Goal: Task Accomplishment & Management: Complete application form

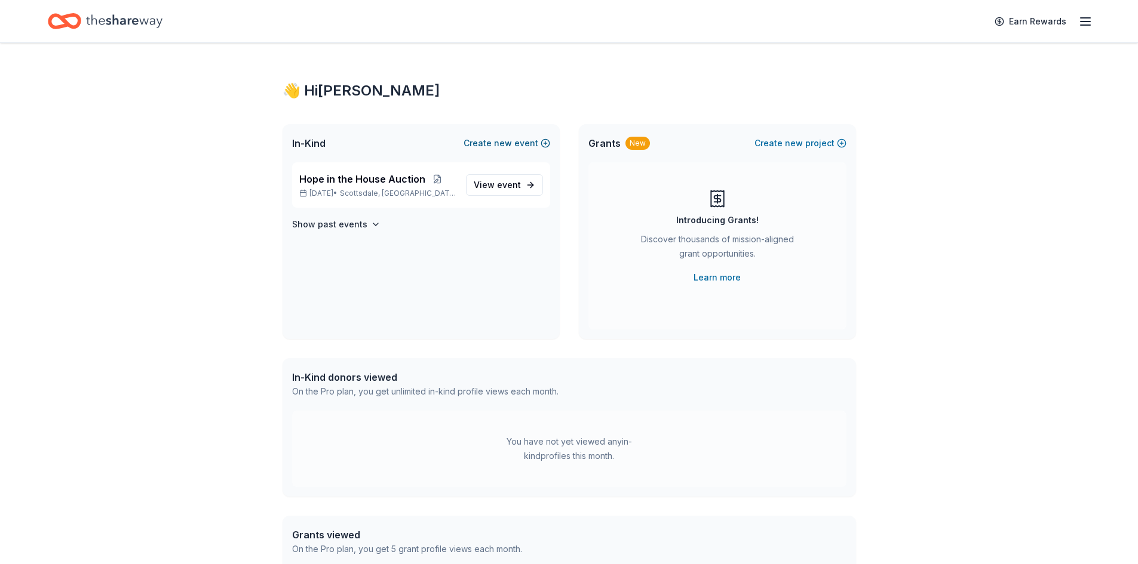
click at [505, 140] on span "new" at bounding box center [503, 143] width 18 height 14
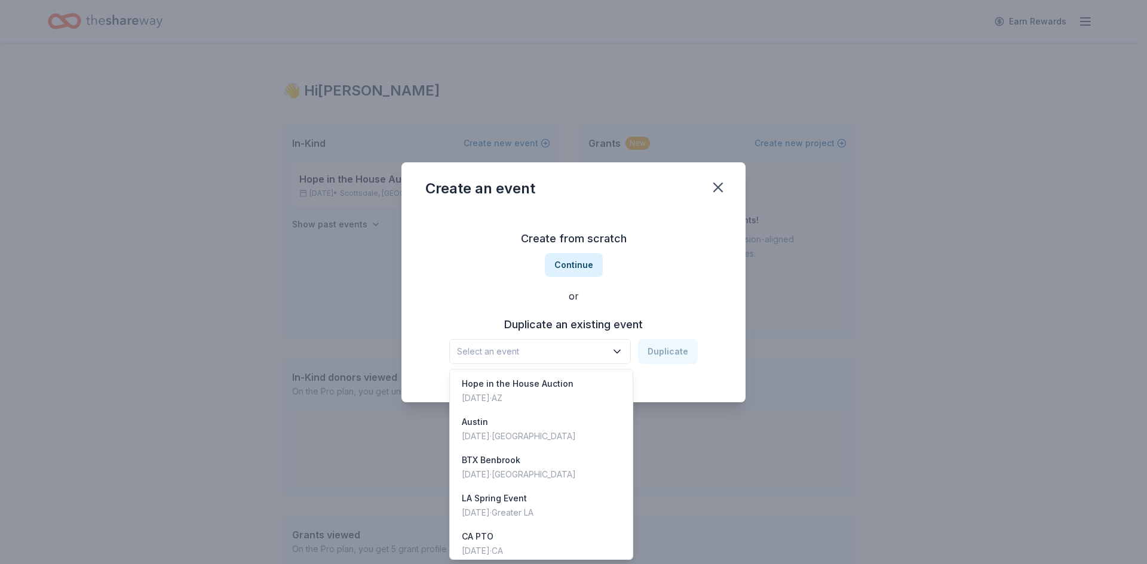
click at [558, 349] on span "Select an event" at bounding box center [531, 352] width 149 height 14
click at [558, 392] on div "Oct 31, 2025 · AZ" at bounding box center [518, 398] width 112 height 14
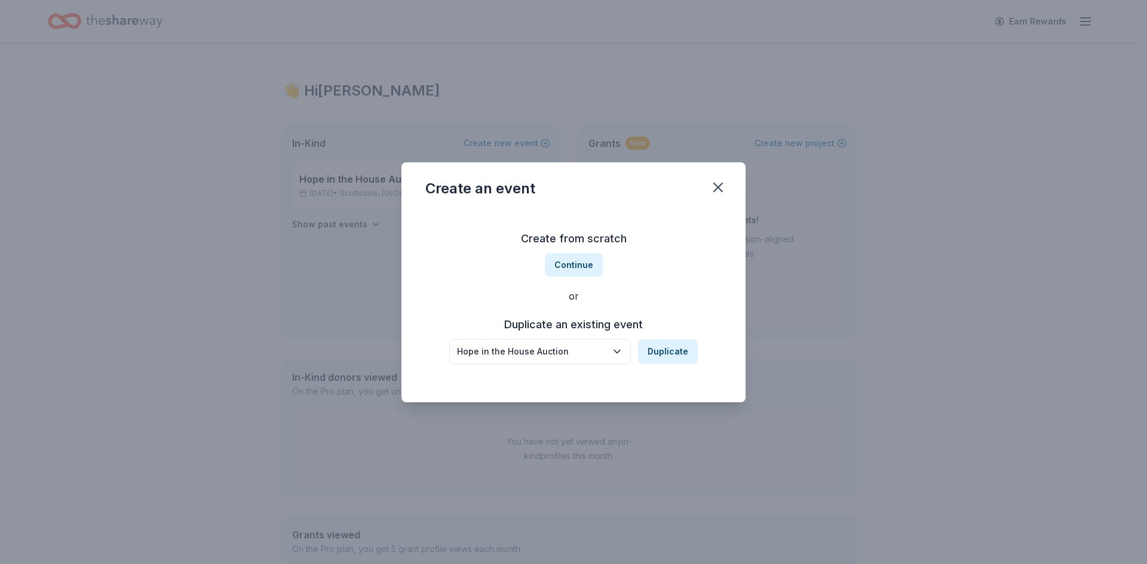
drag, startPoint x: 667, startPoint y: 353, endPoint x: 671, endPoint y: 239, distance: 114.2
click at [670, 239] on div "Create from scratch Continue or Duplicate an existing event Hope in the House A…" at bounding box center [573, 296] width 296 height 173
click at [680, 351] on button "Duplicate" at bounding box center [668, 351] width 60 height 25
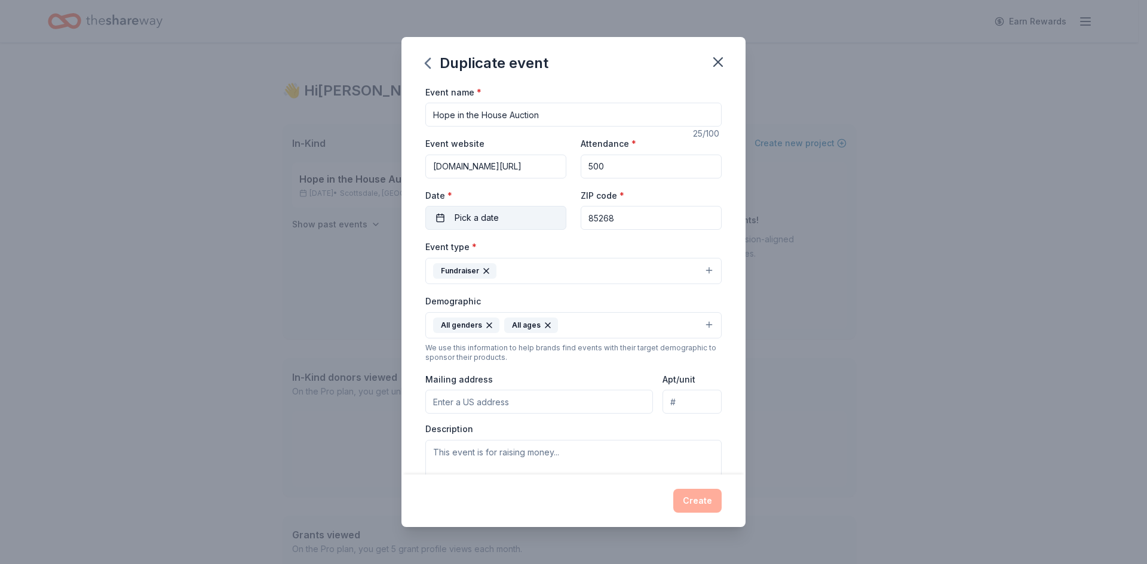
click at [537, 217] on button "Pick a date" at bounding box center [495, 218] width 141 height 24
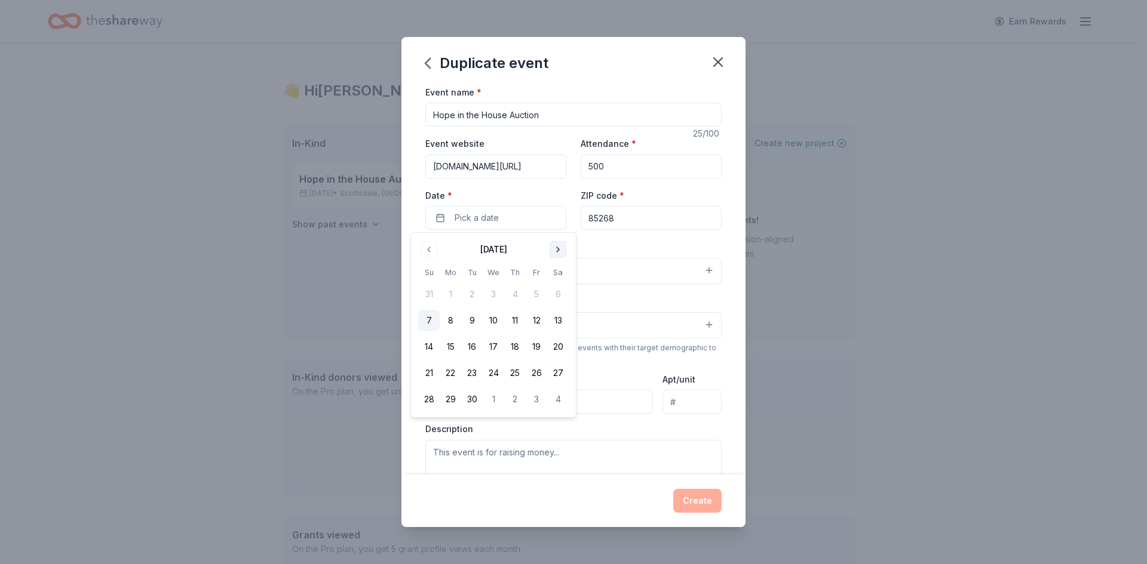
click at [559, 250] on button "Go to next month" at bounding box center [558, 249] width 17 height 17
click at [433, 372] on button "16" at bounding box center [429, 374] width 22 height 22
click at [722, 244] on div "Event name * Hope in the House Auction 25 /100 Event website biddingforgood.com…" at bounding box center [573, 280] width 344 height 391
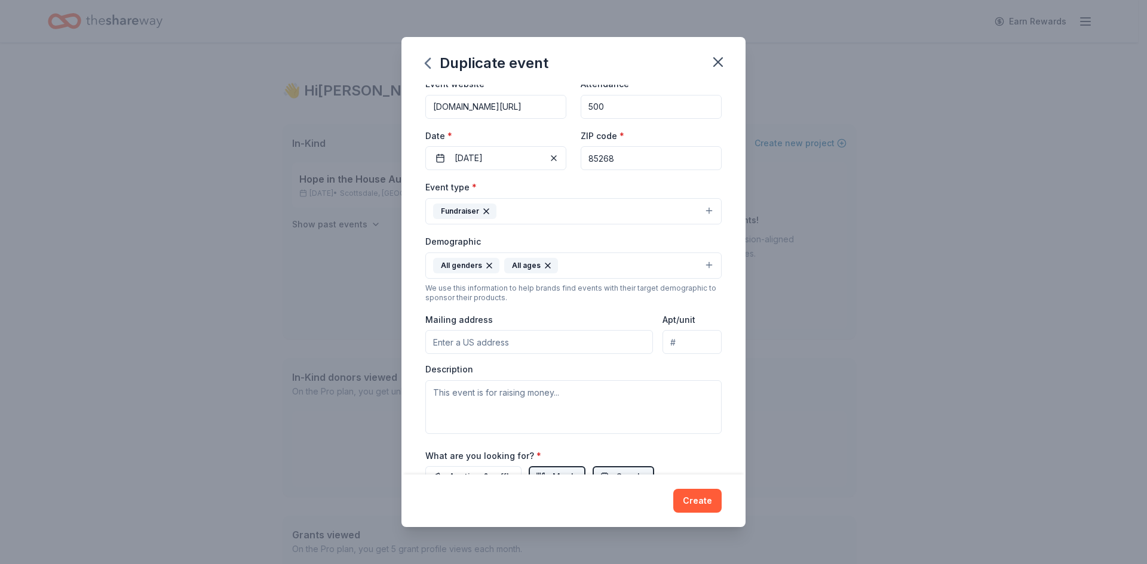
scroll to position [119, 0]
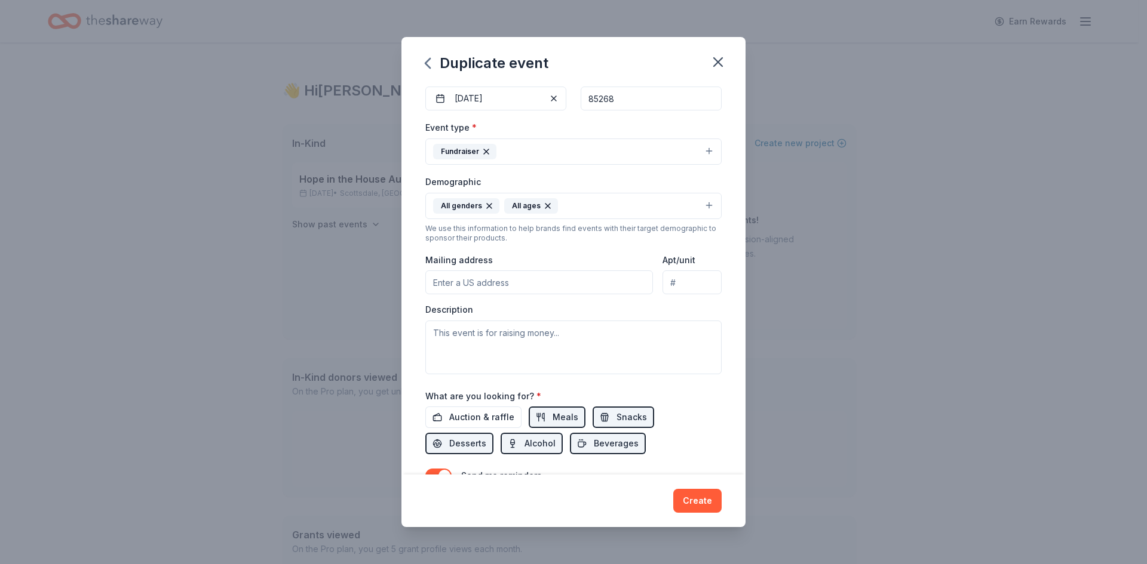
click at [498, 286] on input "Mailing address" at bounding box center [539, 283] width 228 height 24
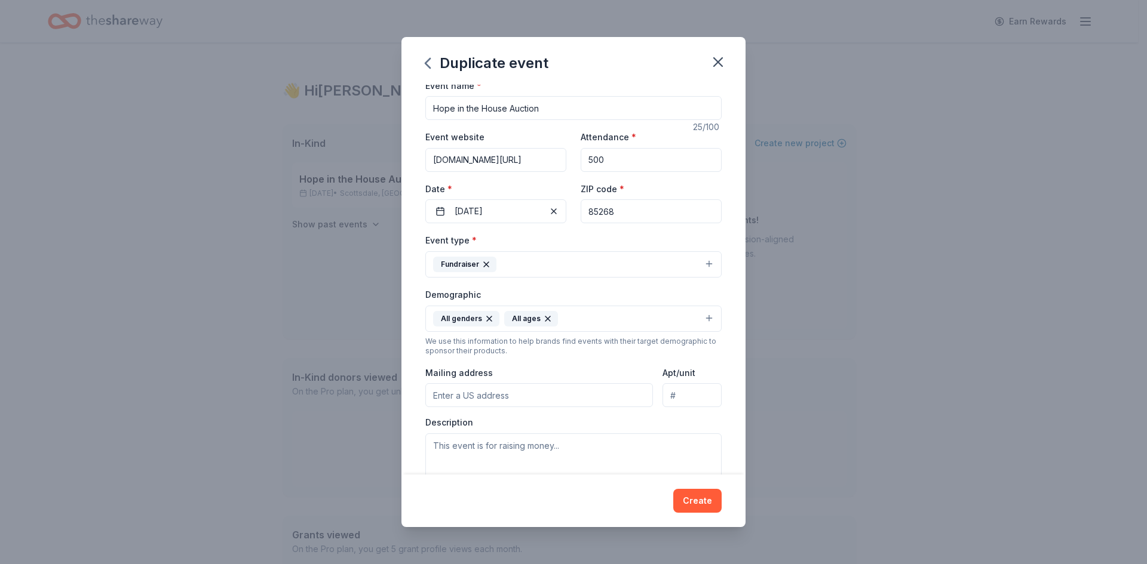
scroll to position [0, 0]
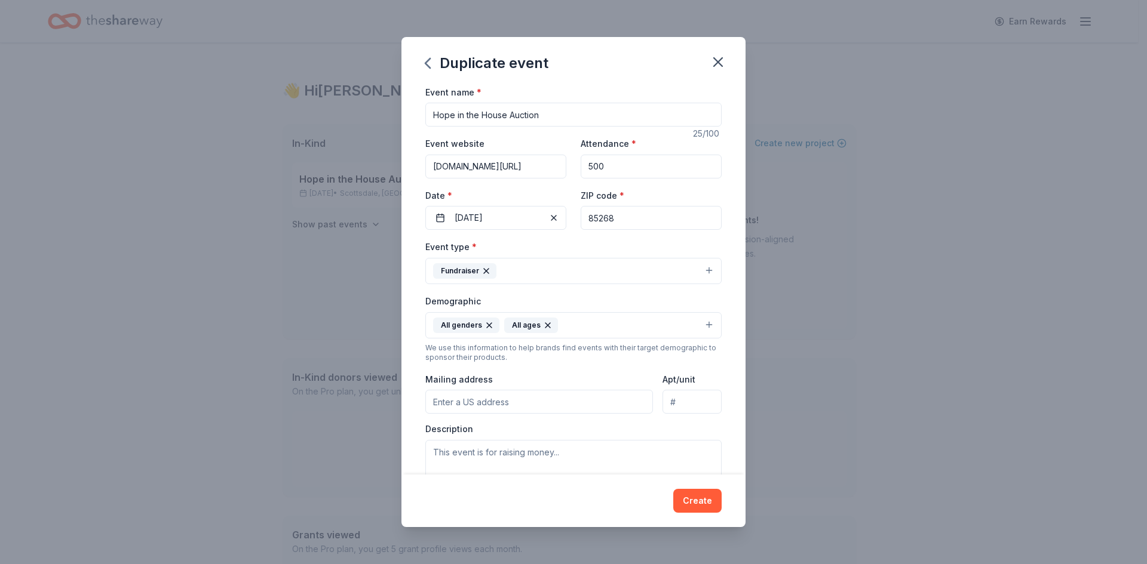
drag, startPoint x: 627, startPoint y: 217, endPoint x: 567, endPoint y: 220, distance: 59.8
click at [567, 220] on div "Event website biddingforgood.com/2025/EH Attendance * 500 Date * 11/16/2025 ZIP…" at bounding box center [573, 183] width 296 height 94
type input "07104"
click at [527, 213] on button "11/16/2025" at bounding box center [495, 218] width 141 height 24
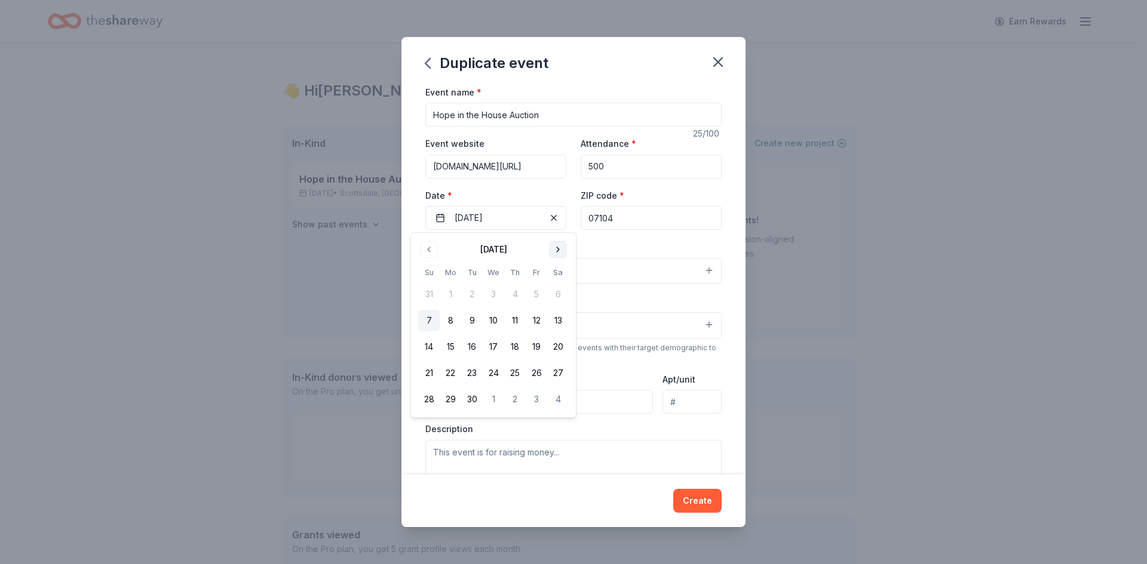
click at [557, 251] on button "Go to next month" at bounding box center [558, 249] width 17 height 17
click at [558, 250] on button "Go to next month" at bounding box center [558, 249] width 17 height 17
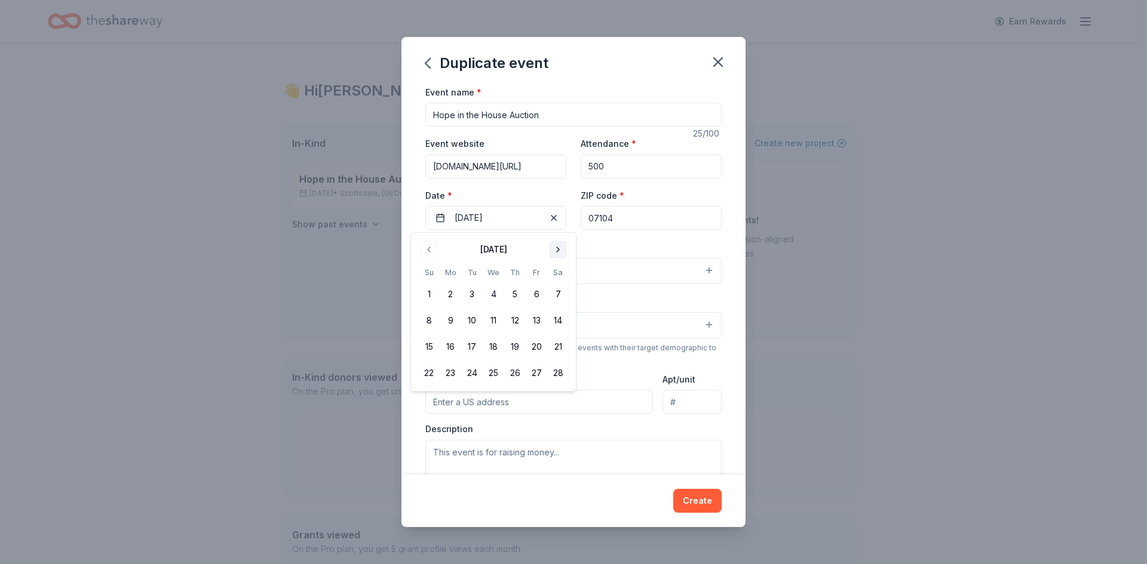
click at [558, 250] on button "Go to next month" at bounding box center [558, 249] width 17 height 17
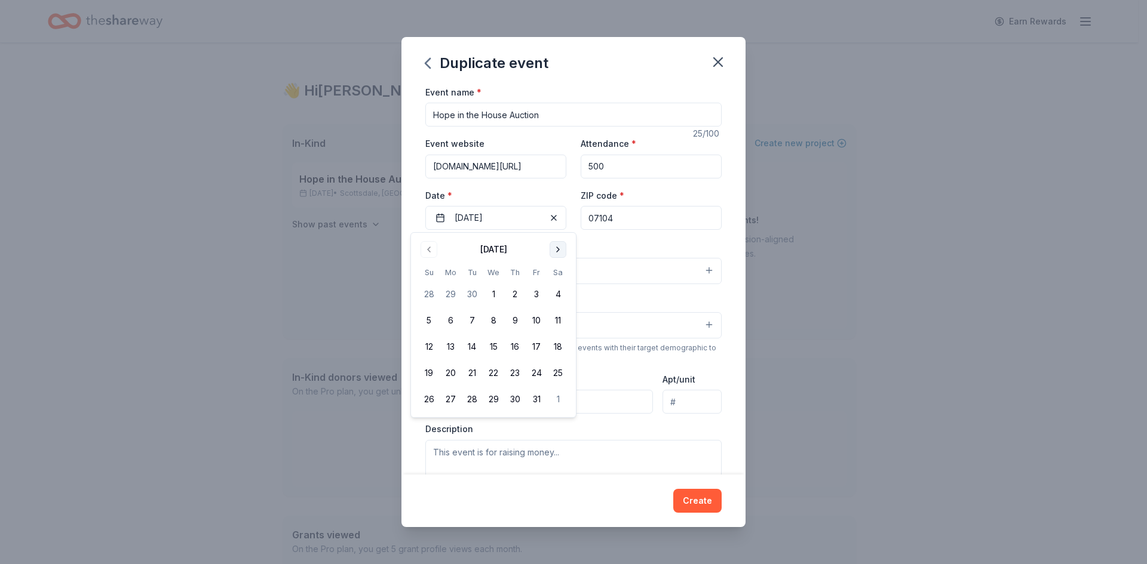
click at [558, 250] on button "Go to next month" at bounding box center [558, 249] width 17 height 17
click at [559, 257] on button "Go to next month" at bounding box center [558, 249] width 17 height 17
click at [560, 316] on button "12" at bounding box center [558, 321] width 22 height 22
click at [617, 238] on div "Event name * Hope in the House Auction 25 /100 Event website biddingforgood.com…" at bounding box center [573, 362] width 296 height 554
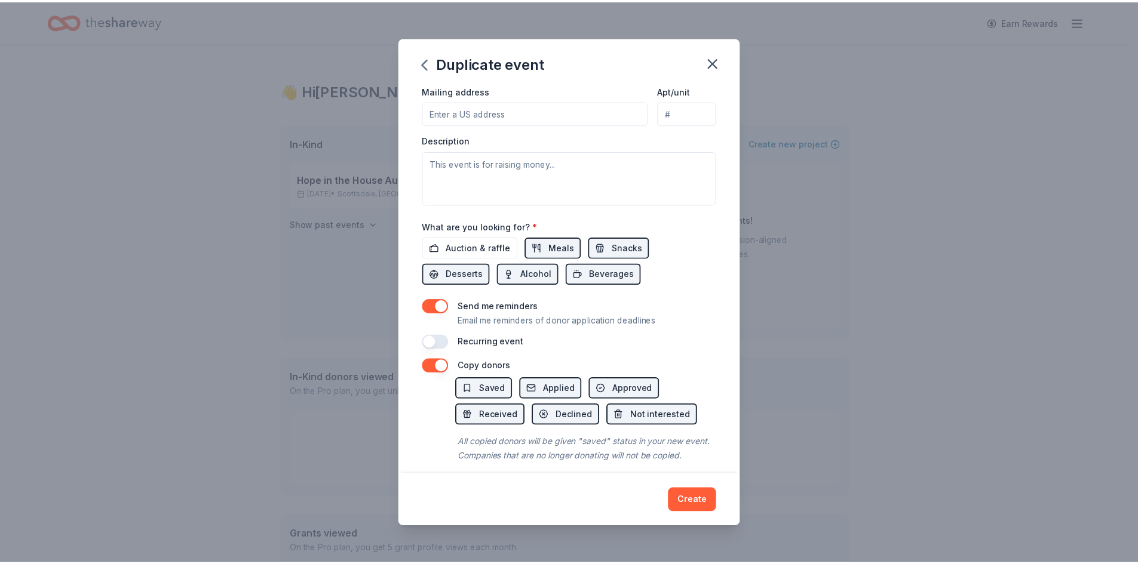
scroll to position [314, 0]
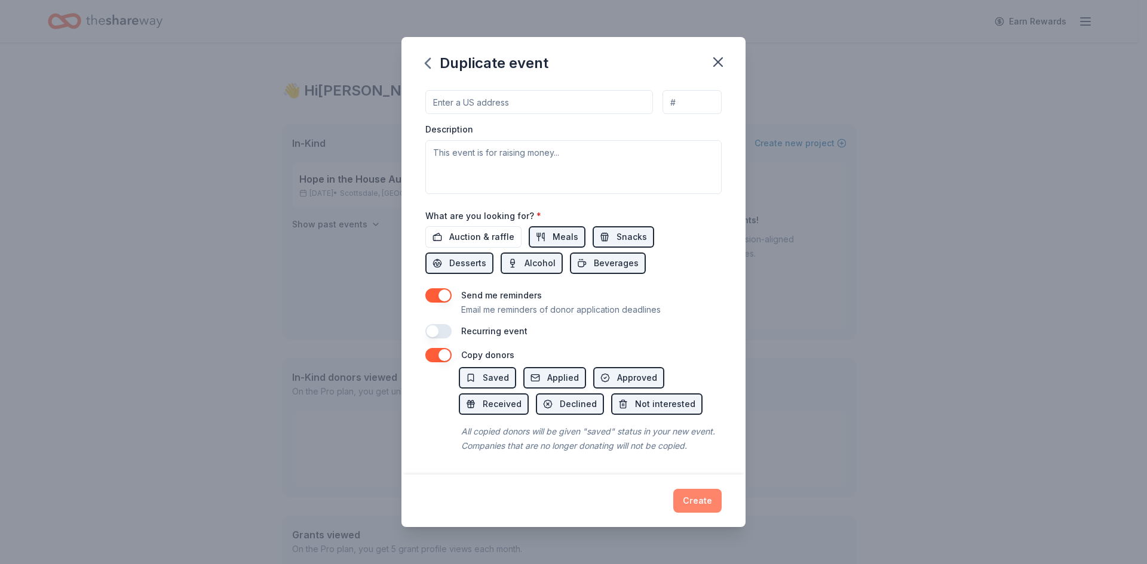
click at [693, 504] on button "Create" at bounding box center [697, 501] width 48 height 24
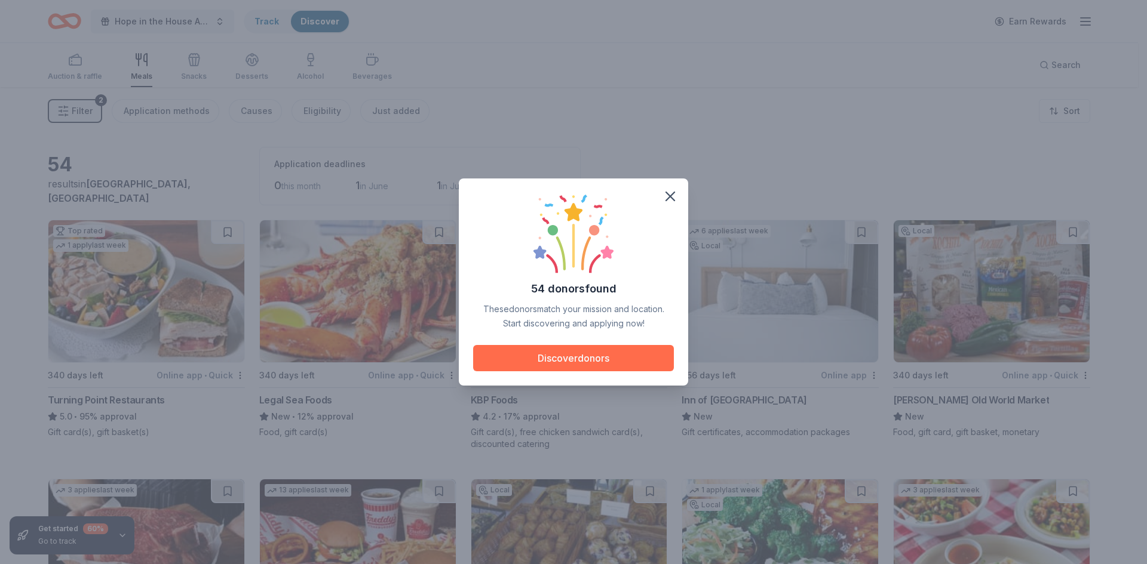
click at [619, 357] on button "Discover donors" at bounding box center [573, 358] width 201 height 26
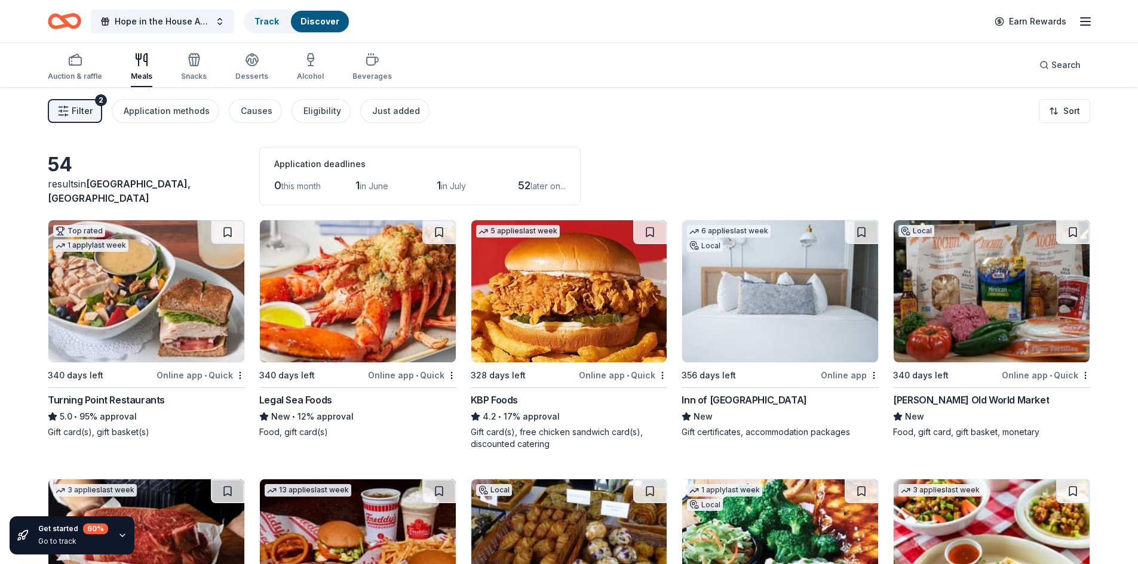
click at [87, 399] on div "Turning Point Restaurants" at bounding box center [106, 400] width 117 height 14
click at [323, 337] on img at bounding box center [358, 291] width 196 height 142
click at [584, 312] on img at bounding box center [569, 291] width 196 height 142
click at [718, 315] on img at bounding box center [780, 291] width 196 height 142
click at [954, 315] on img at bounding box center [992, 291] width 196 height 142
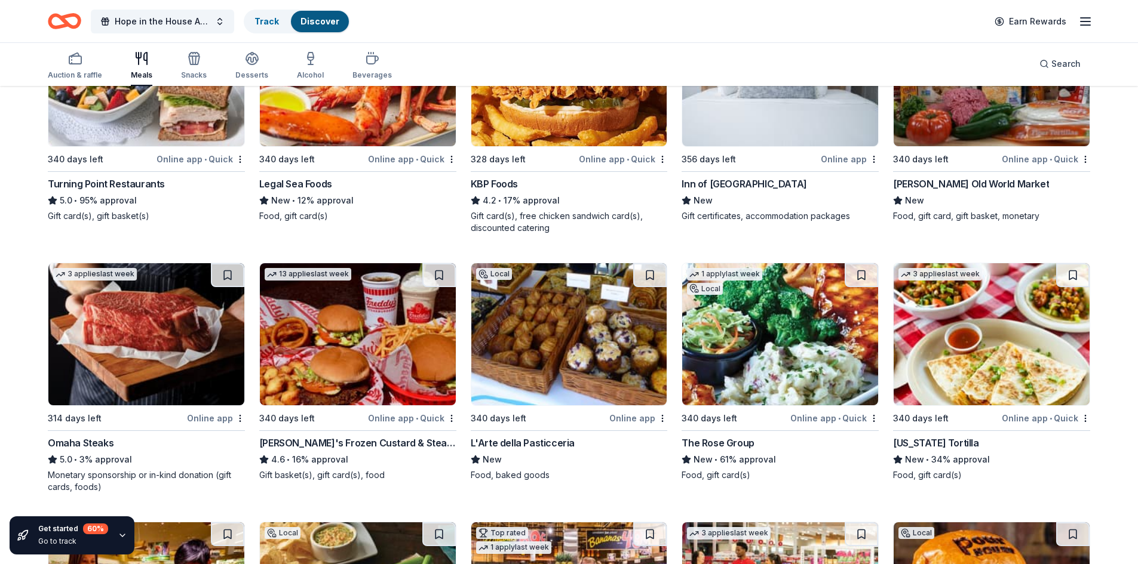
scroll to position [239, 0]
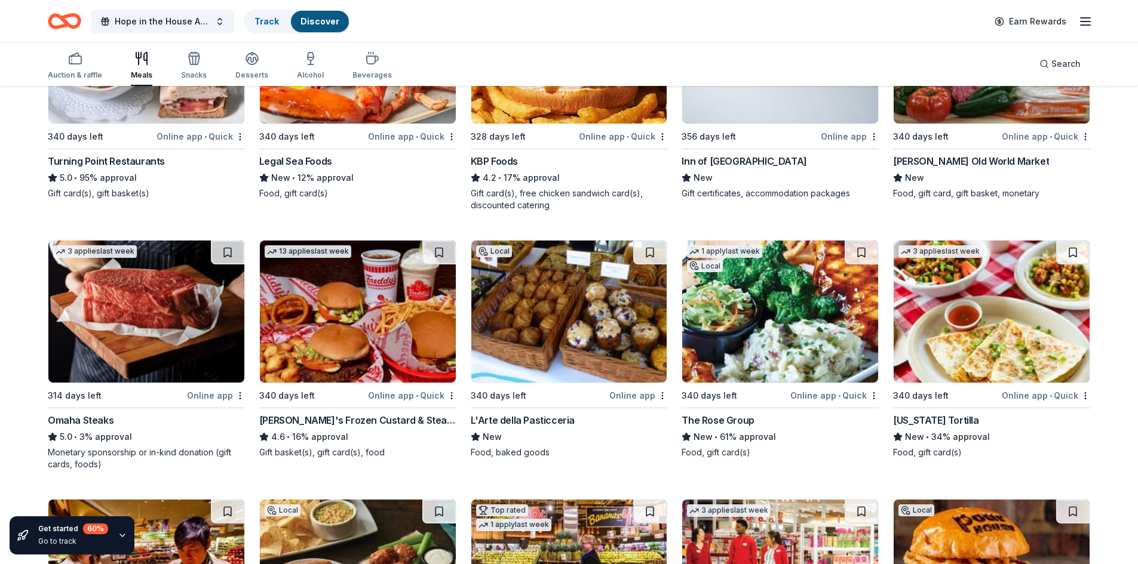
click at [157, 322] on img at bounding box center [146, 312] width 196 height 142
click at [113, 398] on div "314 days left" at bounding box center [116, 395] width 137 height 15
click at [386, 286] on img at bounding box center [358, 312] width 196 height 142
click at [585, 351] on img at bounding box center [569, 312] width 196 height 142
click at [738, 415] on div "The Rose Group" at bounding box center [718, 420] width 72 height 14
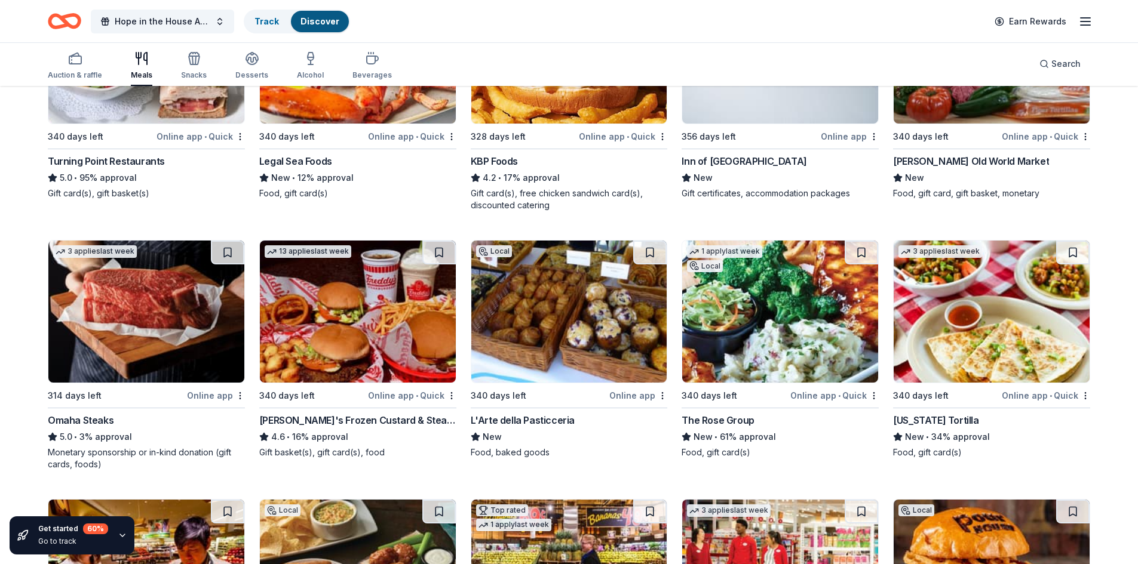
click at [941, 418] on div "California Tortilla" at bounding box center [935, 420] width 85 height 14
click at [961, 426] on div "California Tortilla" at bounding box center [935, 420] width 85 height 14
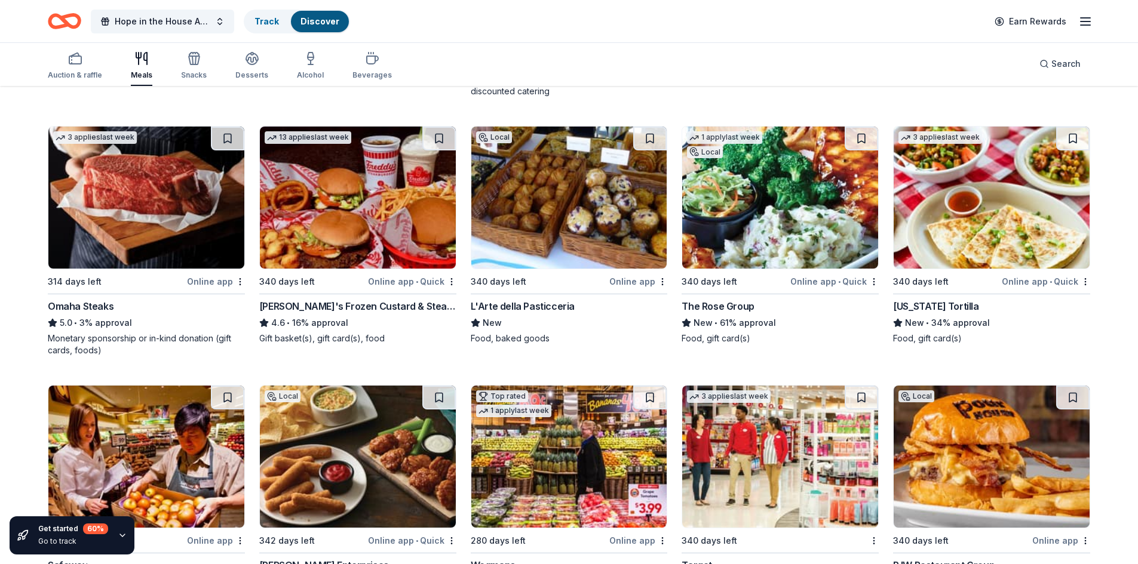
scroll to position [478, 0]
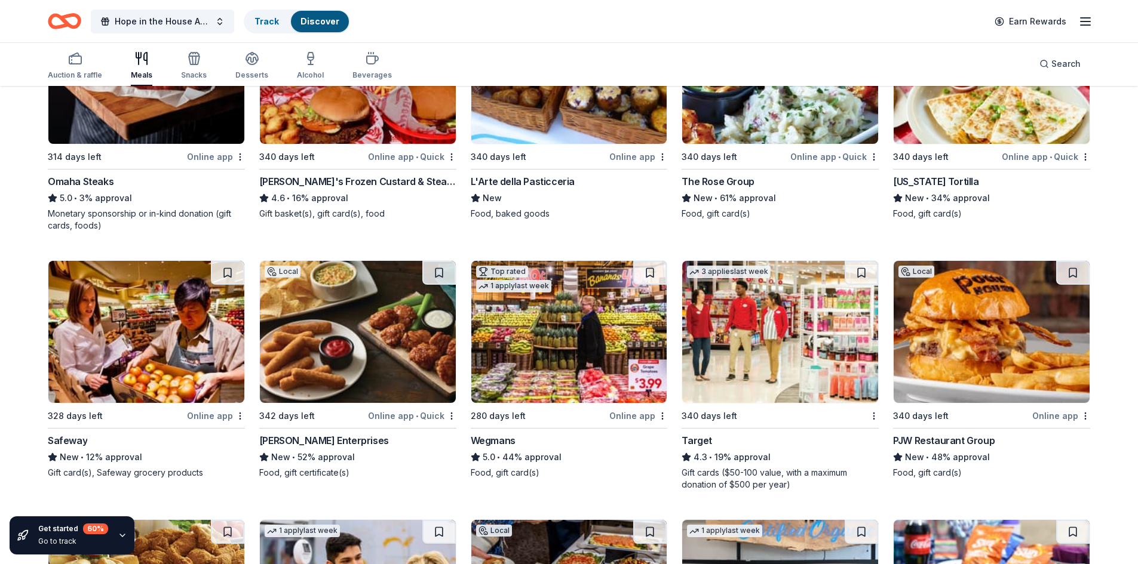
click at [106, 369] on img at bounding box center [146, 332] width 196 height 142
click at [71, 357] on img at bounding box center [146, 332] width 196 height 142
click at [328, 418] on div "342 days left" at bounding box center [312, 416] width 106 height 15
click at [582, 365] on img at bounding box center [569, 332] width 196 height 142
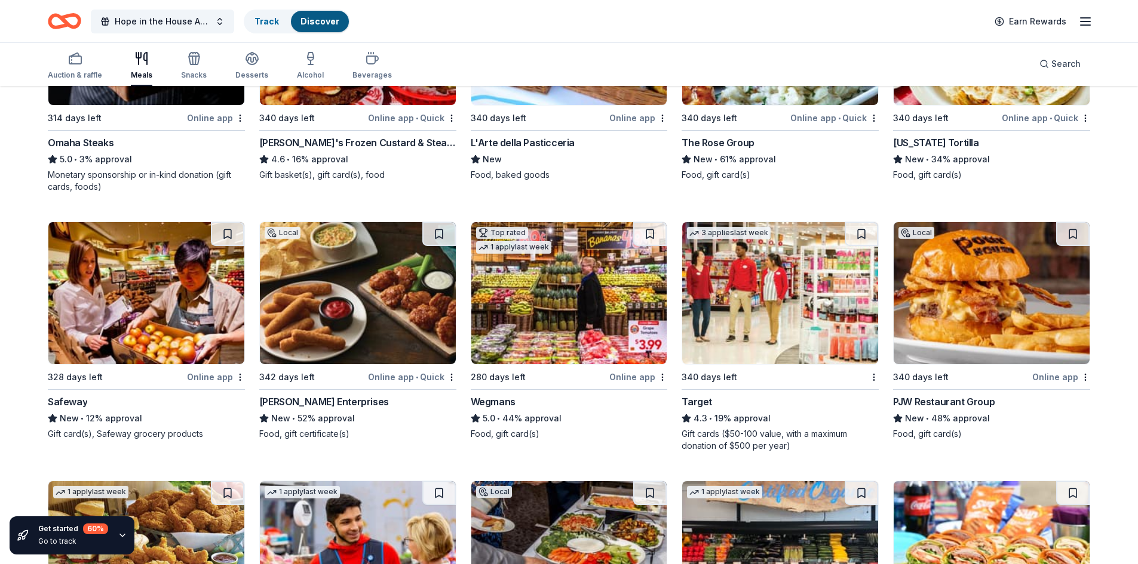
scroll to position [538, 0]
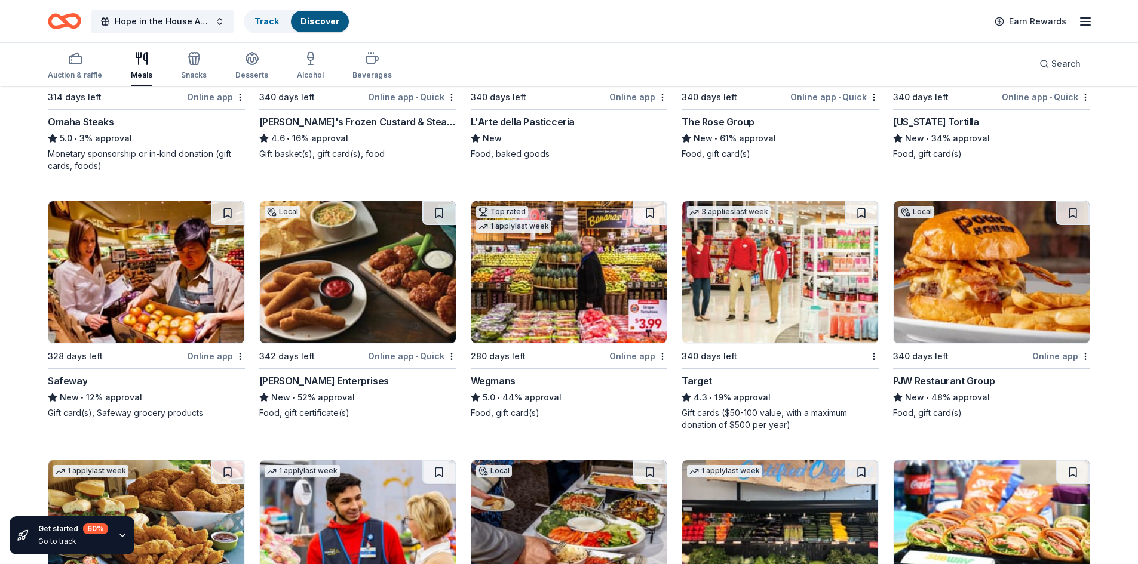
click at [709, 385] on div "Target" at bounding box center [697, 381] width 30 height 14
click at [921, 380] on div "PJW Restaurant Group" at bounding box center [944, 381] width 102 height 14
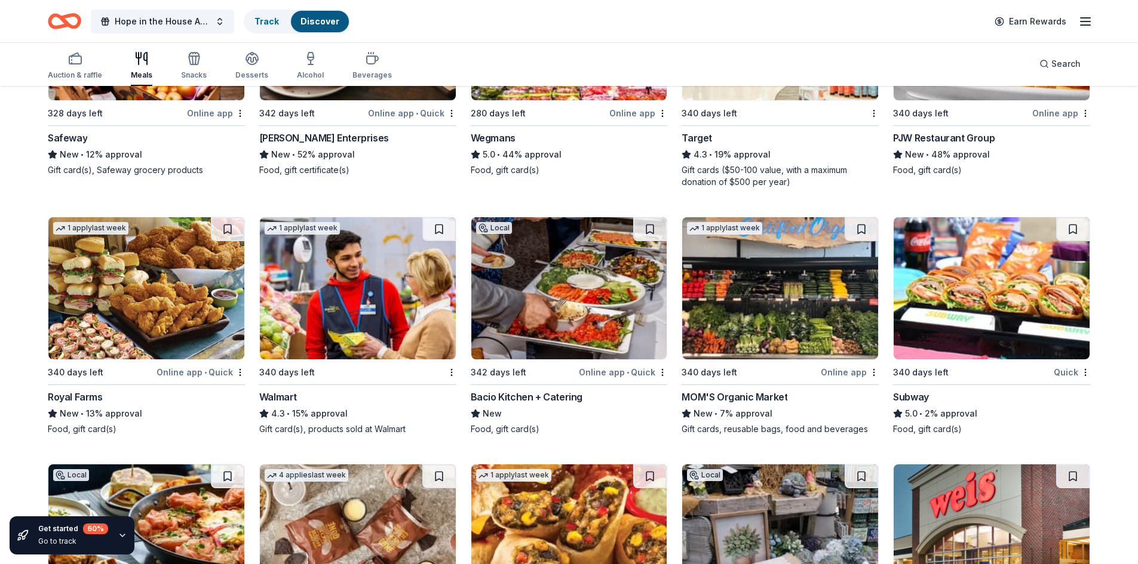
scroll to position [840, 0]
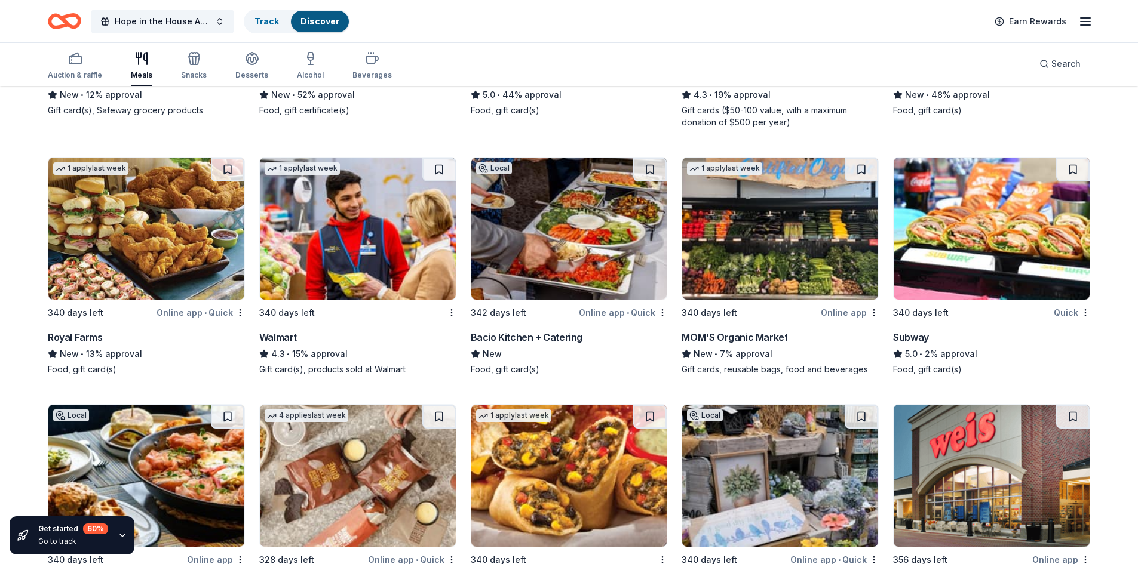
click at [151, 251] on img at bounding box center [146, 229] width 196 height 142
click at [319, 271] on img at bounding box center [358, 229] width 196 height 142
click at [615, 244] on img at bounding box center [569, 229] width 196 height 142
click at [747, 287] on img at bounding box center [780, 229] width 196 height 142
click at [928, 333] on div "Subway" at bounding box center [911, 337] width 36 height 14
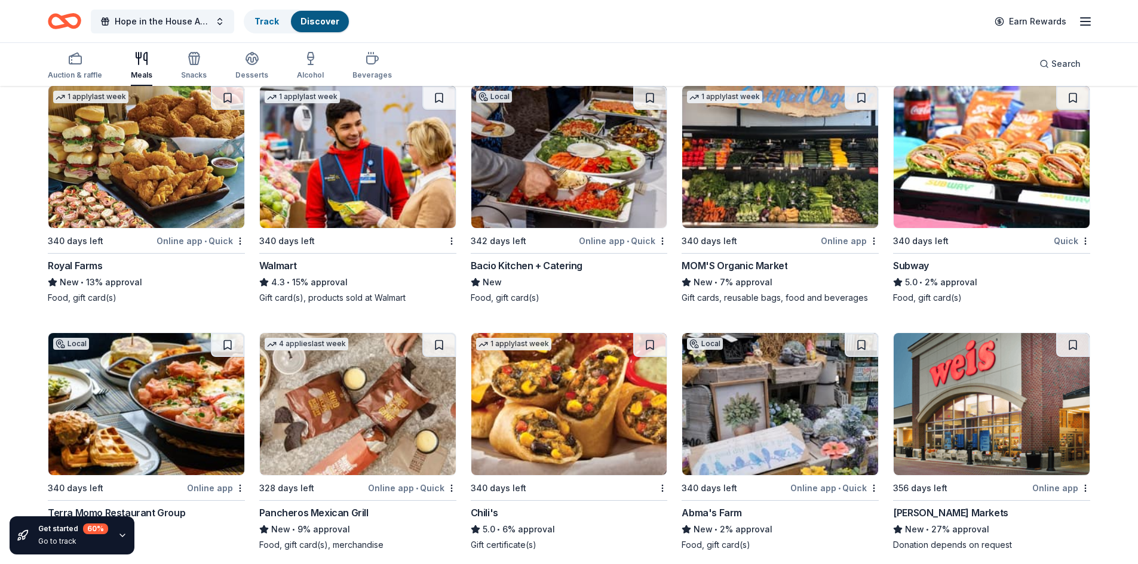
scroll to position [1020, 0]
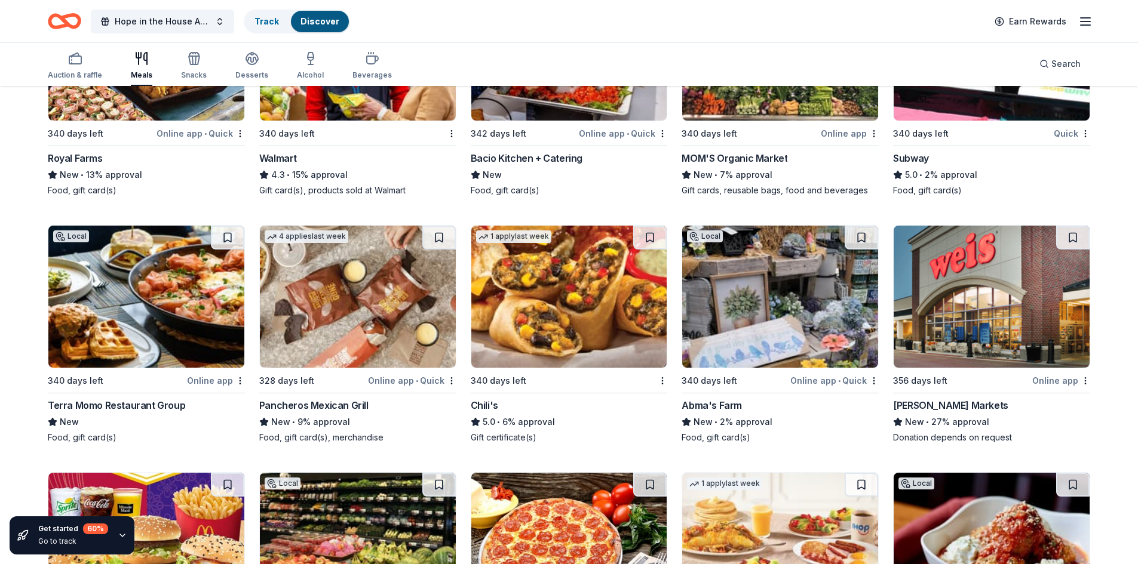
click at [115, 407] on div "Terra Momo Restaurant Group" at bounding box center [116, 405] width 137 height 14
click at [297, 411] on div "Pancheros Mexican Grill" at bounding box center [313, 405] width 109 height 14
click at [551, 317] on img at bounding box center [569, 297] width 196 height 142
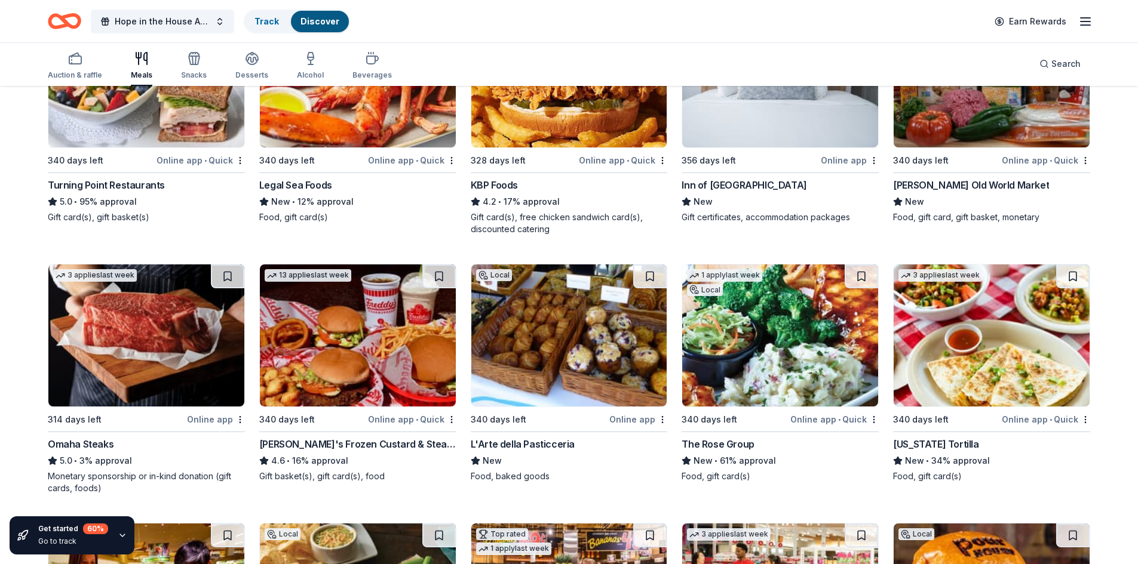
scroll to position [21, 0]
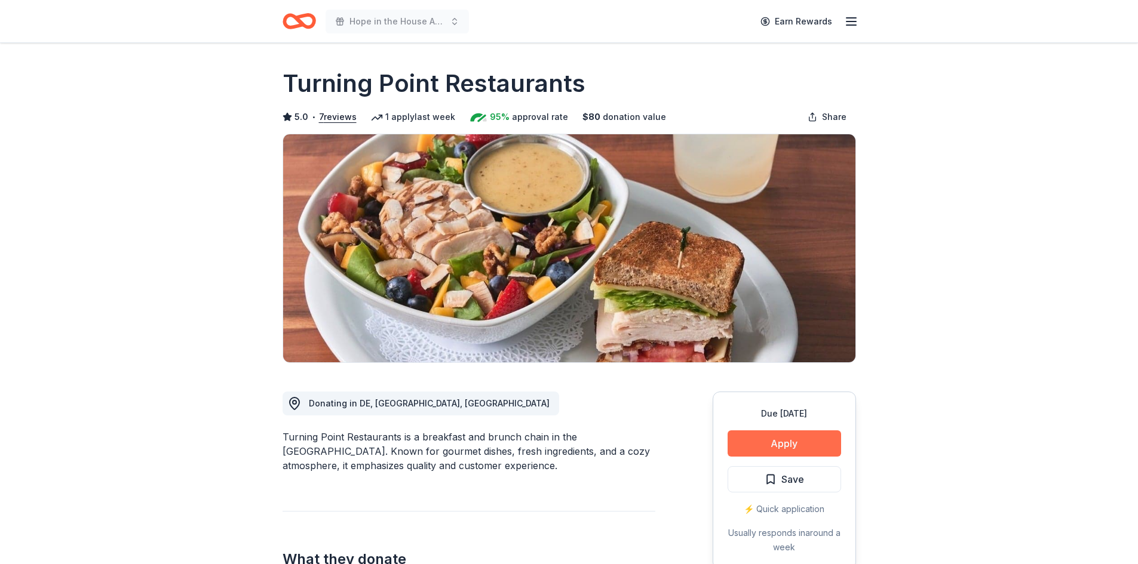
click at [784, 441] on button "Apply" at bounding box center [784, 444] width 113 height 26
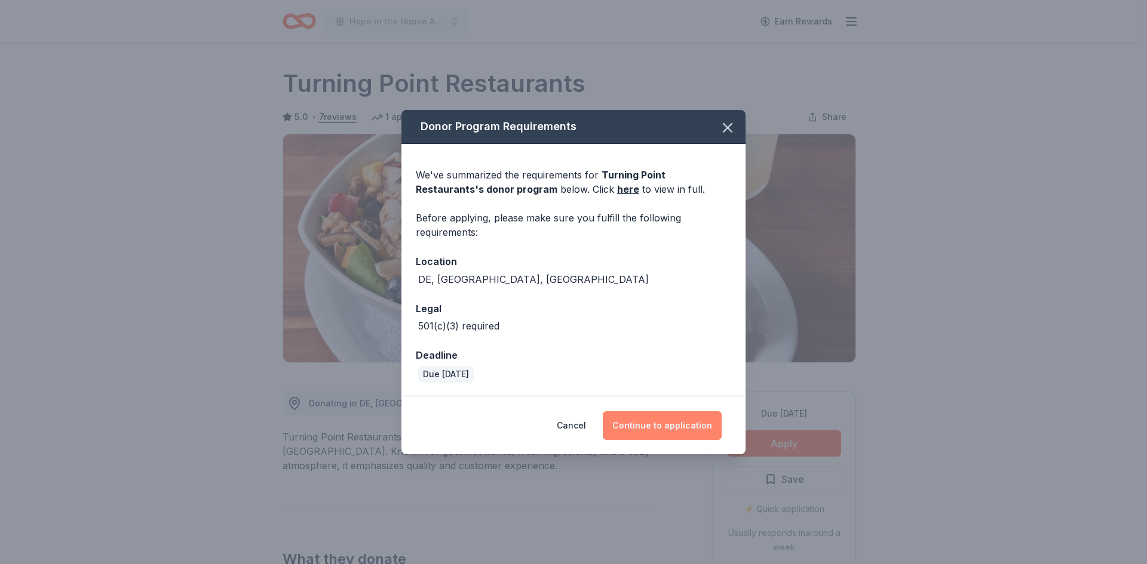
click at [660, 429] on button "Continue to application" at bounding box center [662, 426] width 119 height 29
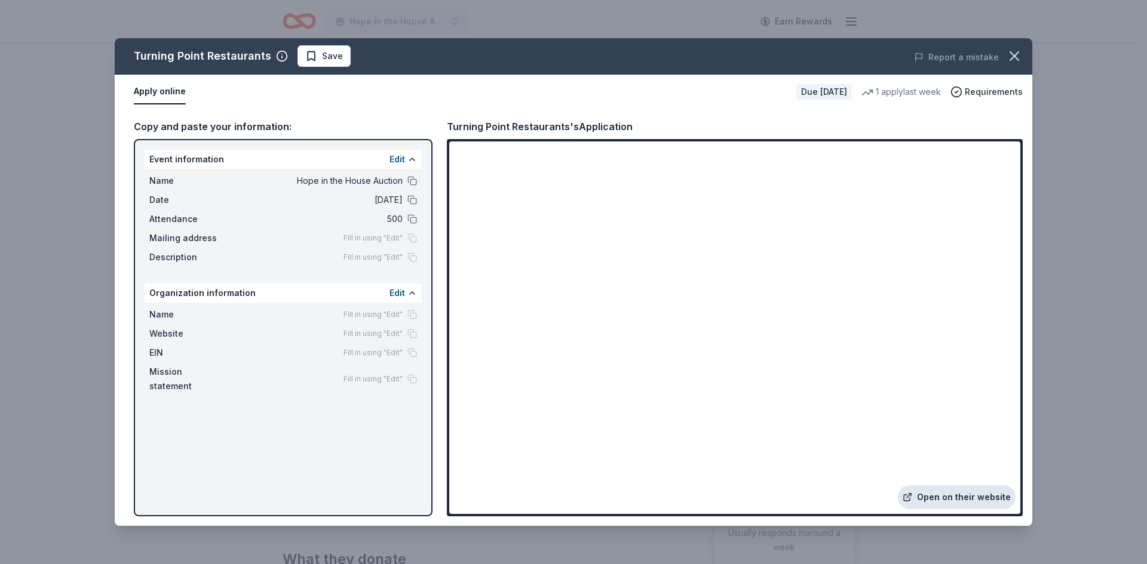
click at [959, 493] on link "Open on their website" at bounding box center [957, 498] width 118 height 24
click at [1015, 59] on icon "button" at bounding box center [1014, 56] width 17 height 17
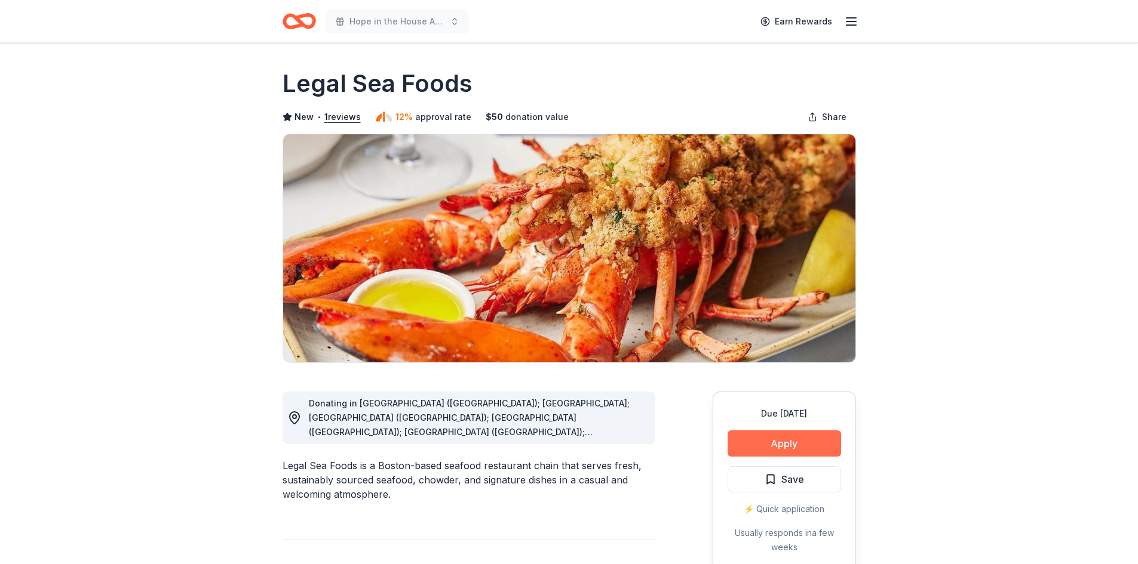
click at [831, 452] on button "Apply" at bounding box center [784, 444] width 113 height 26
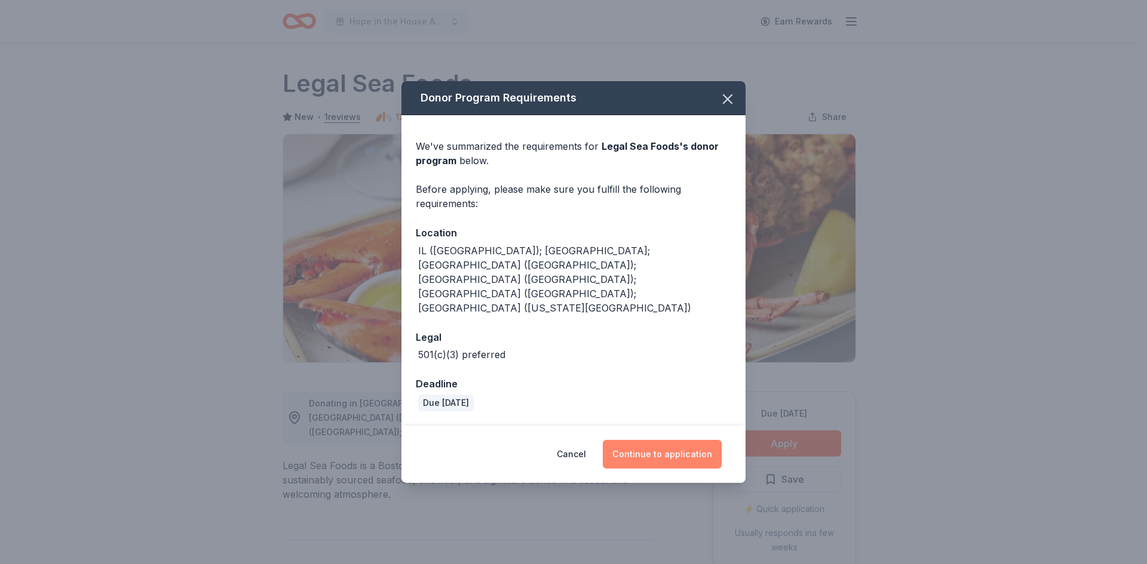
click at [672, 440] on button "Continue to application" at bounding box center [662, 454] width 119 height 29
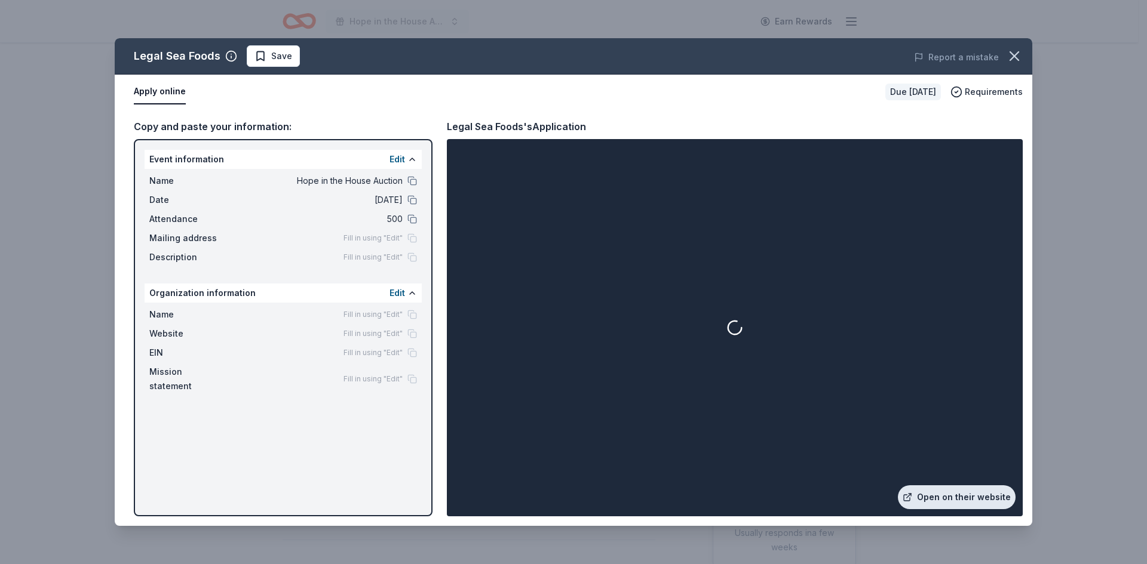
click at [960, 500] on link "Open on their website" at bounding box center [957, 498] width 118 height 24
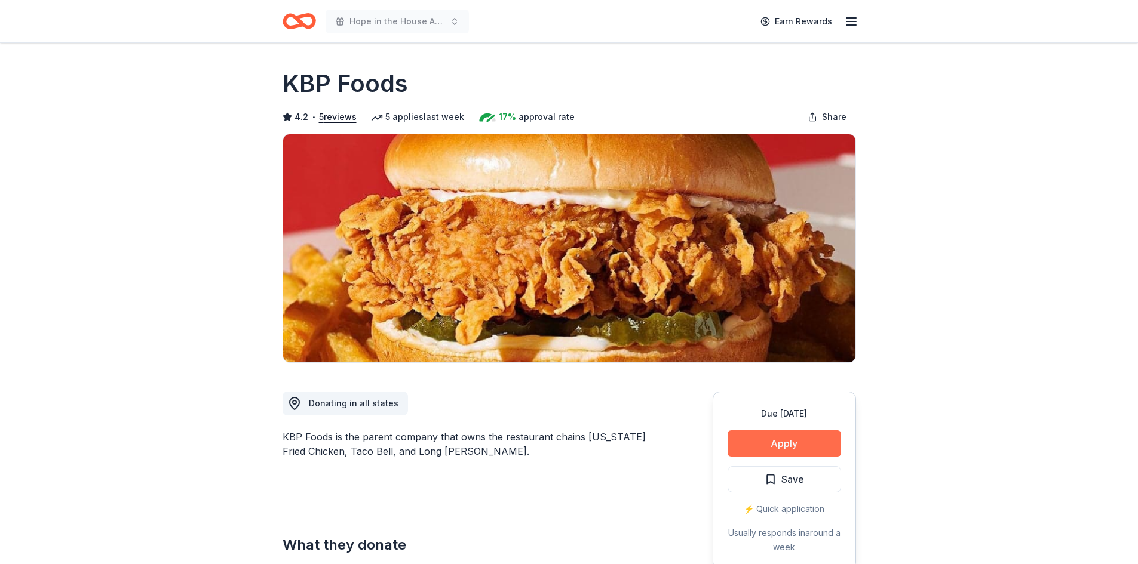
click at [825, 448] on button "Apply" at bounding box center [784, 444] width 113 height 26
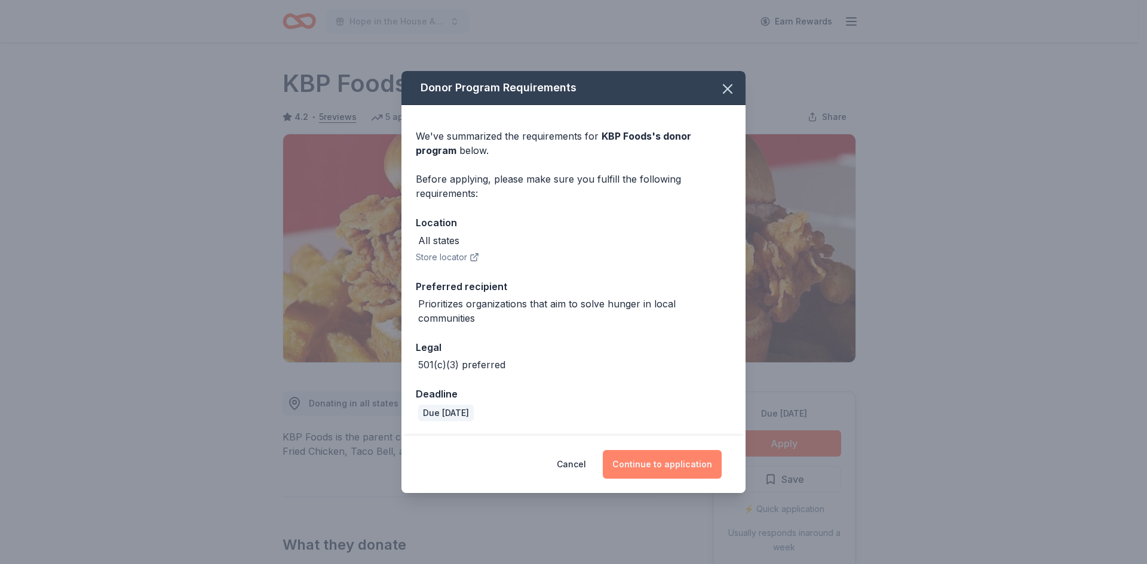
click at [670, 465] on button "Continue to application" at bounding box center [662, 464] width 119 height 29
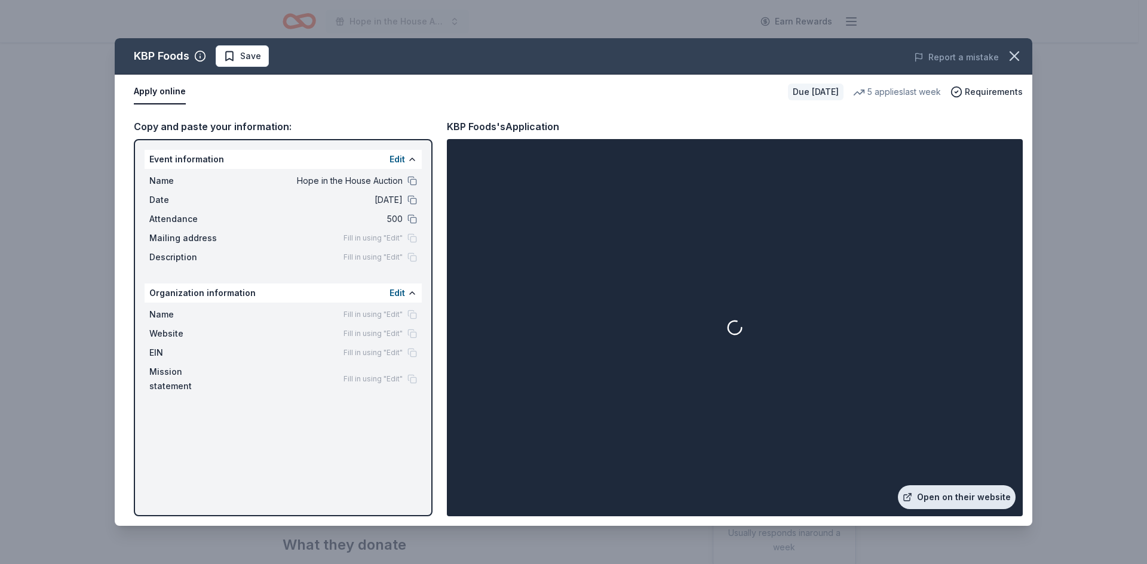
click at [956, 496] on link "Open on their website" at bounding box center [957, 498] width 118 height 24
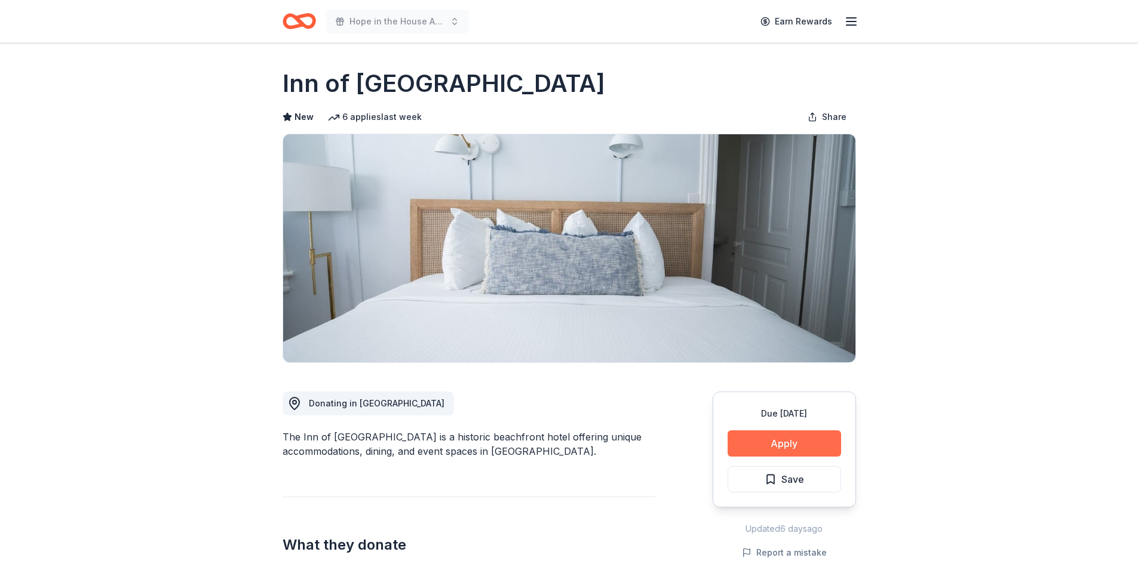
click at [772, 443] on button "Apply" at bounding box center [784, 444] width 113 height 26
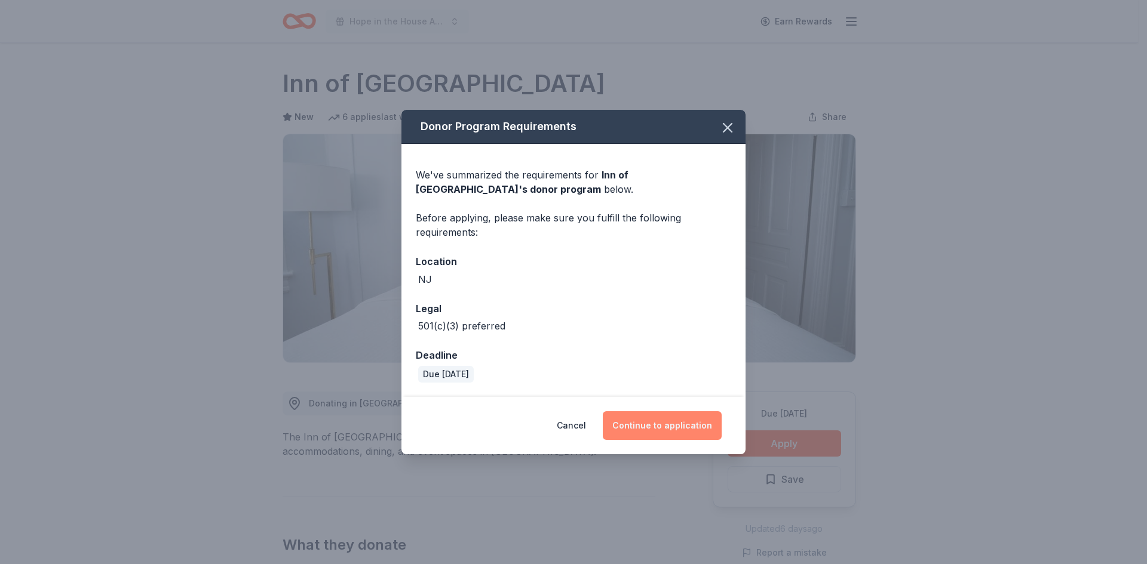
click at [640, 426] on button "Continue to application" at bounding box center [662, 426] width 119 height 29
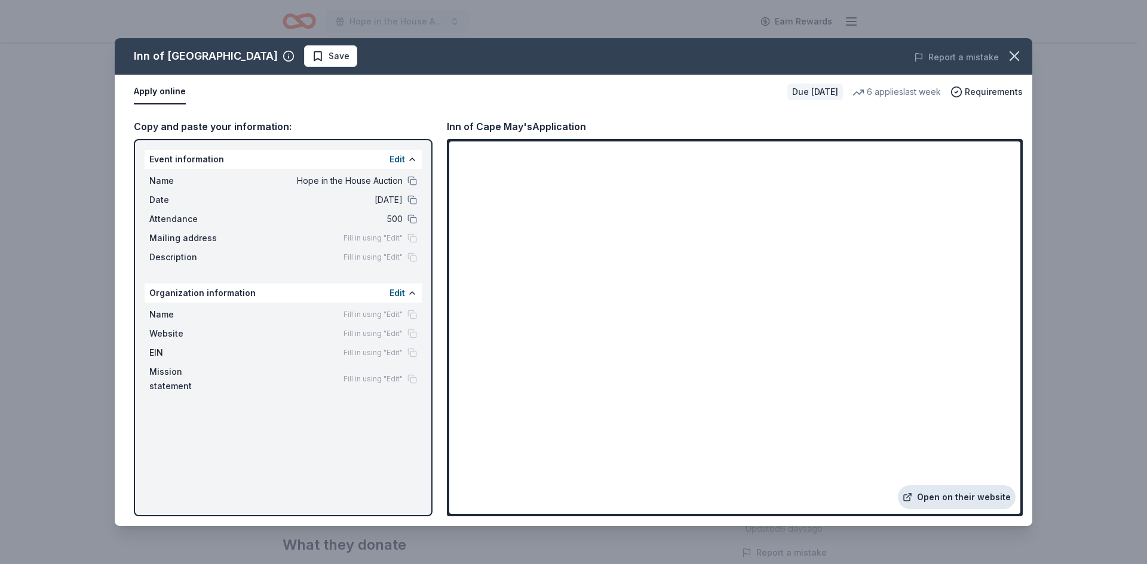
click at [958, 492] on link "Open on their website" at bounding box center [957, 498] width 118 height 24
click at [929, 491] on link "Open on their website" at bounding box center [957, 498] width 118 height 24
click at [1021, 56] on icon "button" at bounding box center [1014, 56] width 17 height 17
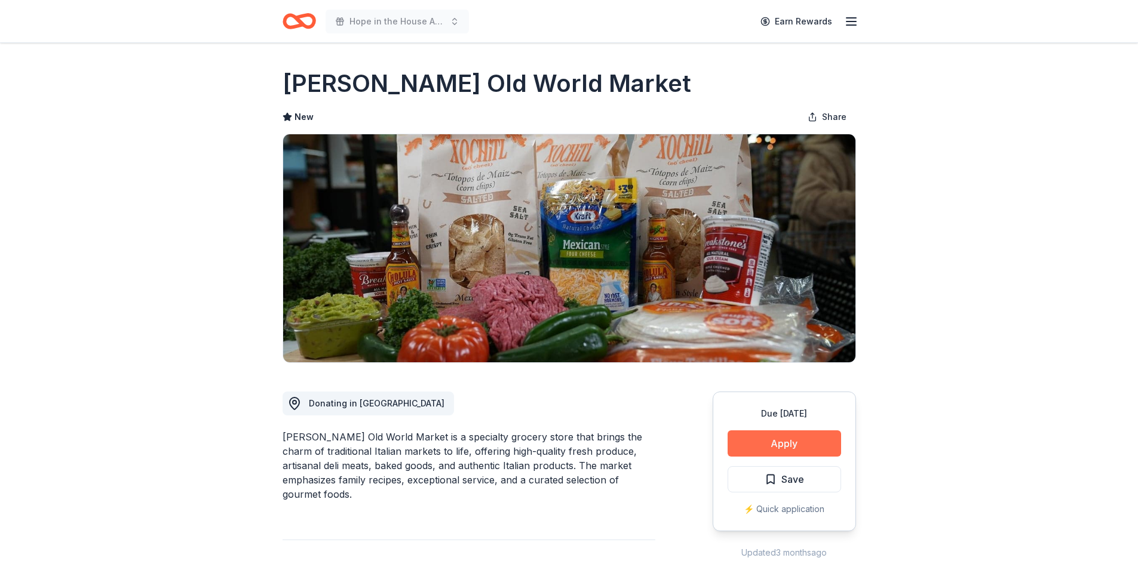
click at [804, 437] on button "Apply" at bounding box center [784, 444] width 113 height 26
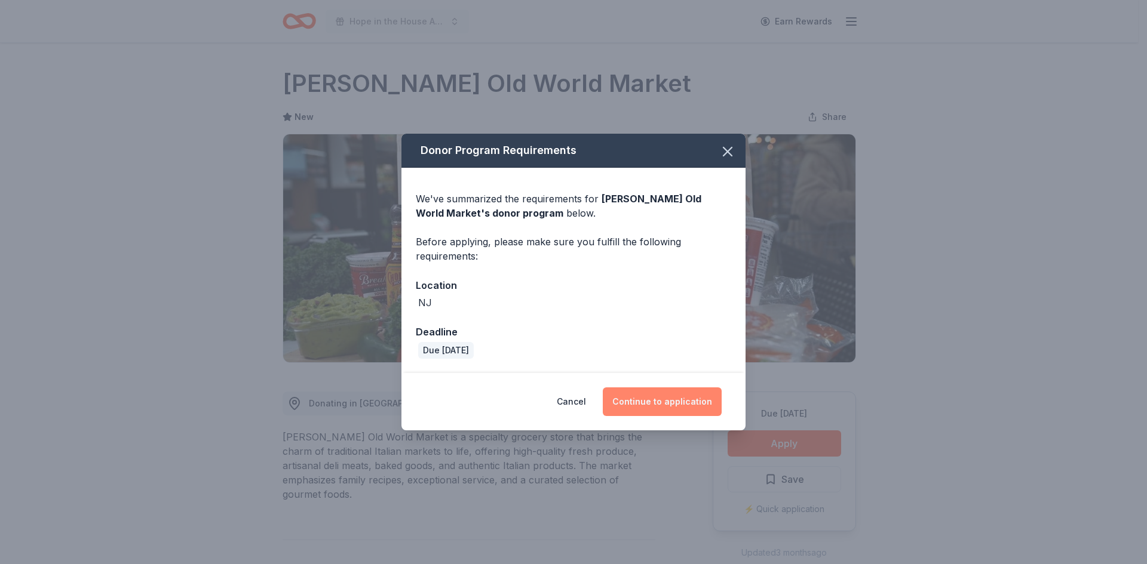
click at [637, 401] on button "Continue to application" at bounding box center [662, 402] width 119 height 29
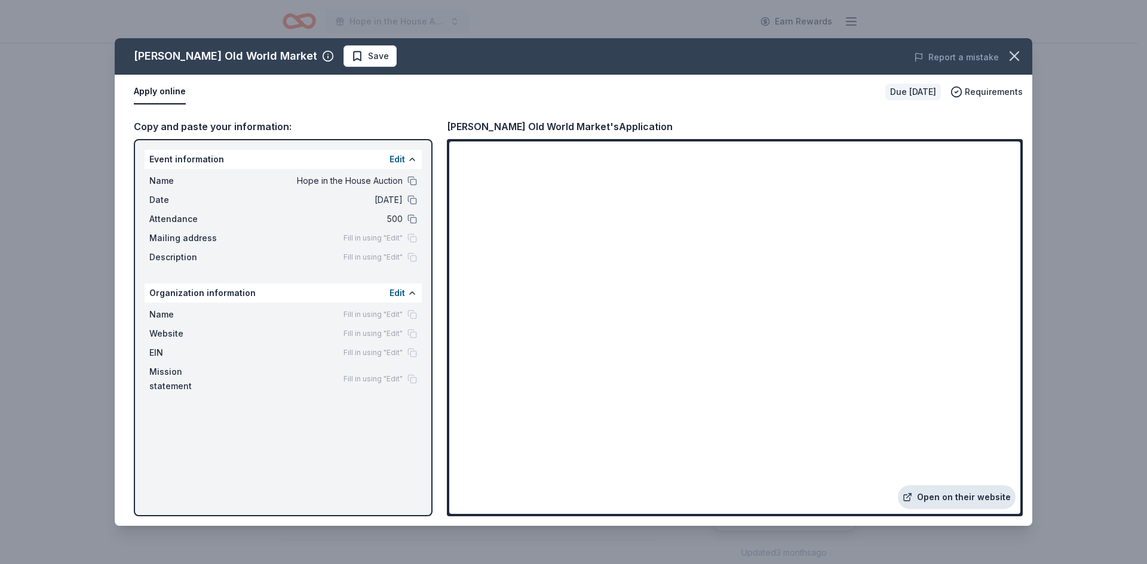
click at [974, 497] on link "Open on their website" at bounding box center [957, 498] width 118 height 24
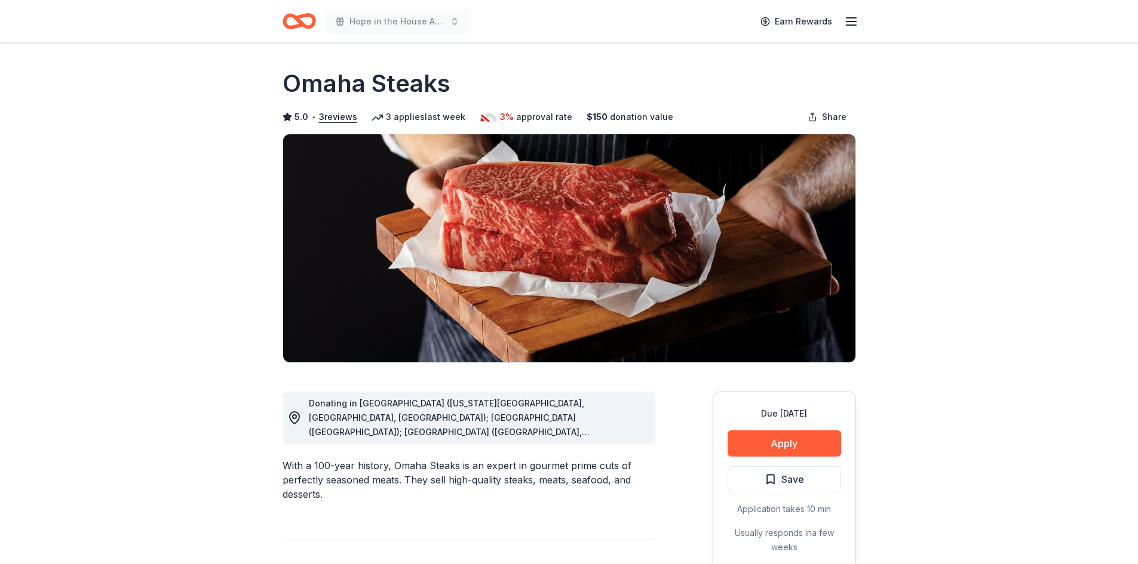
click at [506, 425] on div "Donating in CO (Colorado Springs, Denver, Westminster); CT (South Windsor); FL …" at bounding box center [477, 418] width 337 height 43
drag, startPoint x: 356, startPoint y: 418, endPoint x: 532, endPoint y: 464, distance: 182.1
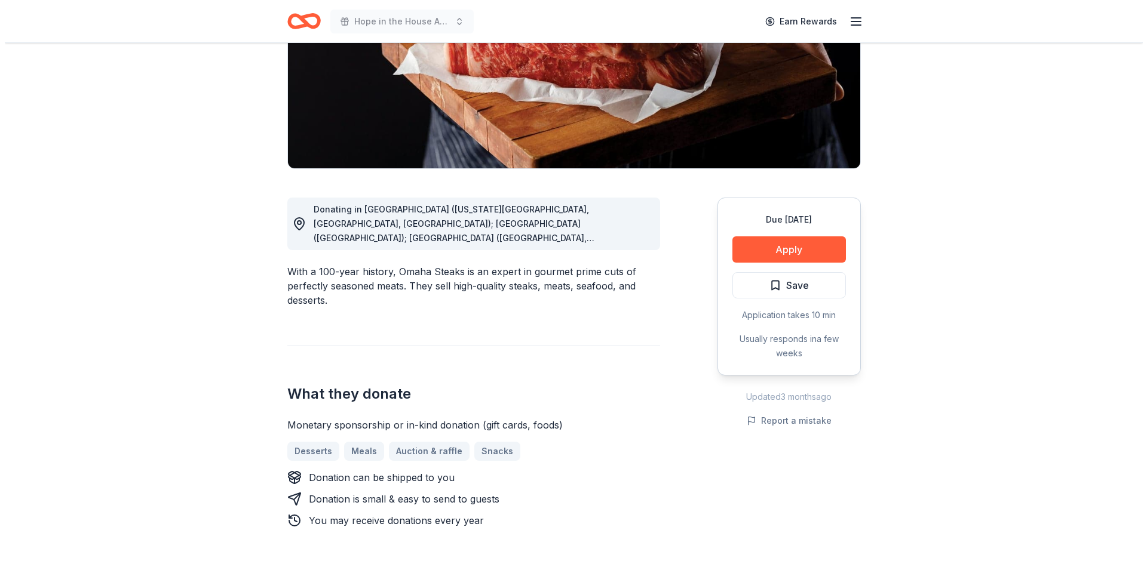
scroll to position [358, 0]
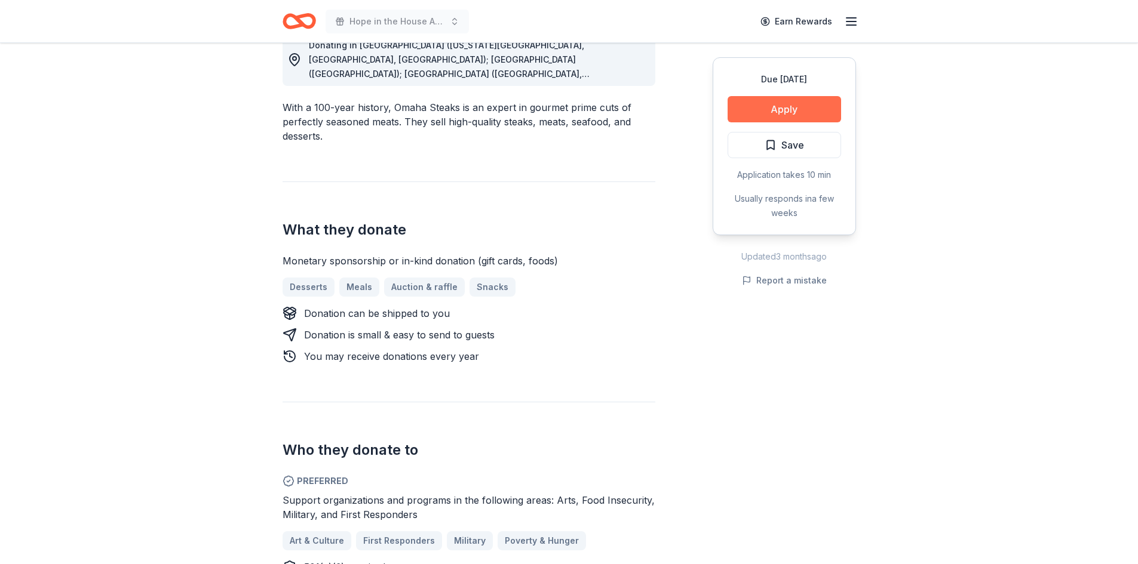
click at [775, 111] on button "Apply" at bounding box center [784, 109] width 113 height 26
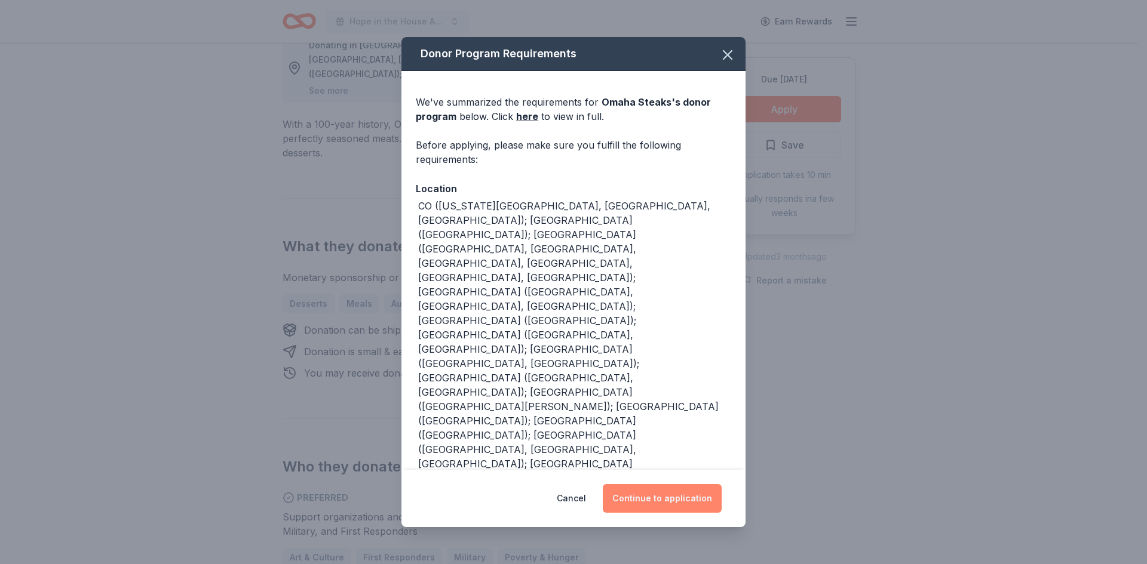
click at [655, 500] on button "Continue to application" at bounding box center [662, 498] width 119 height 29
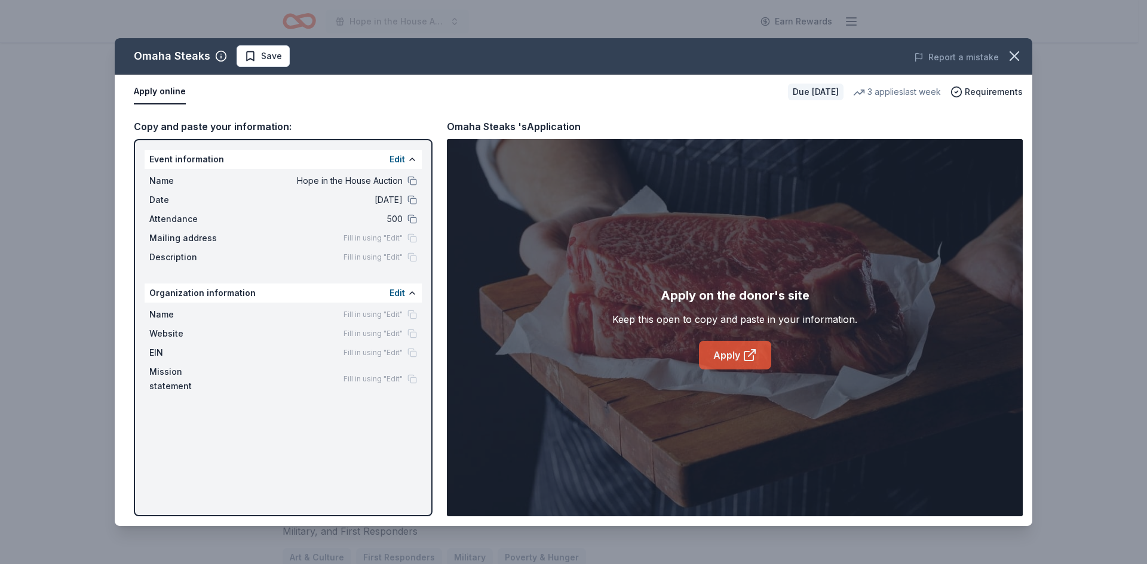
click at [738, 352] on link "Apply" at bounding box center [735, 355] width 72 height 29
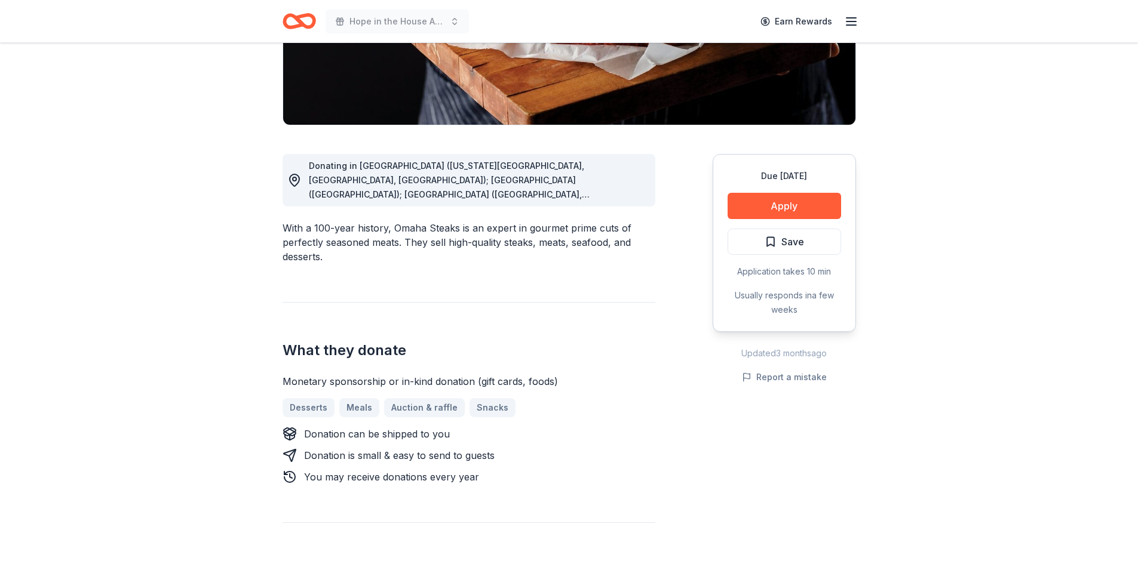
scroll to position [239, 0]
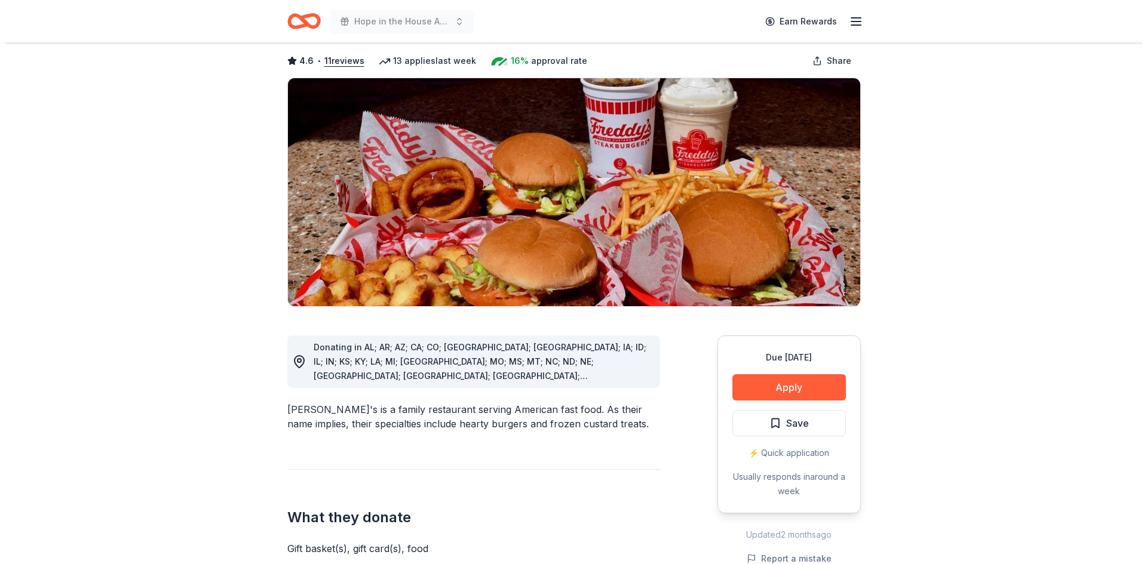
scroll to position [179, 0]
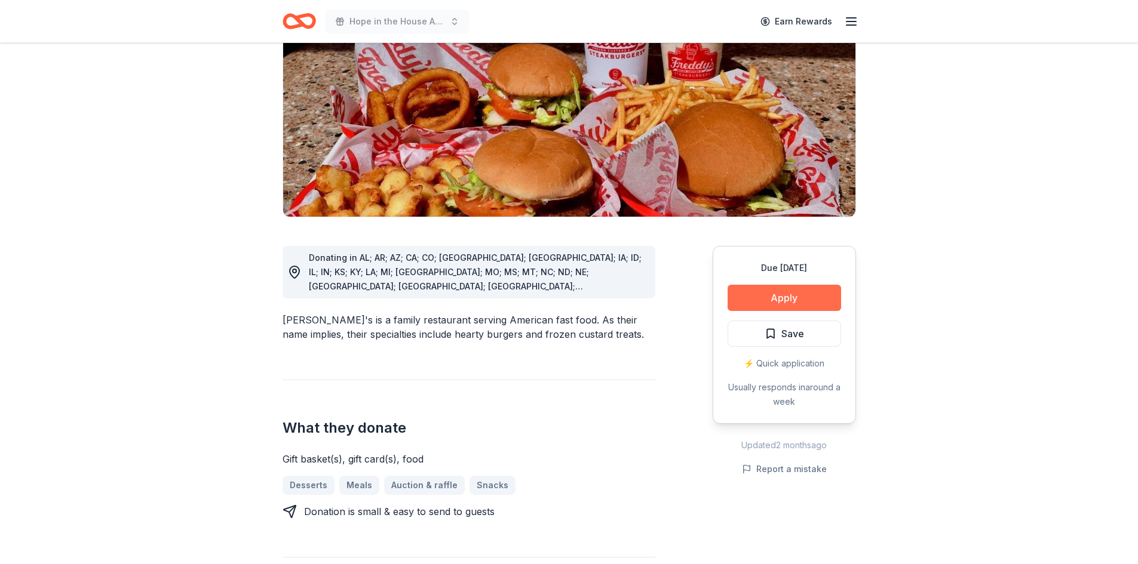
click at [790, 285] on button "Apply" at bounding box center [784, 298] width 113 height 26
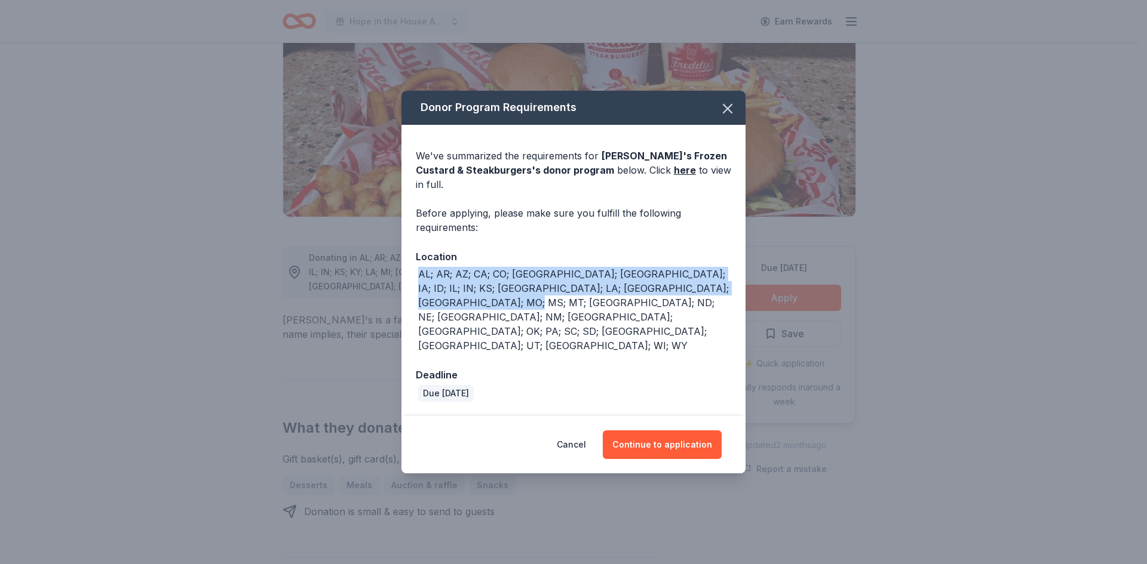
drag, startPoint x: 477, startPoint y: 316, endPoint x: 415, endPoint y: 289, distance: 67.9
click at [415, 289] on div "We've summarized the requirements for Freddy's Frozen Custard & Steakburgers 's…" at bounding box center [573, 271] width 344 height 292
copy div "AL; AR; AZ; CA; CO; FL; GA; IA; ID; IL; IN; KS; KY; LA; MI; MN; MO; MS; MT; NC;…"
click at [664, 431] on button "Continue to application" at bounding box center [662, 445] width 119 height 29
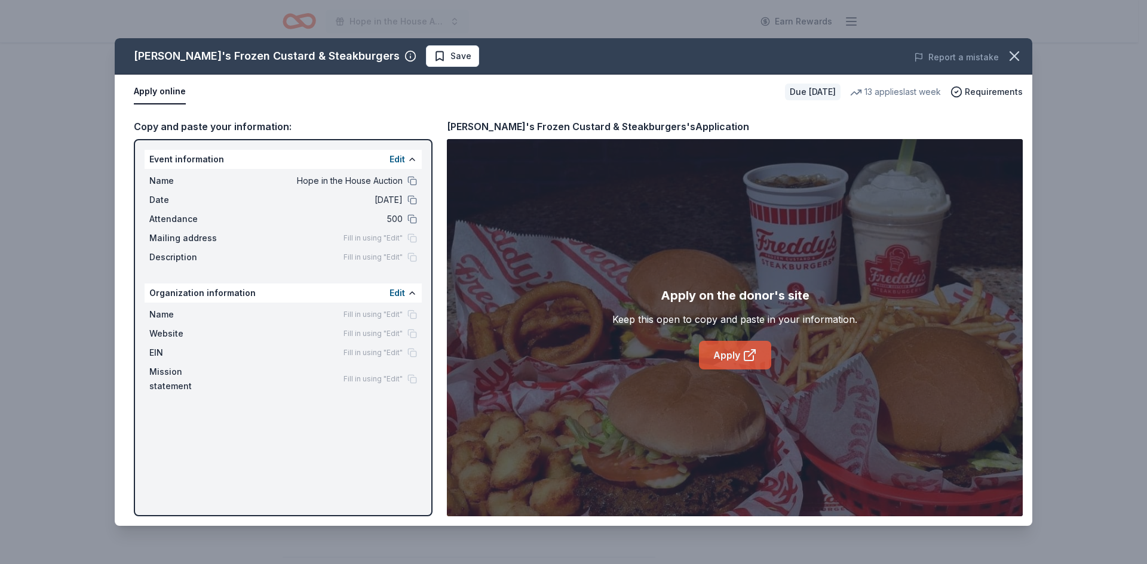
click at [729, 352] on link "Apply" at bounding box center [735, 355] width 72 height 29
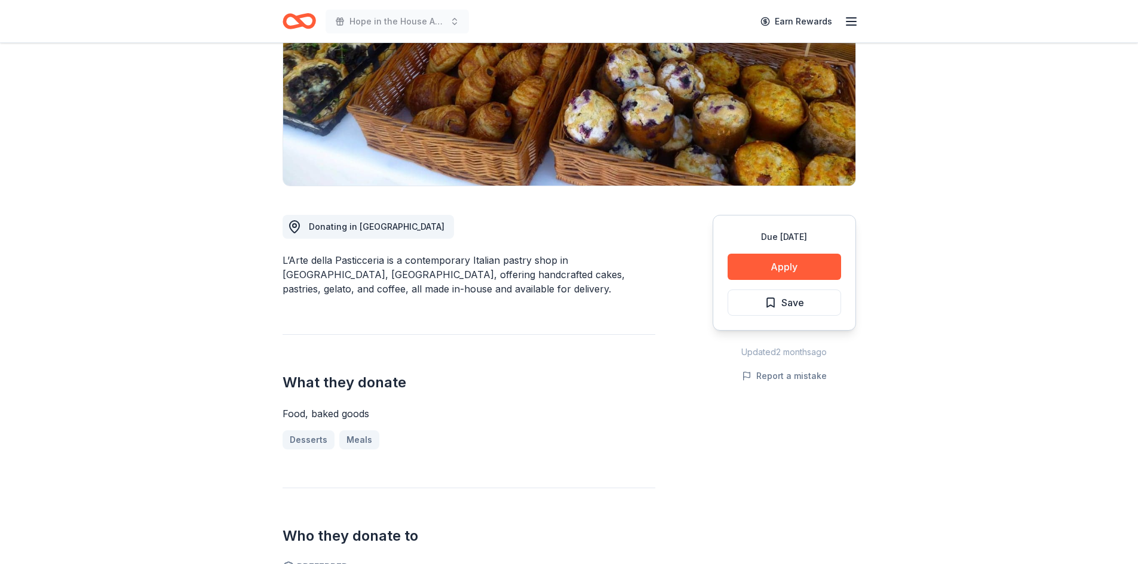
scroll to position [179, 0]
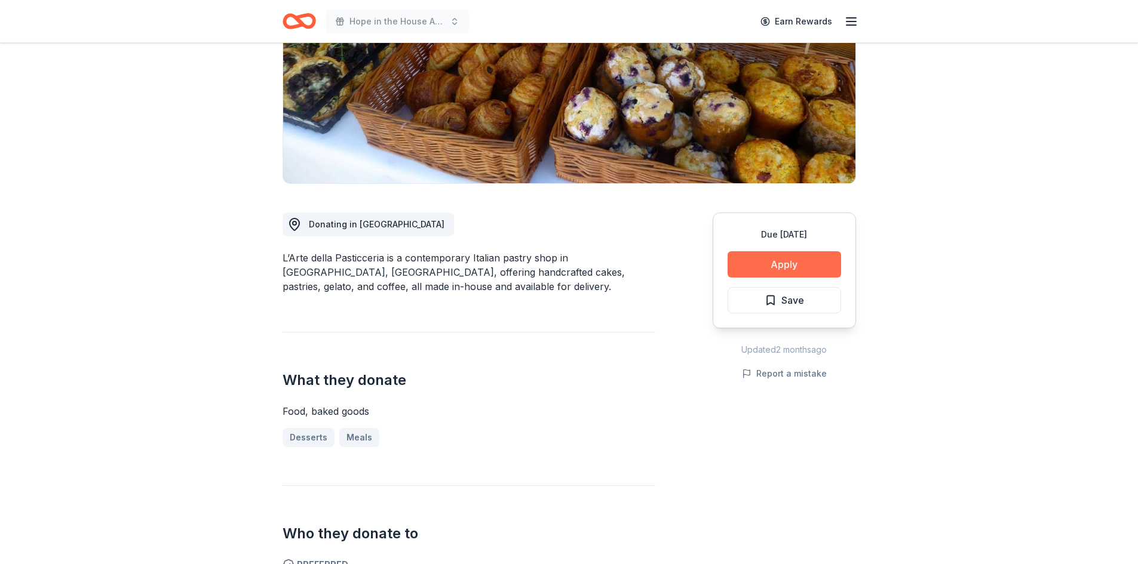
click at [773, 266] on button "Apply" at bounding box center [784, 264] width 113 height 26
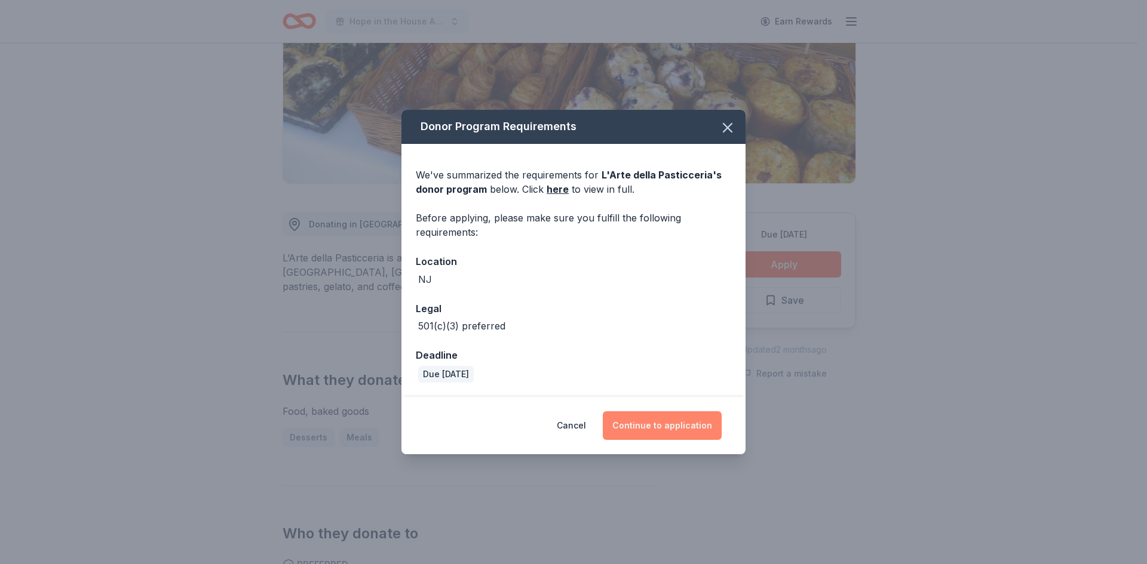
click at [657, 426] on button "Continue to application" at bounding box center [662, 426] width 119 height 29
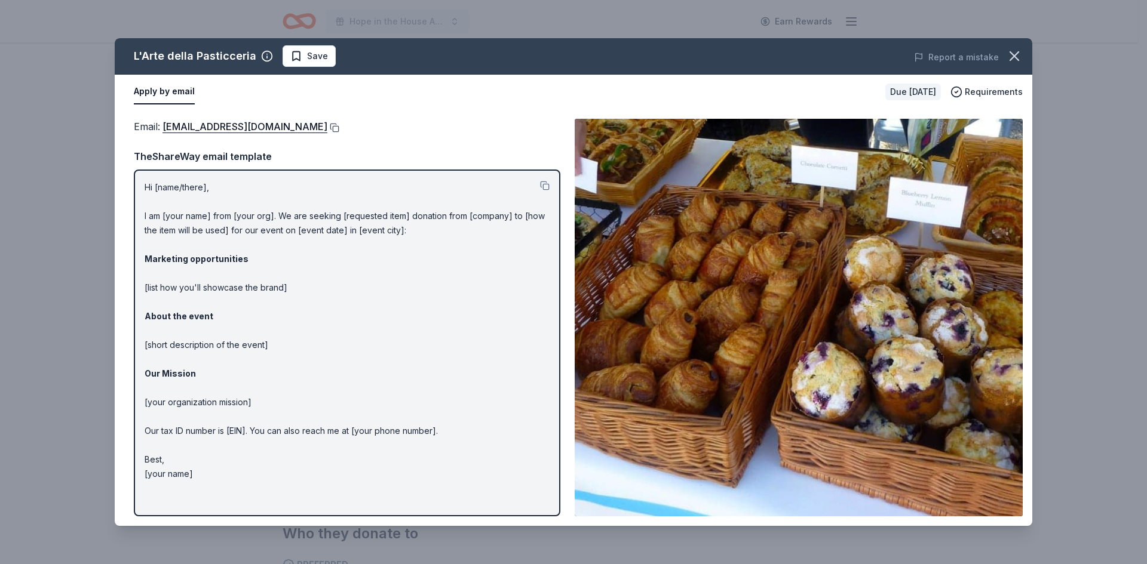
click at [327, 128] on button at bounding box center [333, 128] width 12 height 10
click at [1015, 56] on icon "button" at bounding box center [1014, 56] width 17 height 17
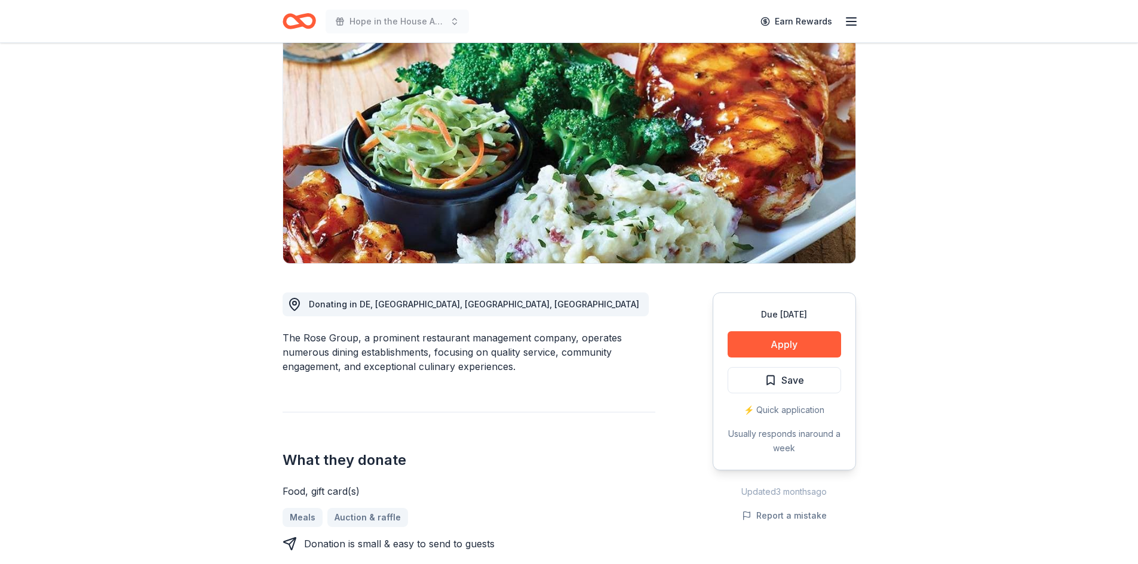
scroll to position [119, 0]
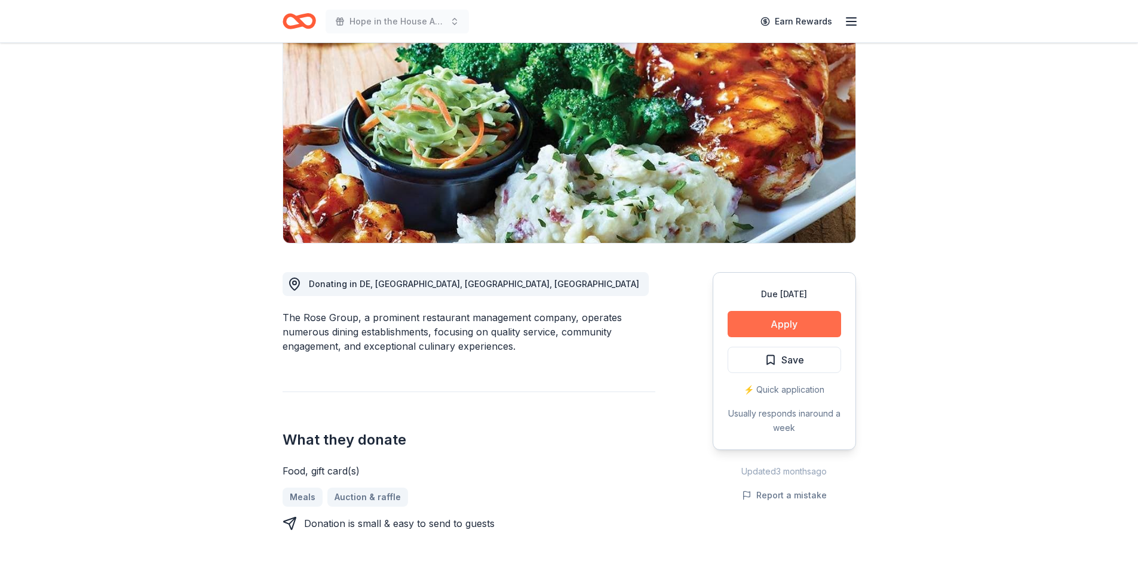
click at [772, 321] on button "Apply" at bounding box center [784, 324] width 113 height 26
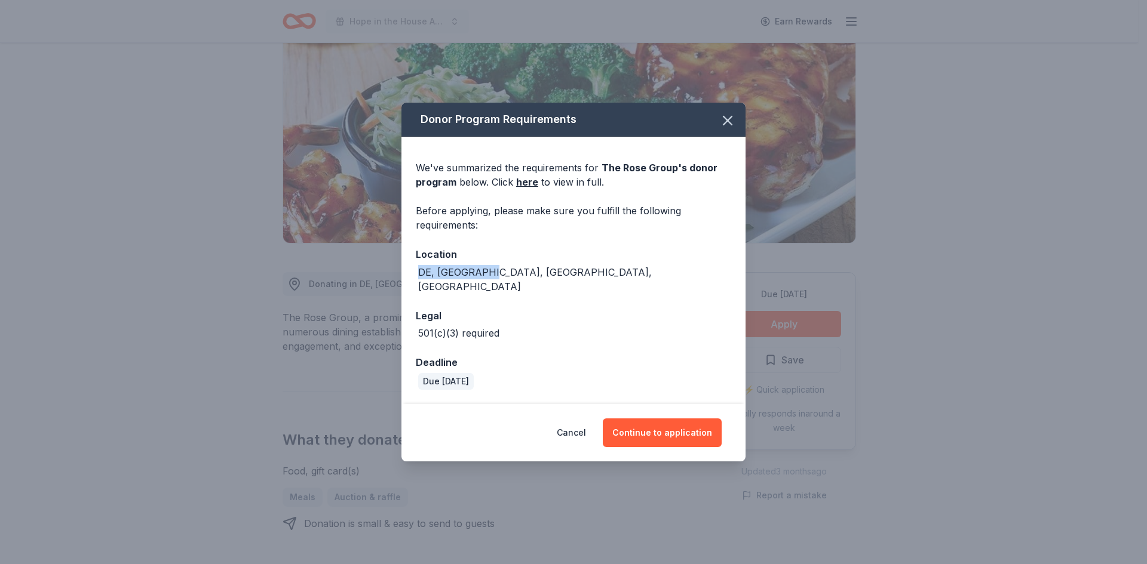
drag, startPoint x: 515, startPoint y: 280, endPoint x: 411, endPoint y: 277, distance: 104.0
click at [411, 277] on div "We've summarized the requirements for The Rose Group 's donor program below. Cl…" at bounding box center [573, 270] width 344 height 267
copy div "DE, [GEOGRAPHIC_DATA], [GEOGRAPHIC_DATA], [GEOGRAPHIC_DATA]"
click at [670, 419] on button "Continue to application" at bounding box center [662, 433] width 119 height 29
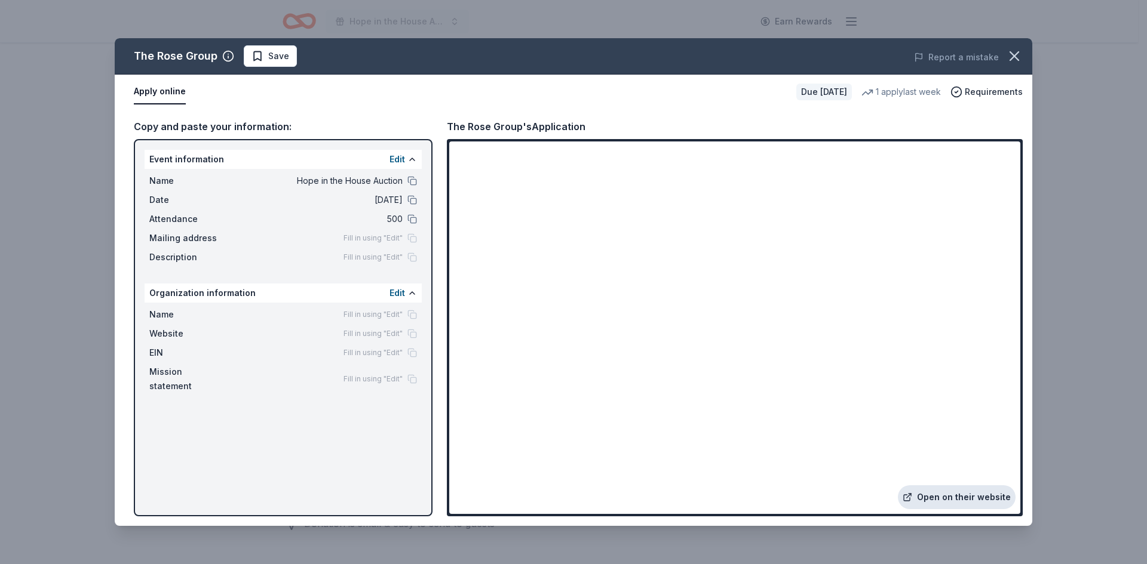
click at [935, 502] on link "Open on their website" at bounding box center [957, 498] width 118 height 24
click at [1012, 56] on icon "button" at bounding box center [1014, 56] width 17 height 17
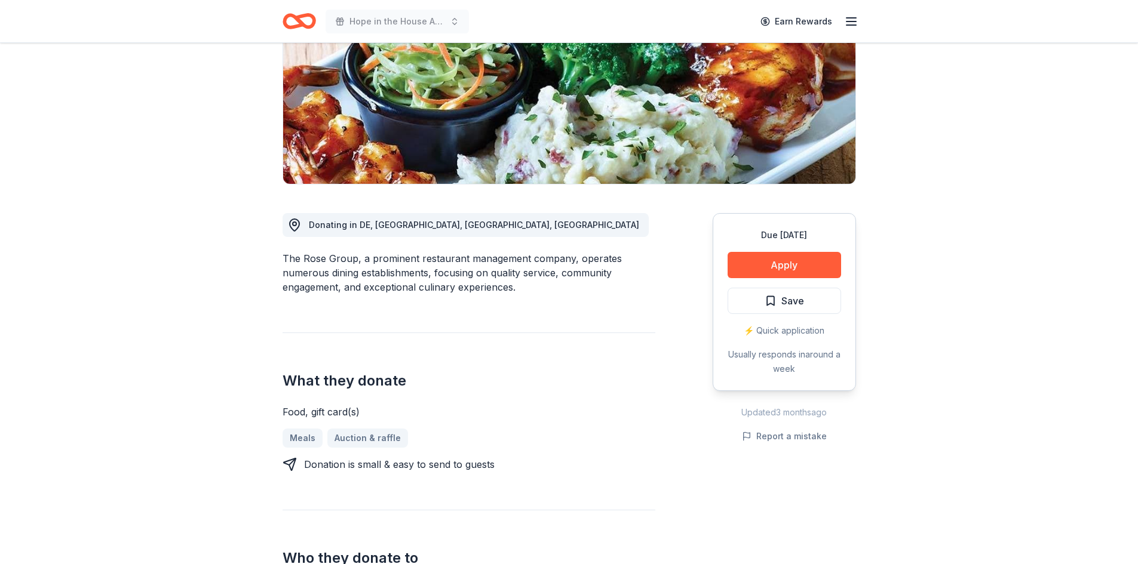
scroll to position [299, 0]
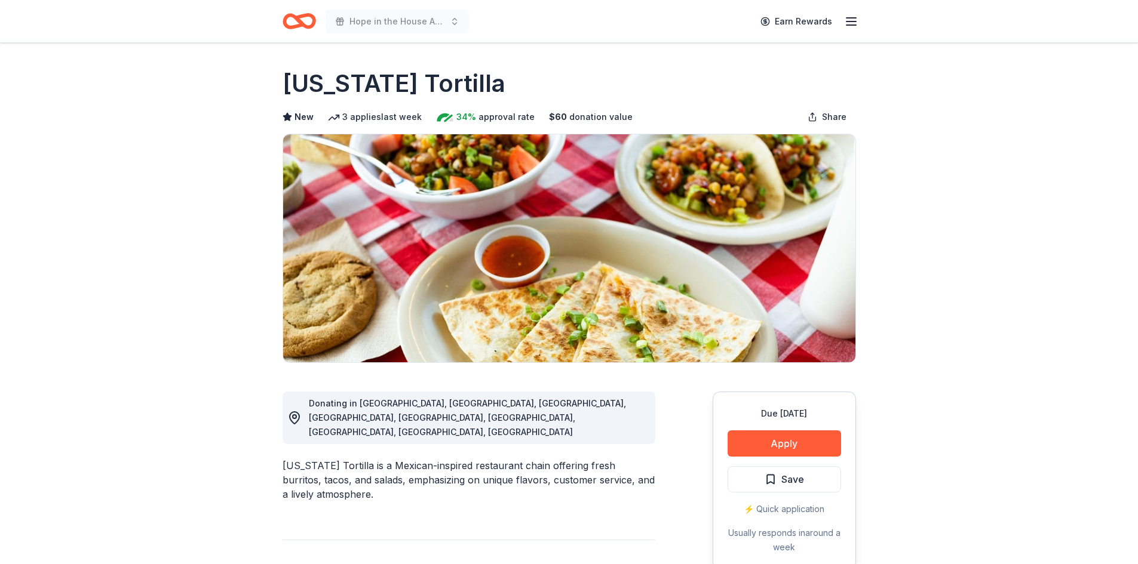
drag, startPoint x: 501, startPoint y: 403, endPoint x: 342, endPoint y: 394, distance: 159.1
click at [342, 394] on div "Donating in [GEOGRAPHIC_DATA], [GEOGRAPHIC_DATA], [GEOGRAPHIC_DATA], [GEOGRAPHI…" at bounding box center [469, 418] width 373 height 53
drag, startPoint x: 361, startPoint y: 407, endPoint x: 538, endPoint y: 410, distance: 176.2
click at [494, 406] on span "Donating in [GEOGRAPHIC_DATA], [GEOGRAPHIC_DATA], [GEOGRAPHIC_DATA], [GEOGRAPHI…" at bounding box center [467, 417] width 317 height 39
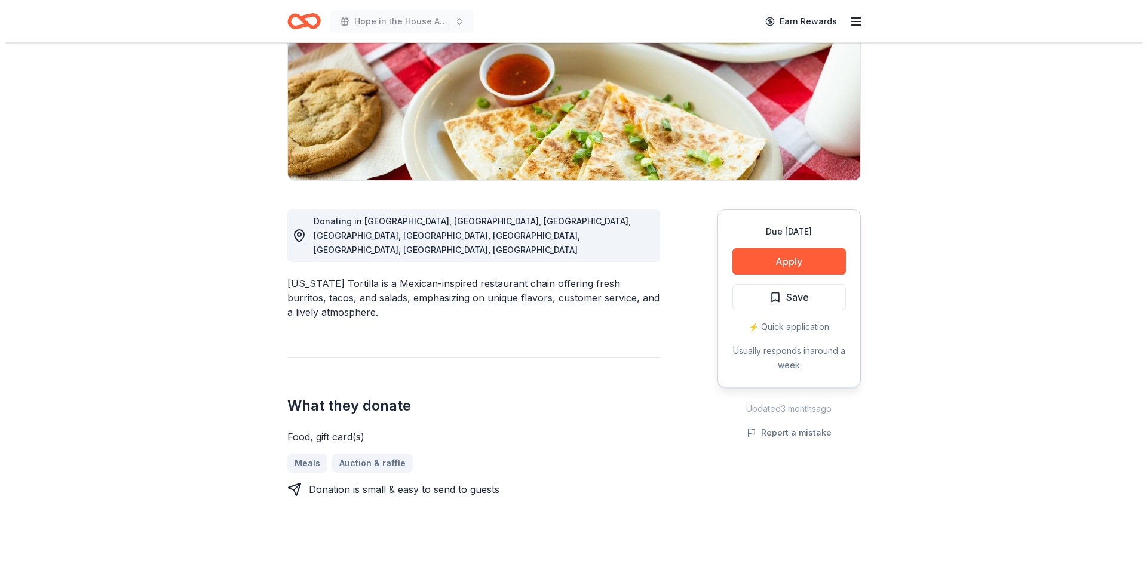
scroll to position [119, 0]
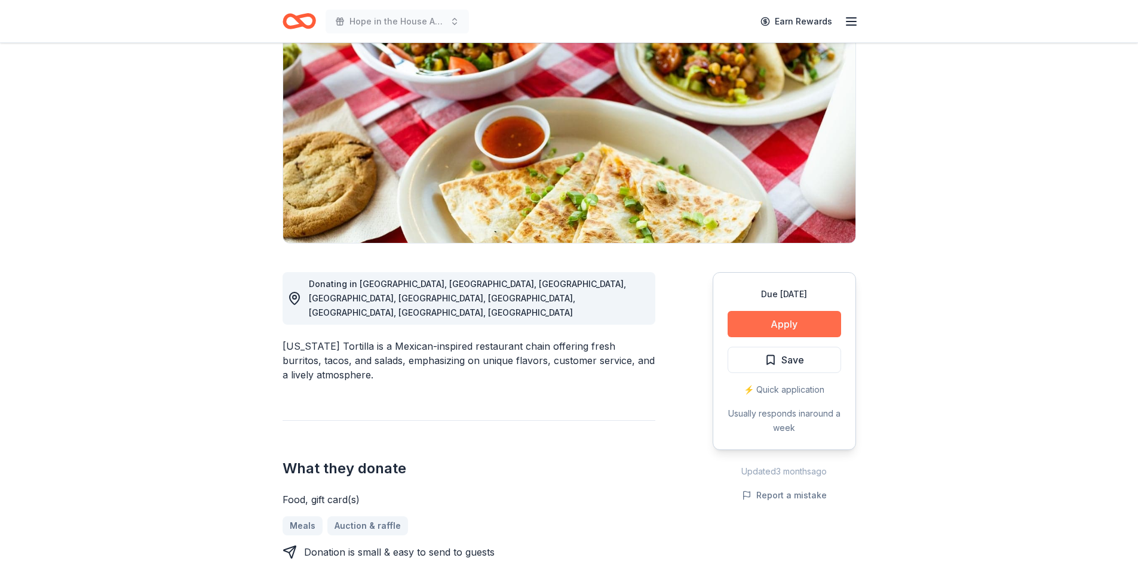
click at [791, 325] on button "Apply" at bounding box center [784, 324] width 113 height 26
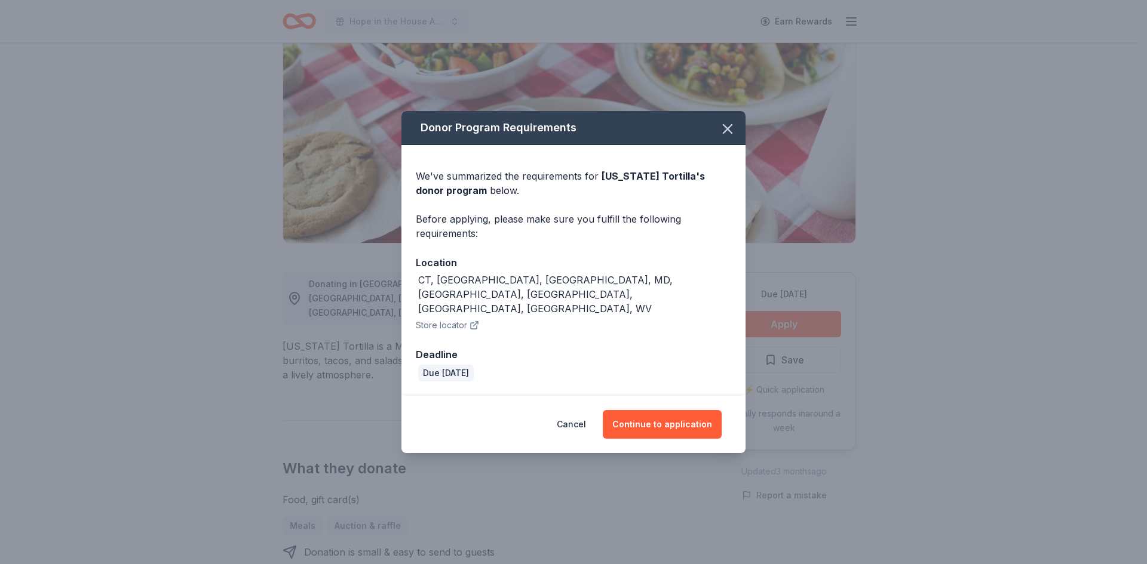
click at [567, 271] on div "Location" at bounding box center [573, 263] width 315 height 16
drag, startPoint x: 603, startPoint y: 290, endPoint x: 401, endPoint y: 294, distance: 201.9
click at [401, 294] on div "Donor Program Requirements We've summarized the requirements for [US_STATE] Tor…" at bounding box center [573, 282] width 1147 height 564
copy div "CT, [GEOGRAPHIC_DATA], [GEOGRAPHIC_DATA], MD, [GEOGRAPHIC_DATA], [GEOGRAPHIC_DA…"
click at [651, 410] on button "Continue to application" at bounding box center [662, 424] width 119 height 29
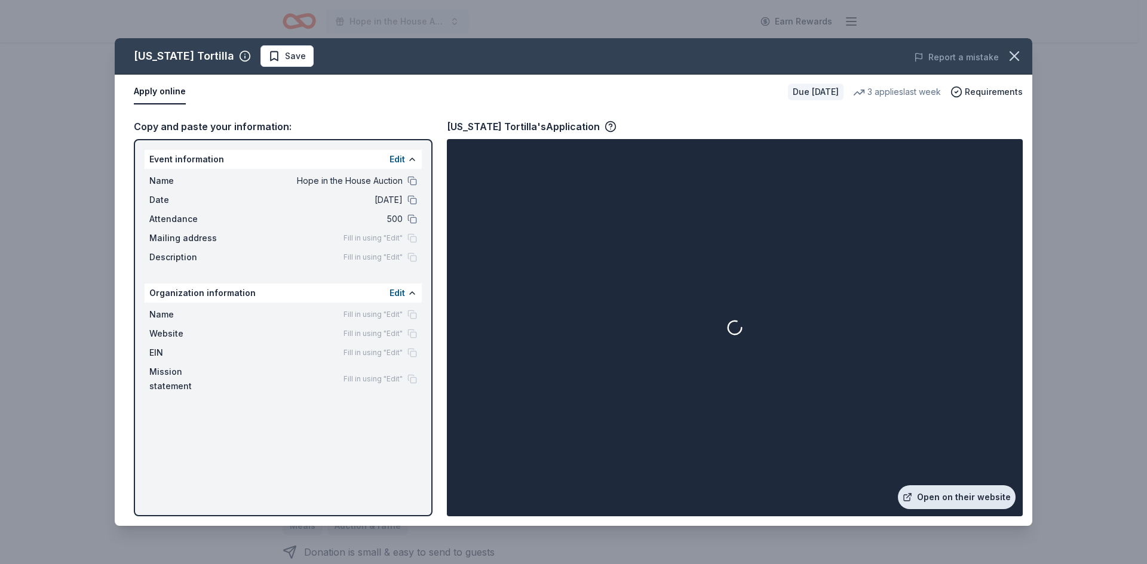
click at [950, 498] on link "Open on their website" at bounding box center [957, 498] width 118 height 24
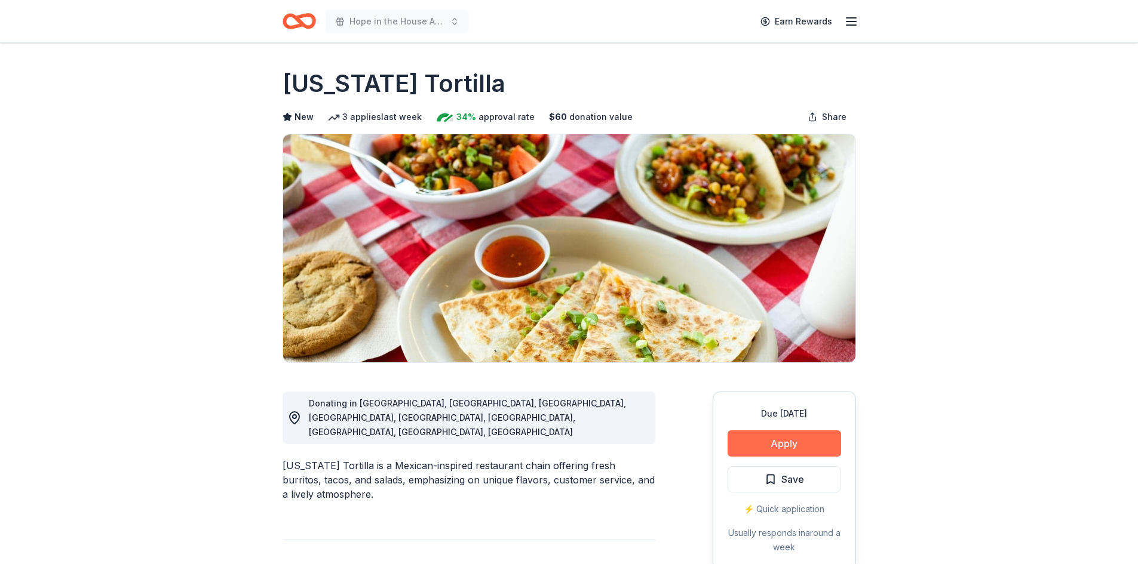
click at [774, 447] on button "Apply" at bounding box center [784, 444] width 113 height 26
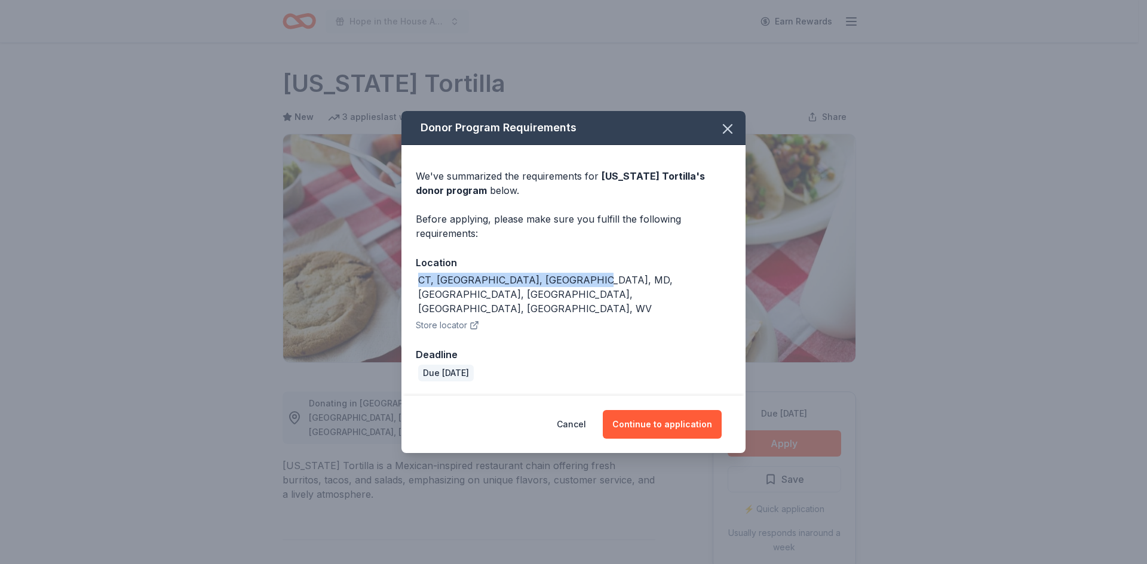
drag, startPoint x: 589, startPoint y: 291, endPoint x: 373, endPoint y: 287, distance: 216.3
click at [373, 287] on div "Donor Program Requirements We've summarized the requirements for [US_STATE] Tor…" at bounding box center [573, 282] width 1147 height 564
copy div "CT, [GEOGRAPHIC_DATA], [GEOGRAPHIC_DATA], MD, [GEOGRAPHIC_DATA], [GEOGRAPHIC_DA…"
click at [719, 142] on button "button" at bounding box center [727, 129] width 26 height 26
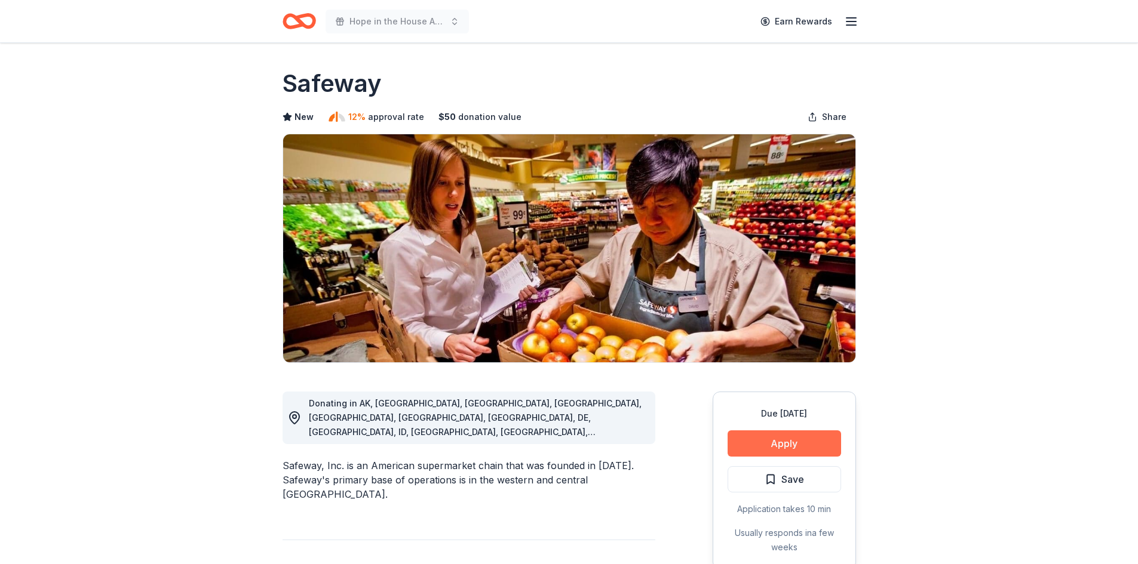
click at [781, 433] on button "Apply" at bounding box center [784, 444] width 113 height 26
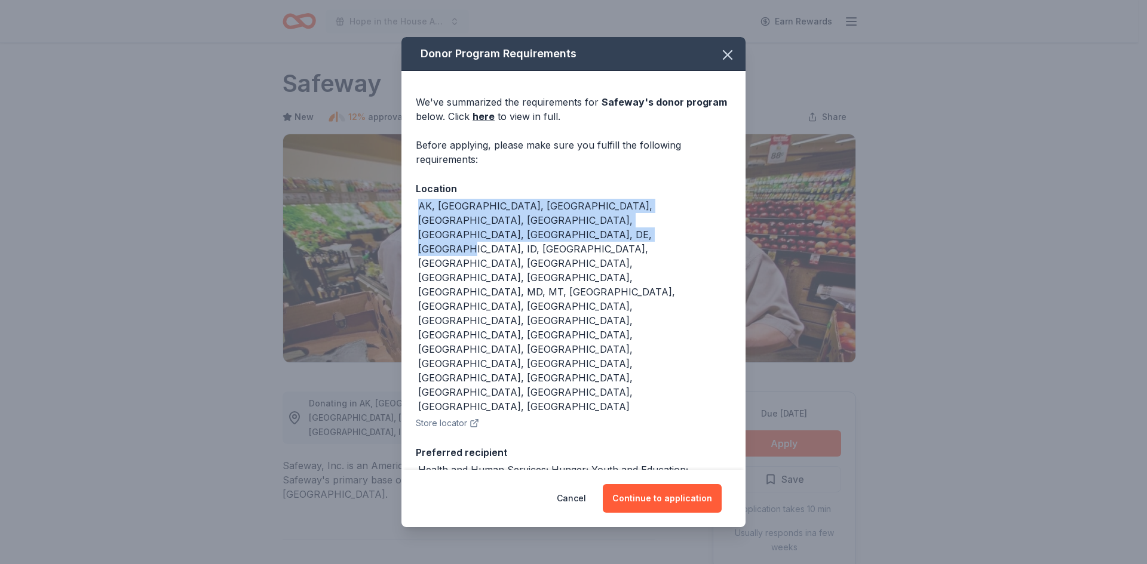
drag, startPoint x: 710, startPoint y: 219, endPoint x: 383, endPoint y: 200, distance: 327.3
click at [383, 200] on div "Donor Program Requirements We've summarized the requirements for Safeway 's don…" at bounding box center [573, 282] width 1147 height 564
copy div "AK, AZ, AR, CA, CO, CT, DC, DE, HI, ID, IL, IN, IA, LA, MA, ME, MD, MT, ND, NH,…"
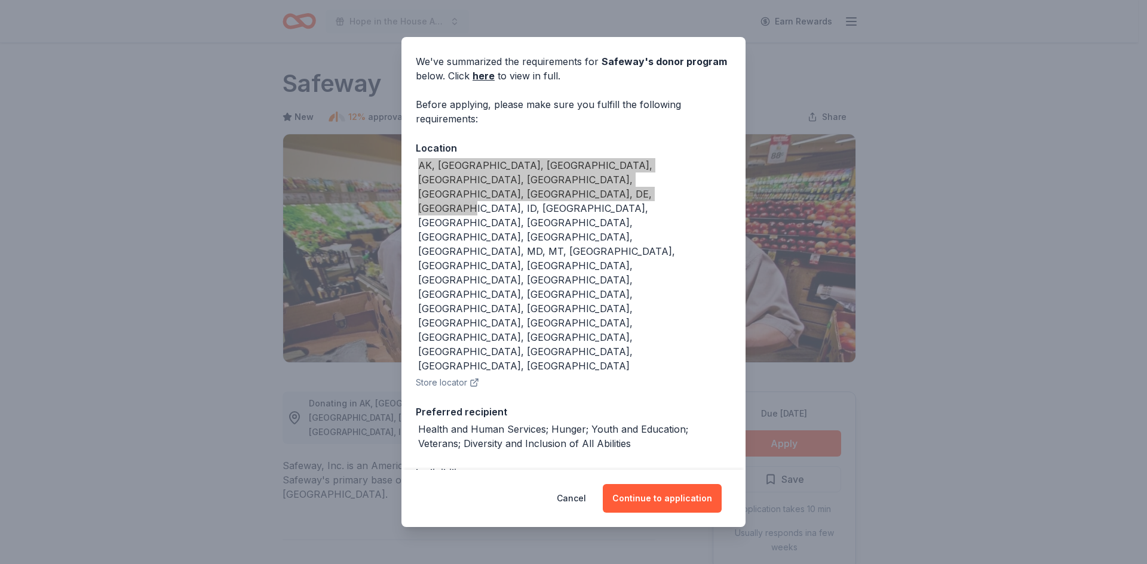
scroll to position [78, 0]
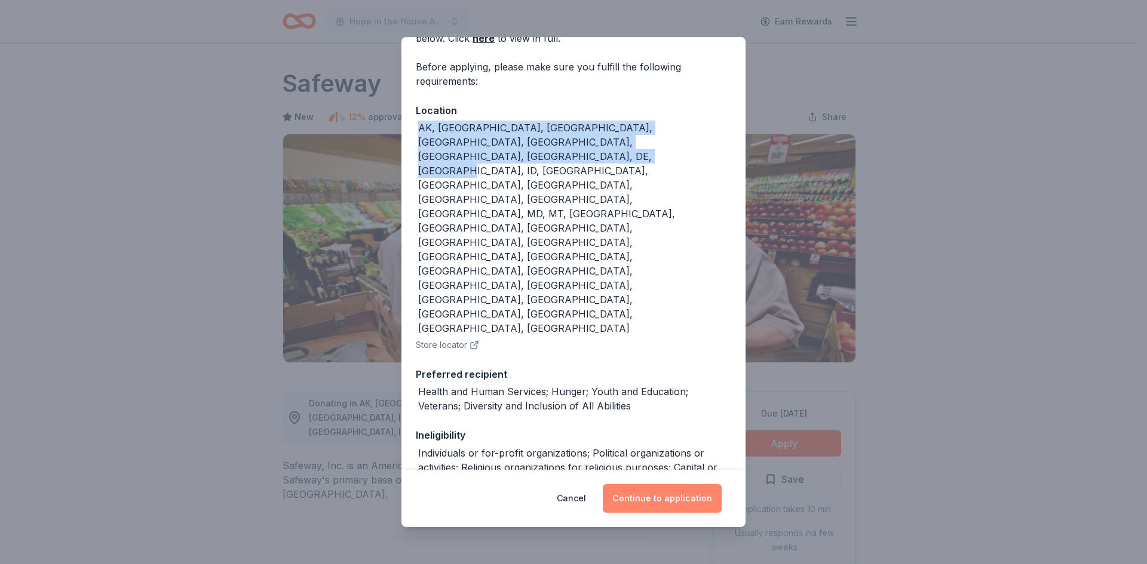
click at [667, 499] on button "Continue to application" at bounding box center [662, 498] width 119 height 29
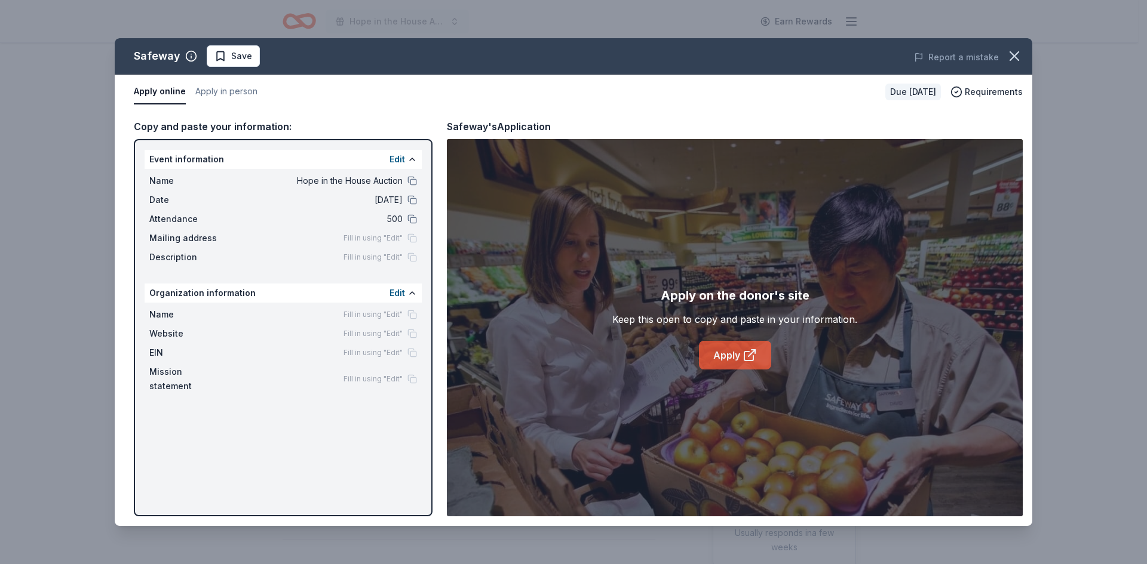
click at [699, 347] on link "Apply" at bounding box center [735, 355] width 72 height 29
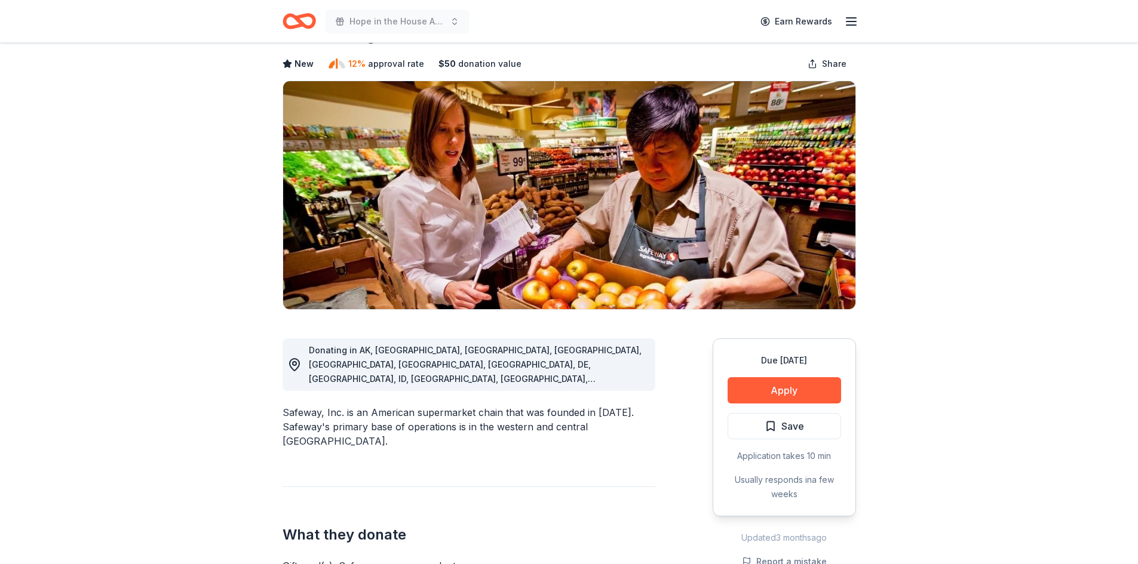
scroll to position [179, 0]
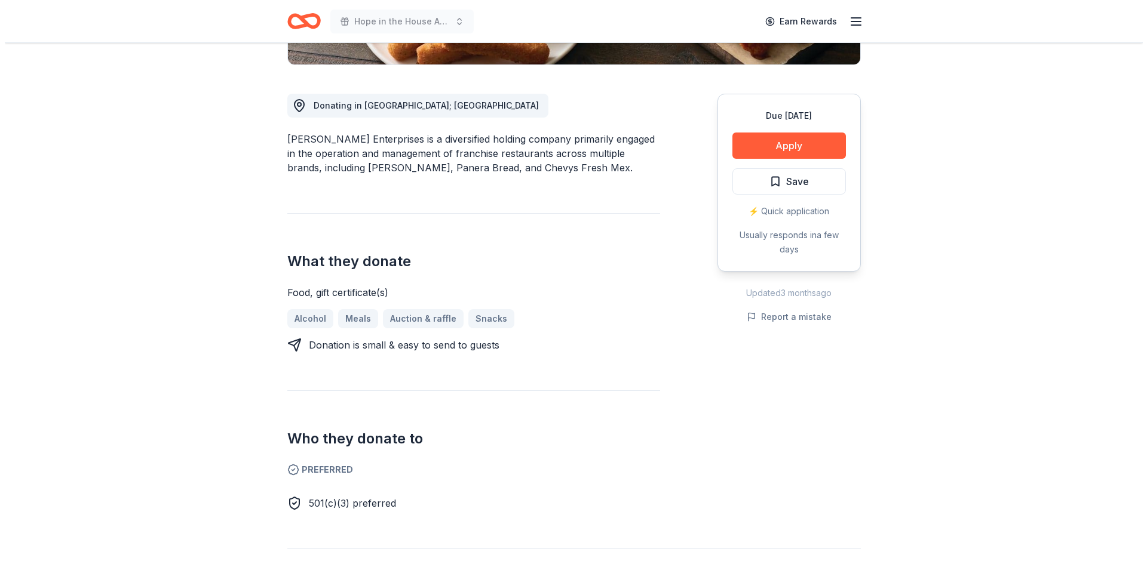
scroll to position [299, 0]
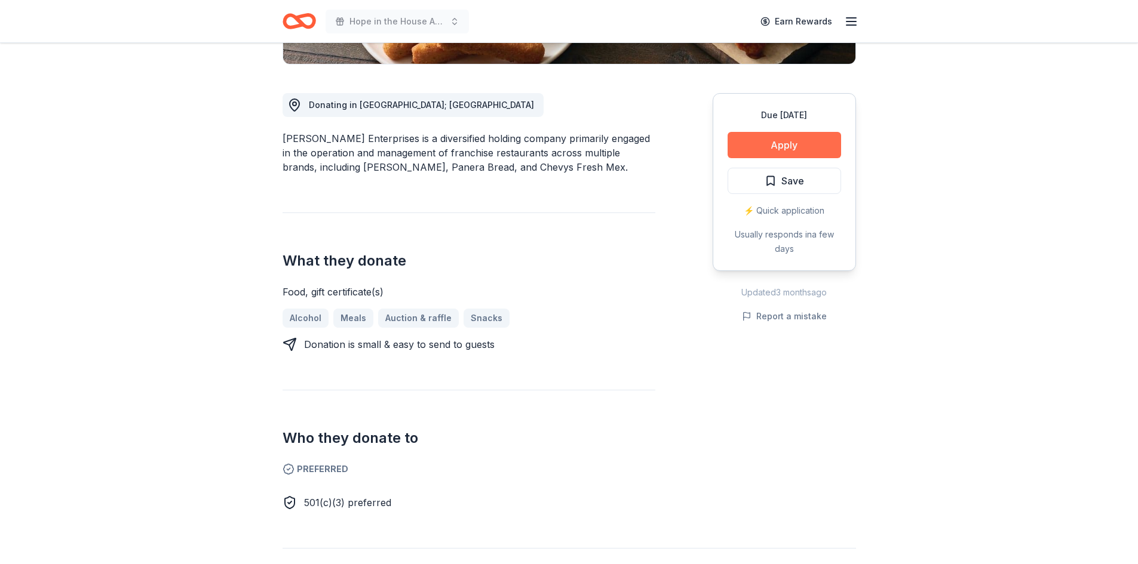
click at [783, 135] on button "Apply" at bounding box center [784, 145] width 113 height 26
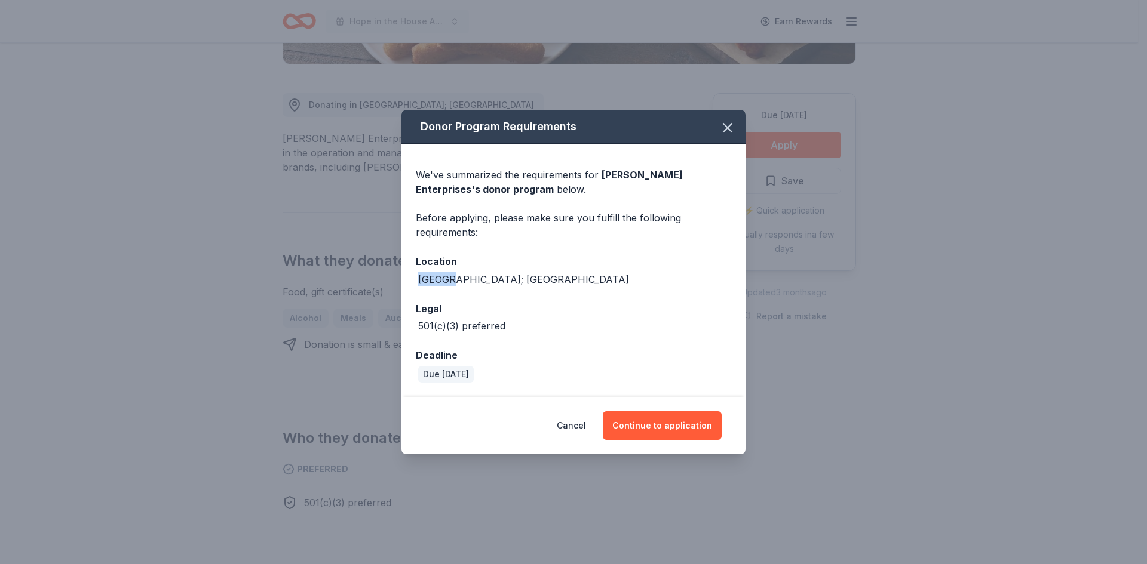
drag, startPoint x: 465, startPoint y: 275, endPoint x: 405, endPoint y: 278, distance: 60.4
click at [405, 278] on div "We've summarized the requirements for Doherty Enterprises 's donor program belo…" at bounding box center [573, 270] width 344 height 253
copy div "NJ; NY"
click at [688, 418] on button "Continue to application" at bounding box center [662, 426] width 119 height 29
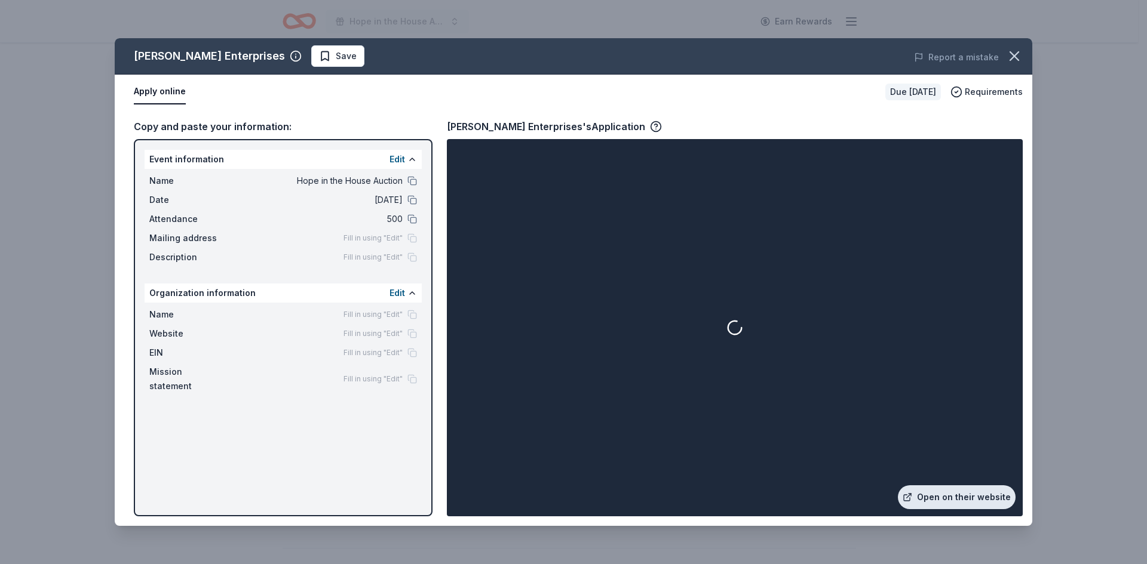
click at [978, 496] on link "Open on their website" at bounding box center [957, 498] width 118 height 24
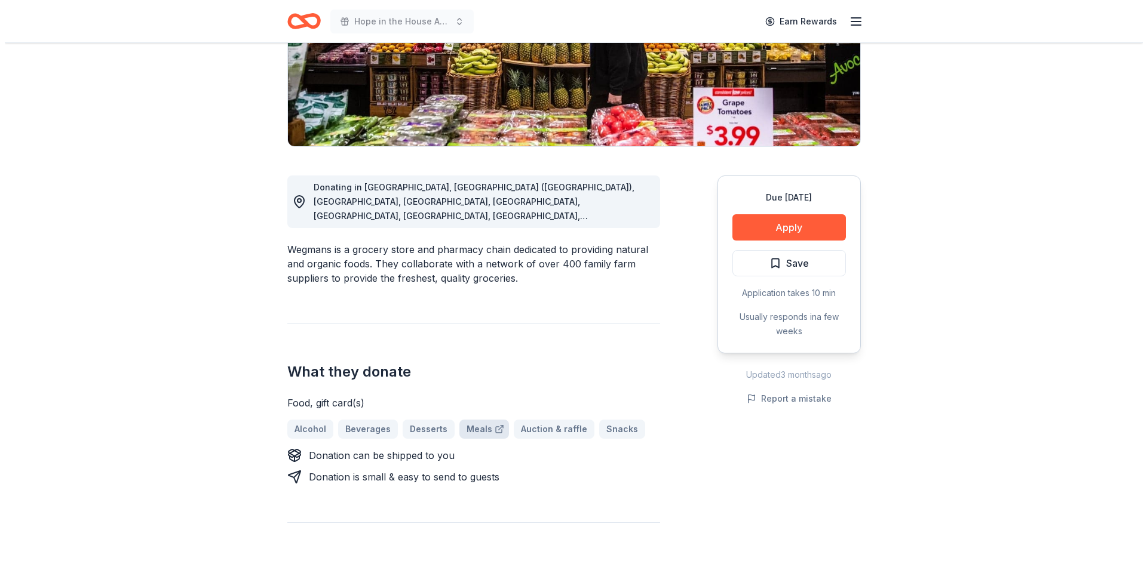
scroll to position [195, 0]
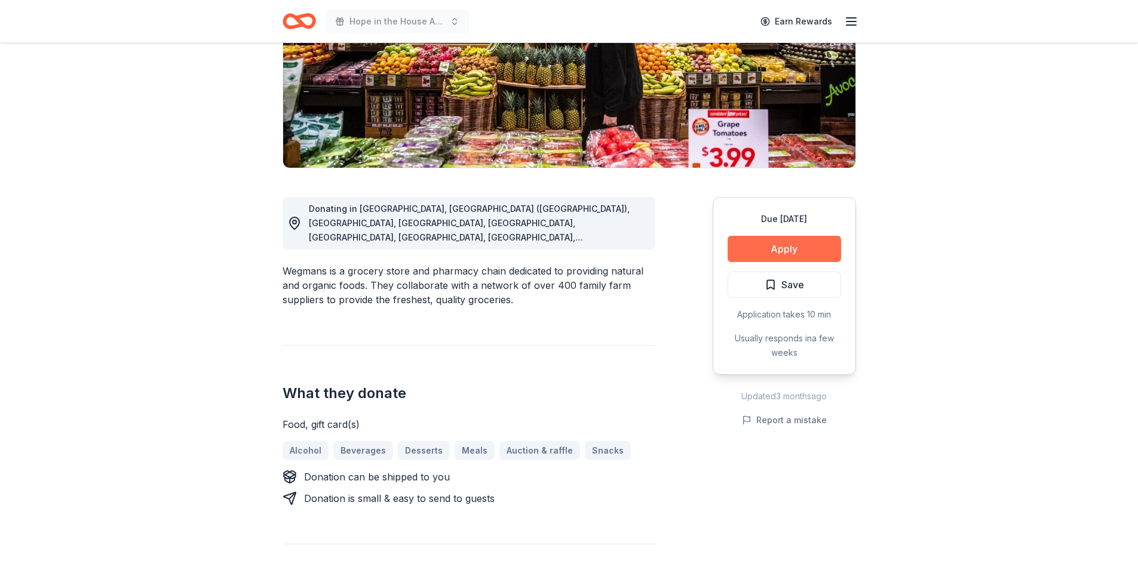
click at [802, 256] on button "Apply" at bounding box center [784, 249] width 113 height 26
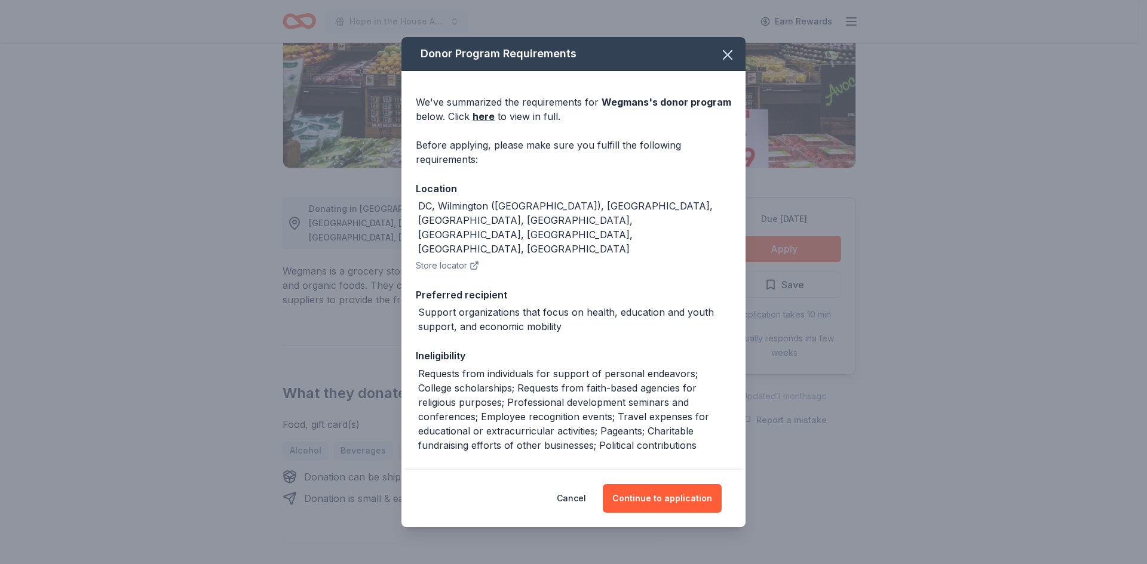
click at [661, 199] on div "DC, Wilmington ([GEOGRAPHIC_DATA]), [GEOGRAPHIC_DATA], [GEOGRAPHIC_DATA], [GEOG…" at bounding box center [573, 227] width 315 height 57
drag, startPoint x: 652, startPoint y: 202, endPoint x: 414, endPoint y: 204, distance: 237.7
click at [414, 204] on div "We've summarized the requirements for [PERSON_NAME] 's donor program below. Cli…" at bounding box center [573, 317] width 344 height 492
copy div "DC, Wilmington ([GEOGRAPHIC_DATA]), [GEOGRAPHIC_DATA], [GEOGRAPHIC_DATA], [GEOG…"
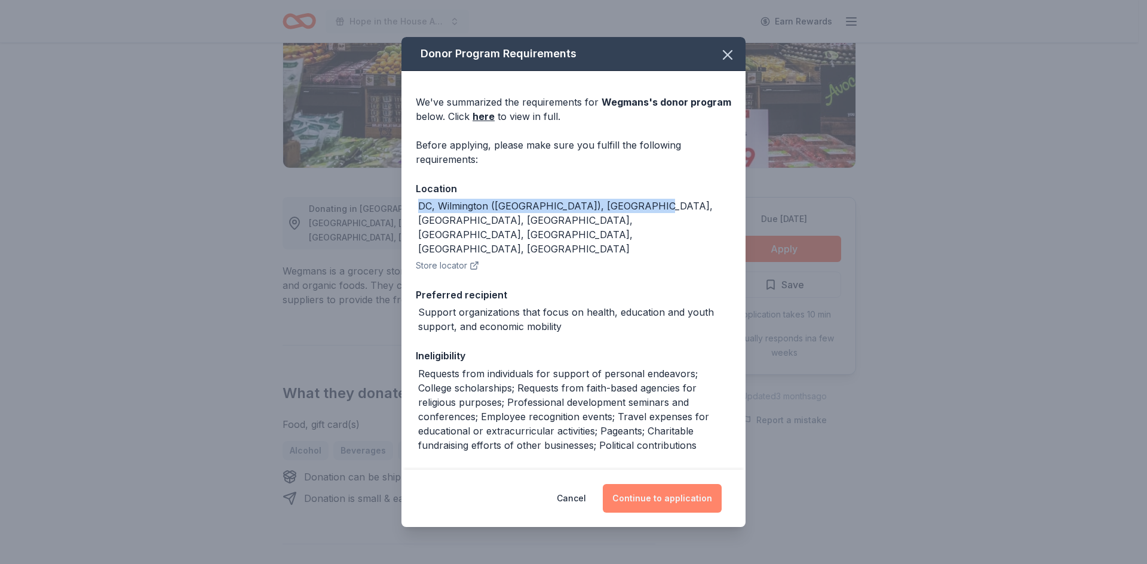
click at [653, 498] on button "Continue to application" at bounding box center [662, 498] width 119 height 29
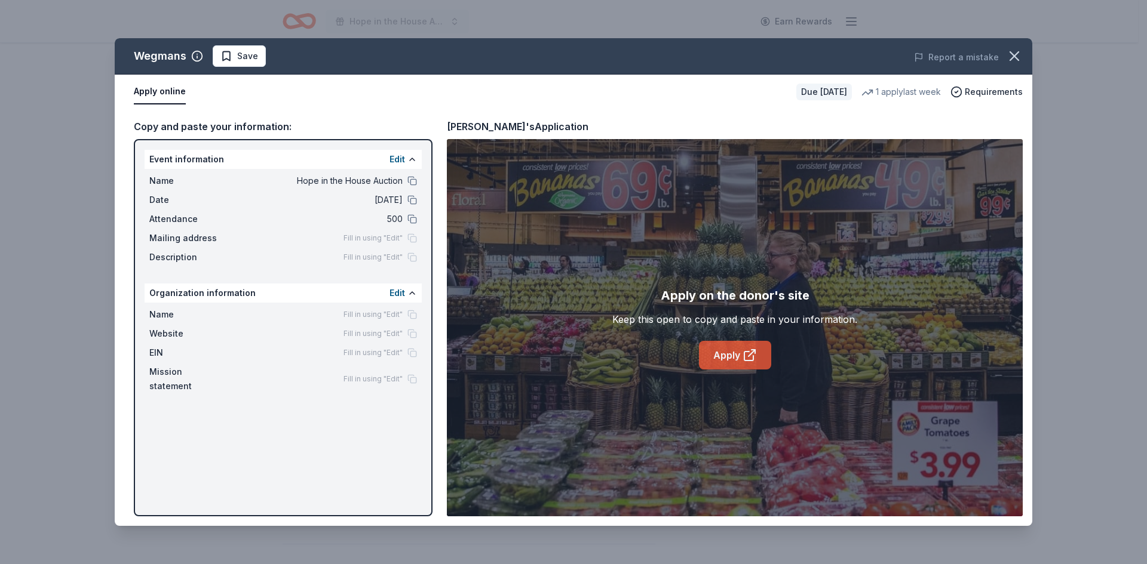
click at [732, 349] on link "Apply" at bounding box center [735, 355] width 72 height 29
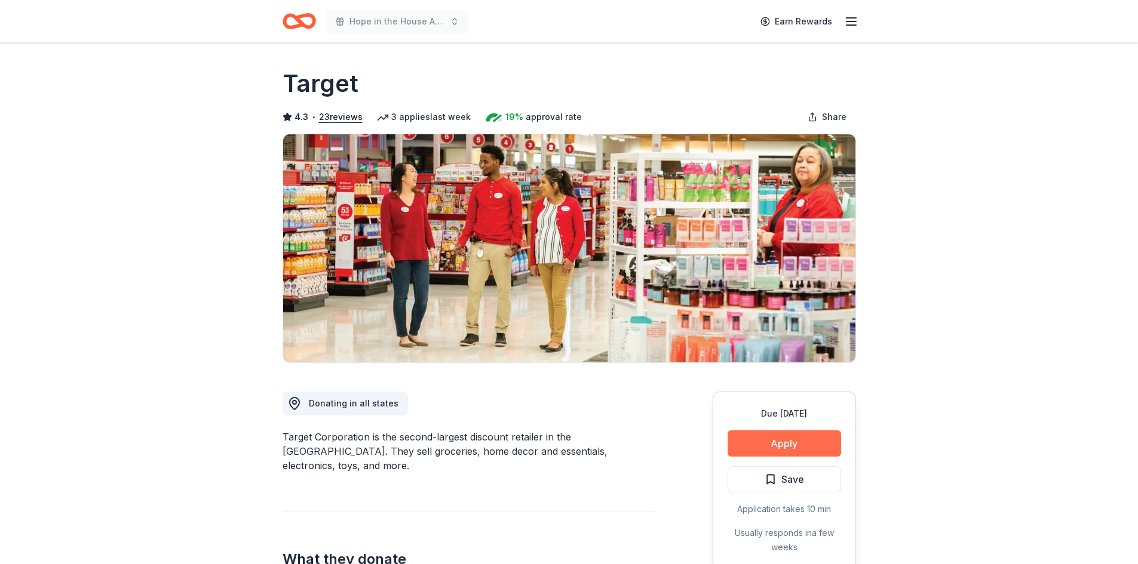
click at [781, 437] on button "Apply" at bounding box center [784, 444] width 113 height 26
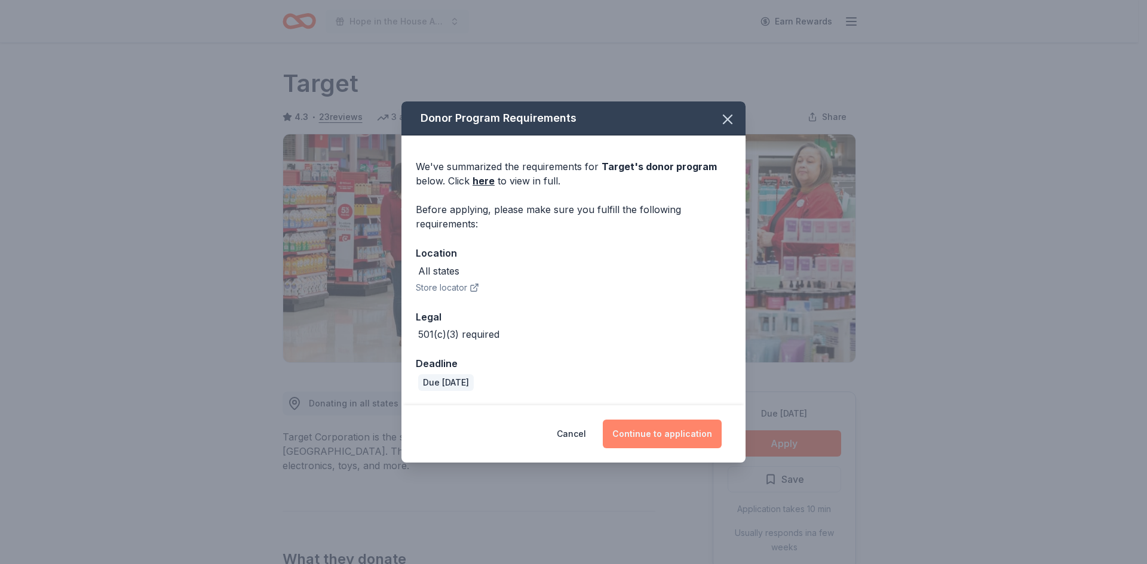
click at [671, 426] on button "Continue to application" at bounding box center [662, 434] width 119 height 29
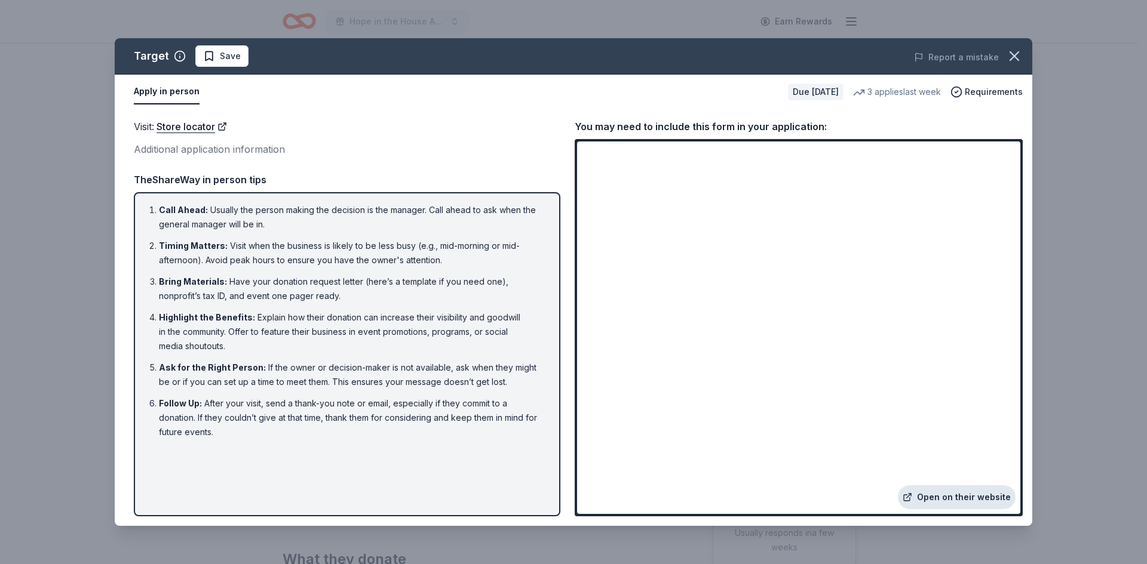
click at [944, 494] on link "Open on their website" at bounding box center [957, 498] width 118 height 24
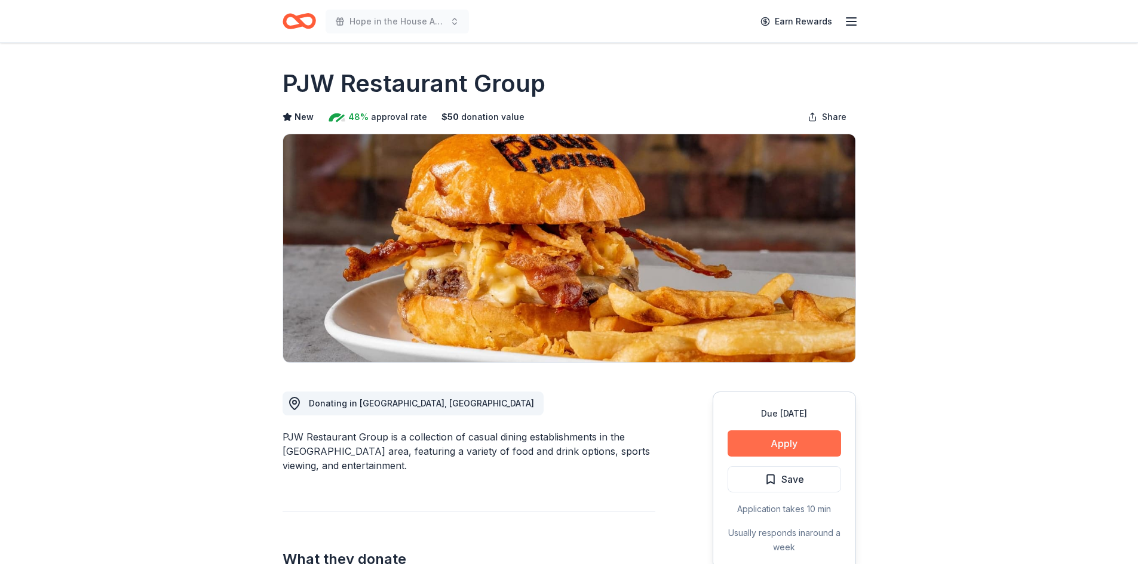
click at [780, 438] on button "Apply" at bounding box center [784, 444] width 113 height 26
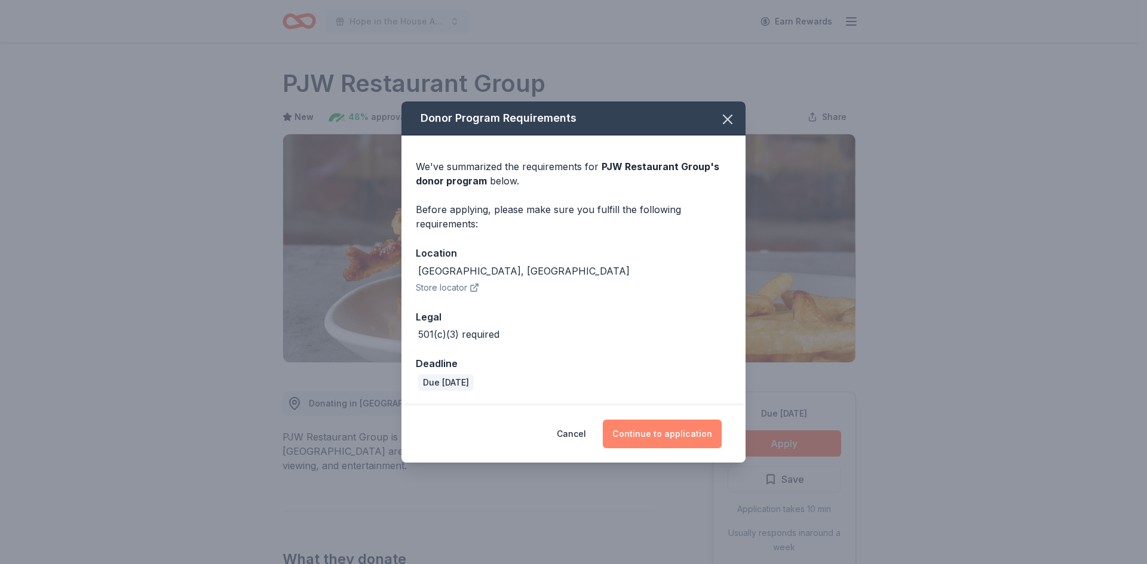
click at [689, 432] on button "Continue to application" at bounding box center [662, 434] width 119 height 29
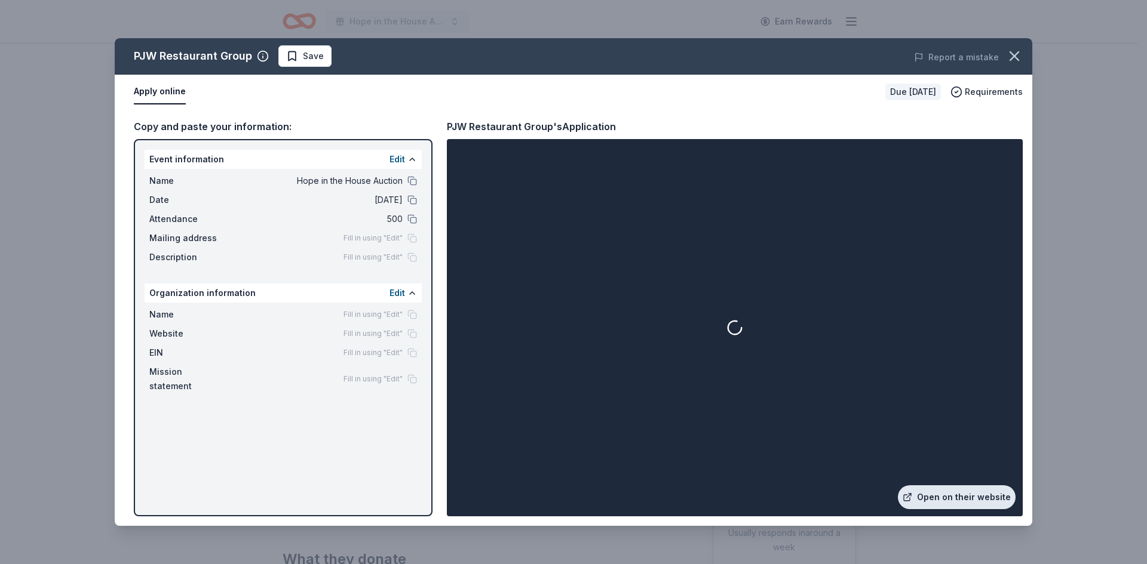
click at [989, 498] on link "Open on their website" at bounding box center [957, 498] width 118 height 24
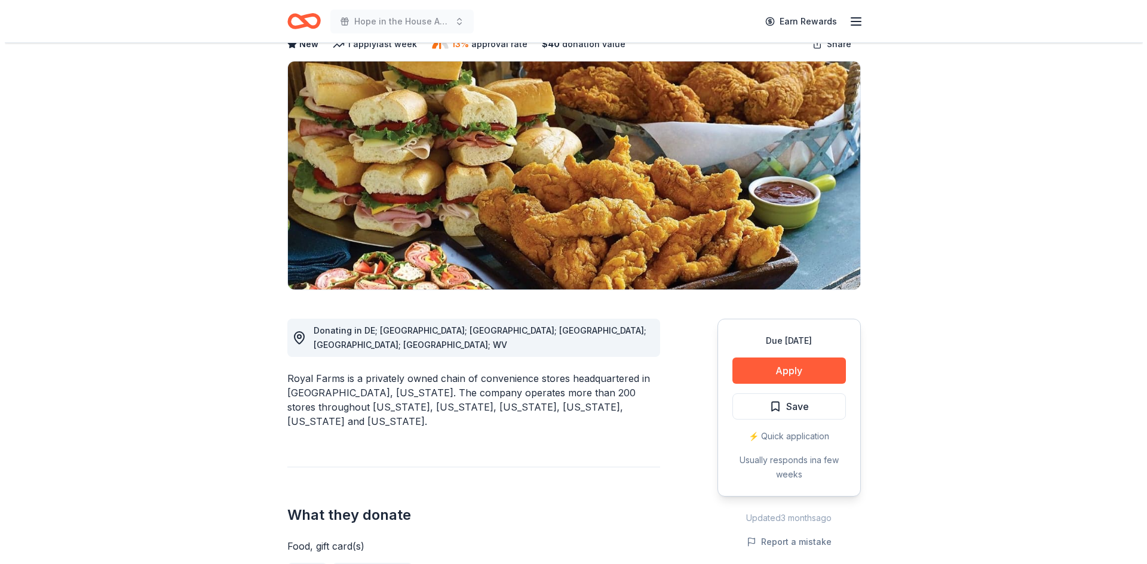
scroll to position [179, 0]
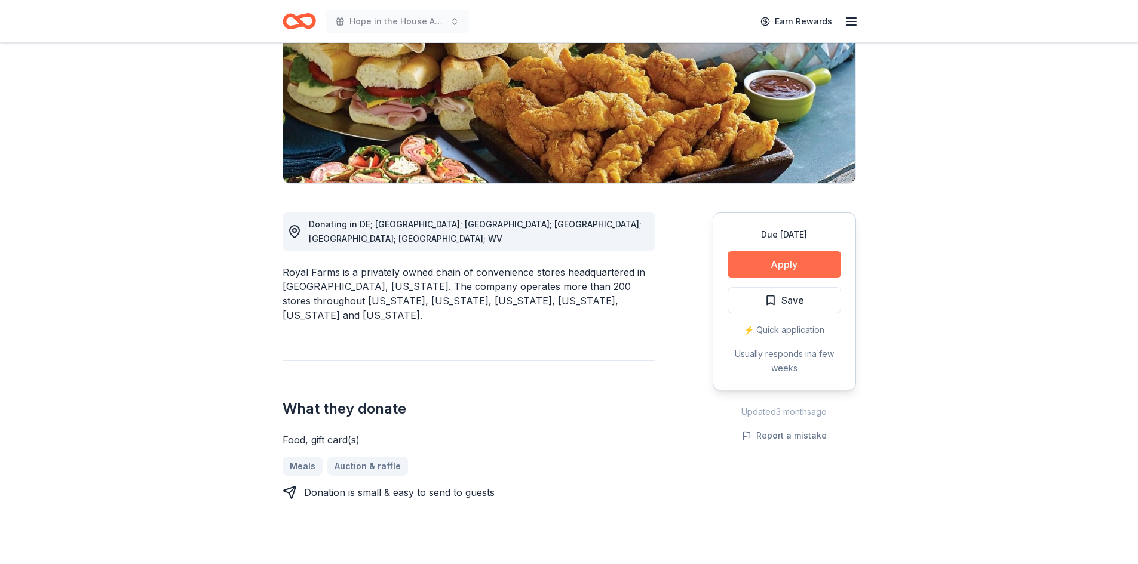
click at [804, 260] on button "Apply" at bounding box center [784, 264] width 113 height 26
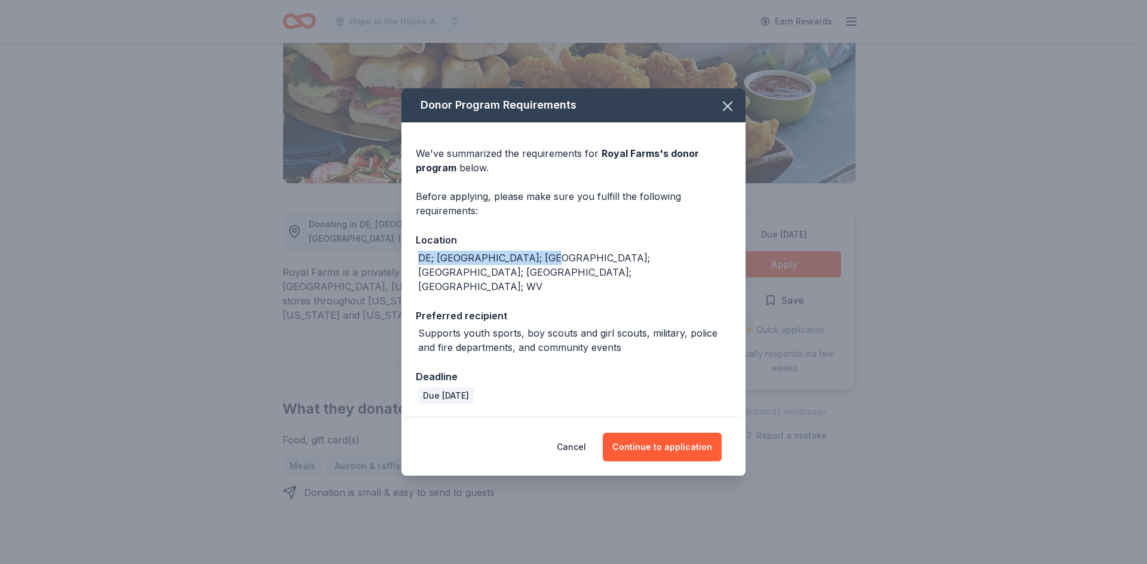
drag, startPoint x: 550, startPoint y: 275, endPoint x: 386, endPoint y: 269, distance: 163.2
click at [386, 269] on div "Donor Program Requirements We've summarized the requirements for Royal Farms 's…" at bounding box center [573, 282] width 1147 height 564
copy div "DE; MD; NC; NJ; PA; VA; WV"
click at [693, 433] on button "Continue to application" at bounding box center [662, 447] width 119 height 29
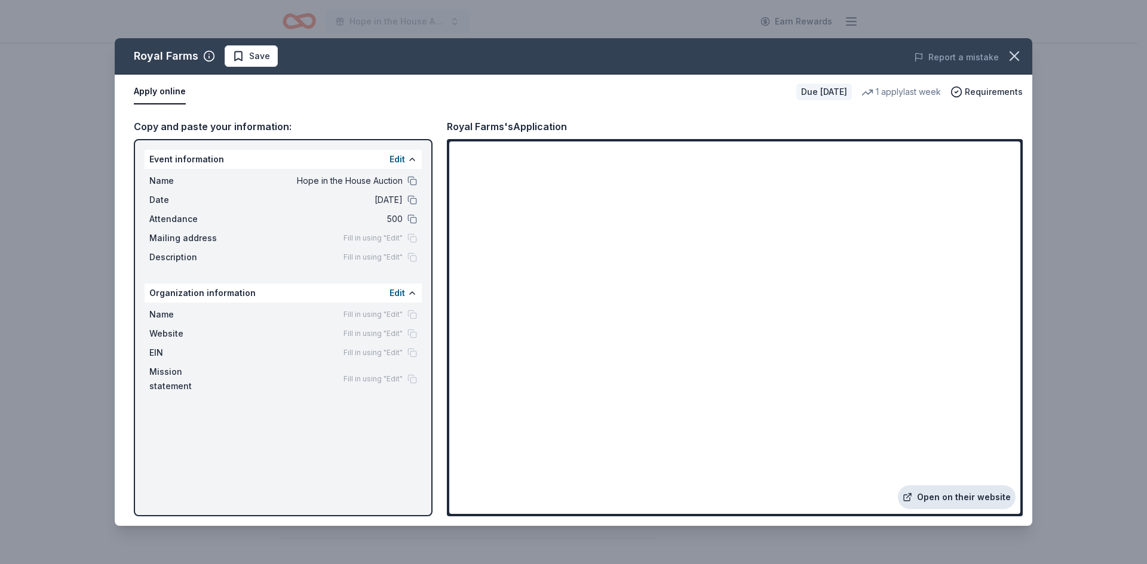
click at [939, 487] on link "Open on their website" at bounding box center [957, 498] width 118 height 24
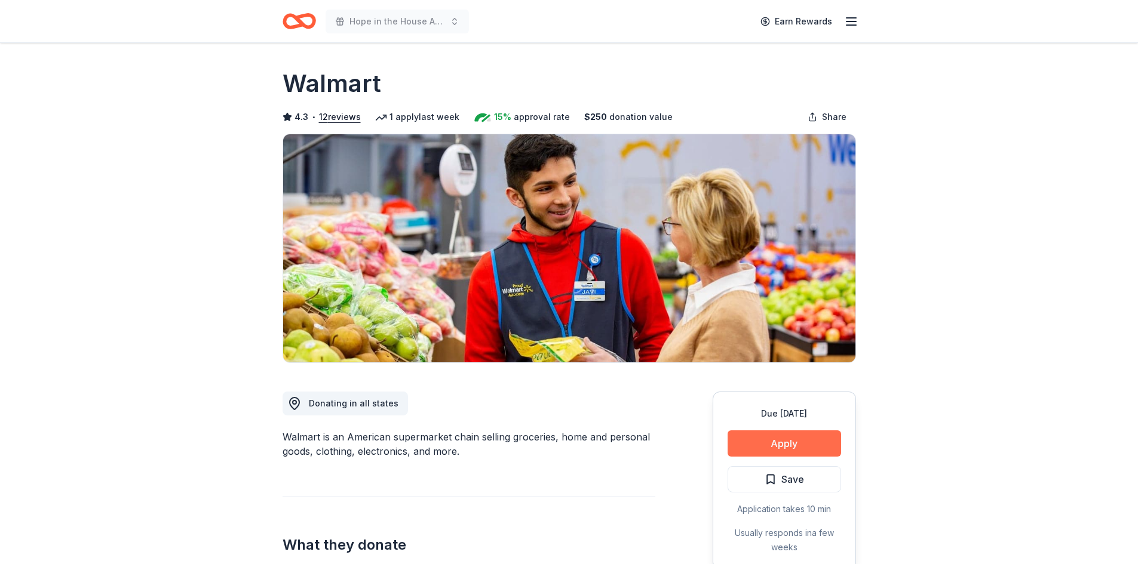
click at [835, 443] on button "Apply" at bounding box center [784, 444] width 113 height 26
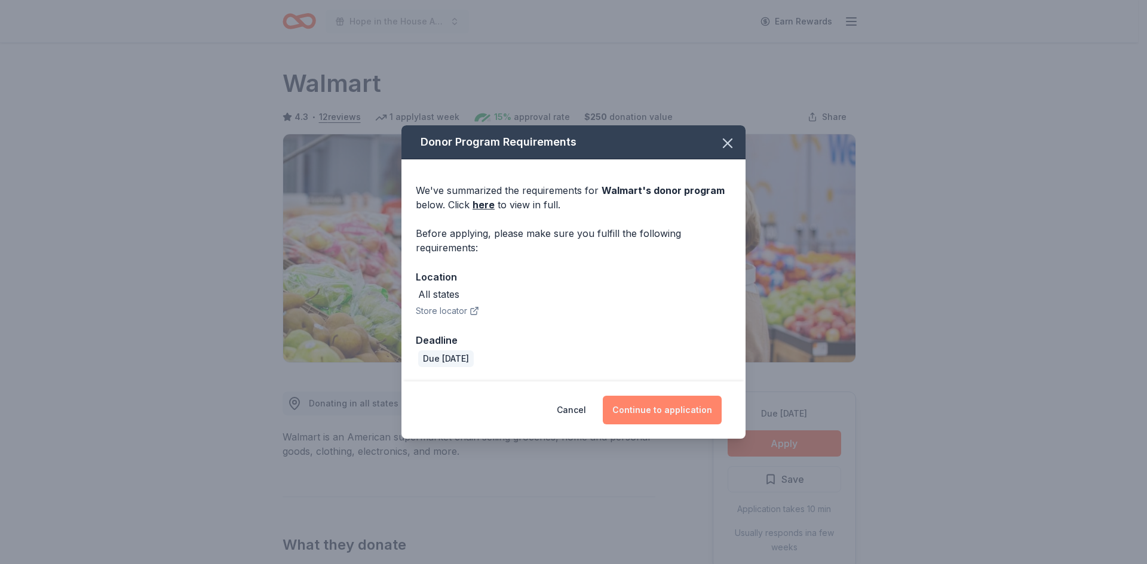
click at [653, 410] on button "Continue to application" at bounding box center [662, 410] width 119 height 29
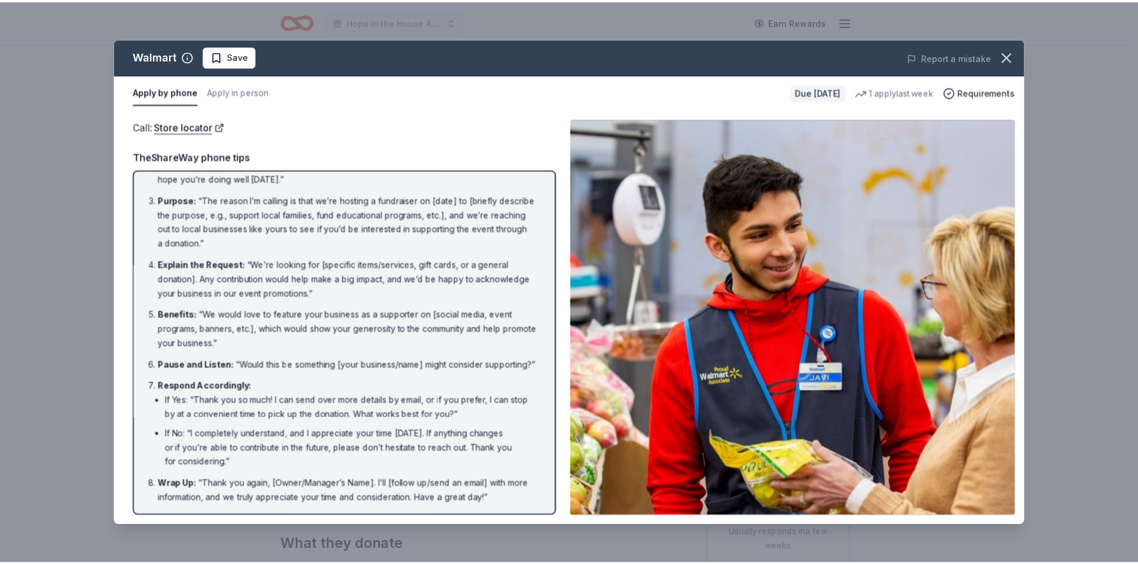
scroll to position [73, 0]
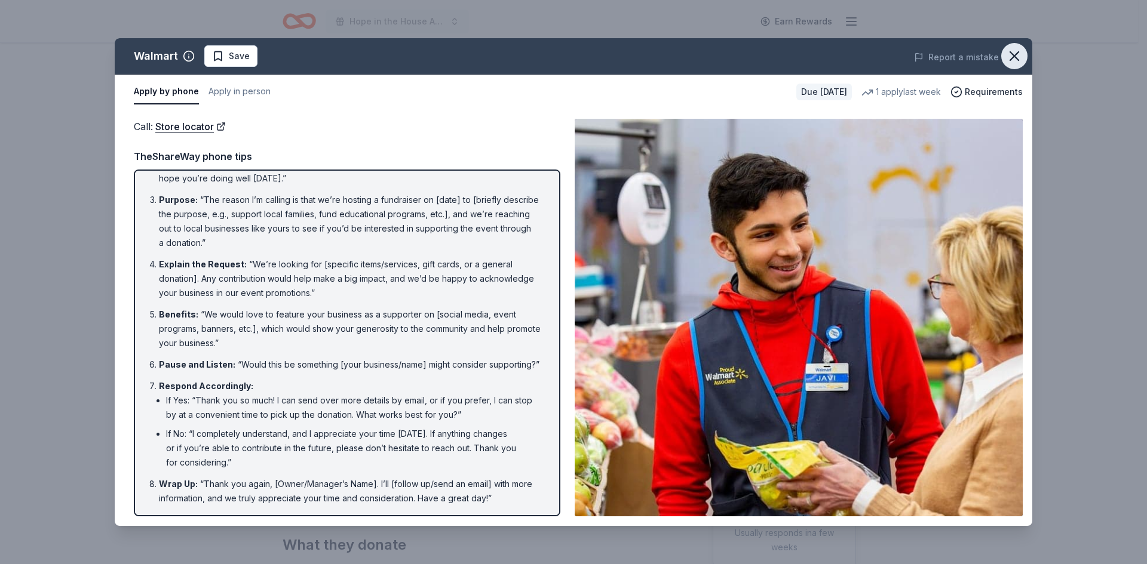
click at [1015, 54] on icon "button" at bounding box center [1014, 56] width 17 height 17
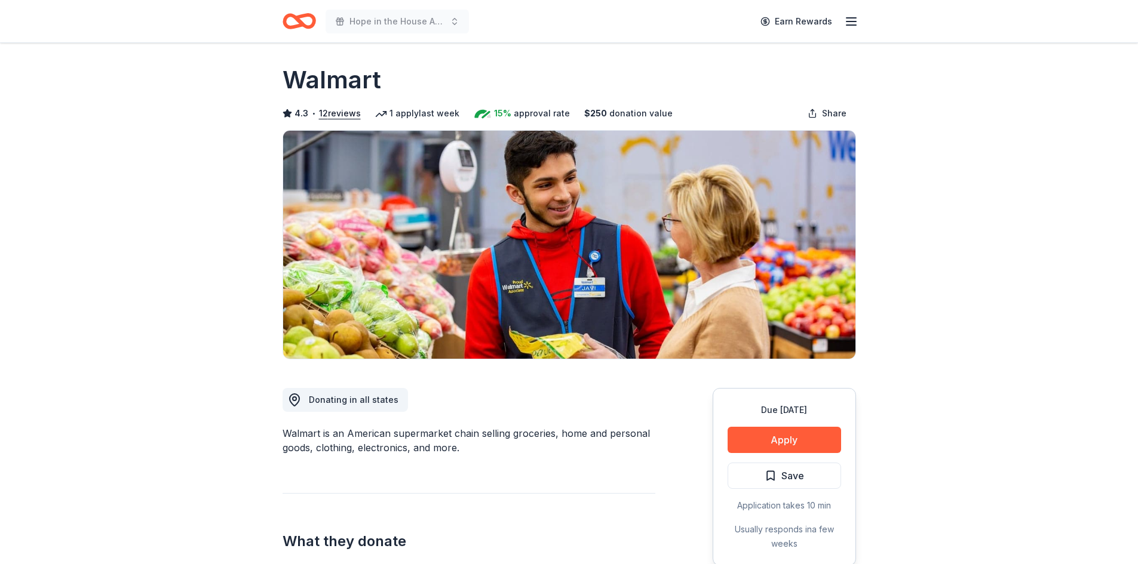
scroll to position [0, 0]
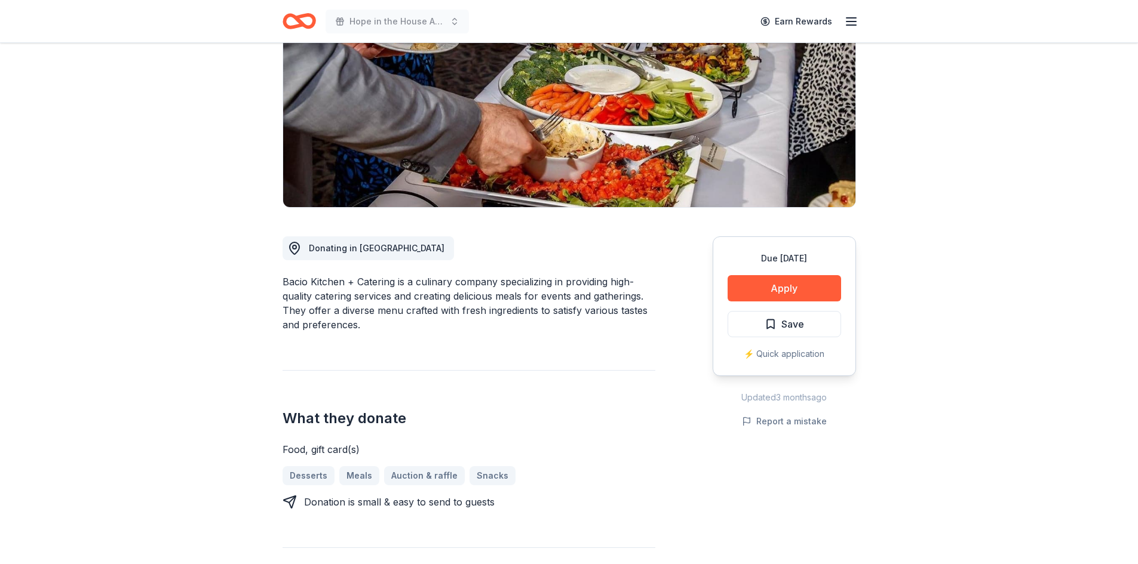
scroll to position [239, 0]
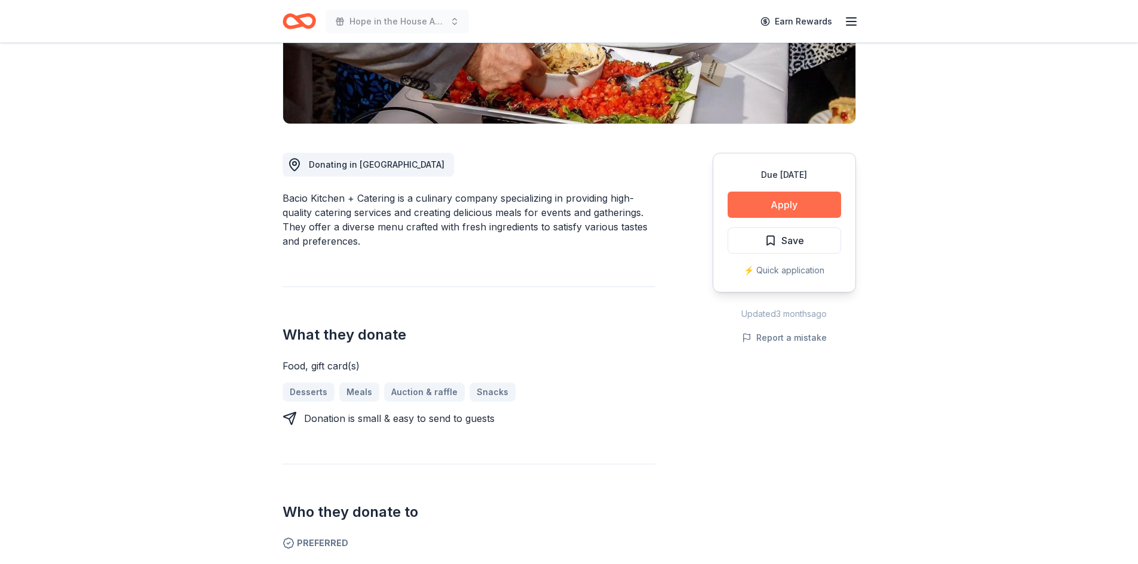
click at [775, 201] on button "Apply" at bounding box center [784, 205] width 113 height 26
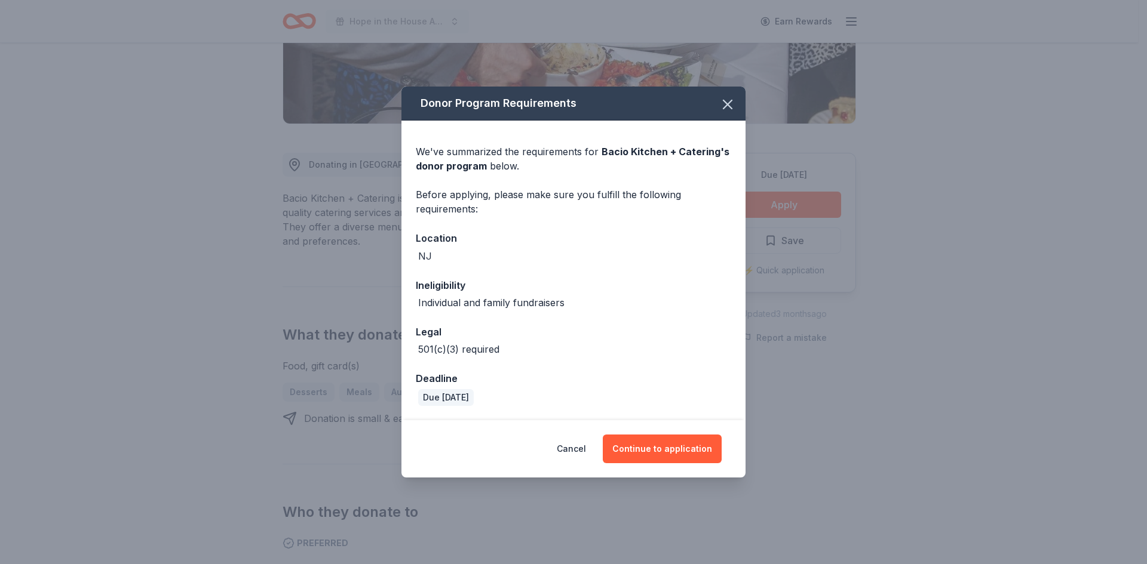
drag, startPoint x: 483, startPoint y: 250, endPoint x: 443, endPoint y: 254, distance: 40.2
click at [443, 254] on div "NJ" at bounding box center [573, 256] width 315 height 14
click at [684, 447] on button "Continue to application" at bounding box center [662, 449] width 119 height 29
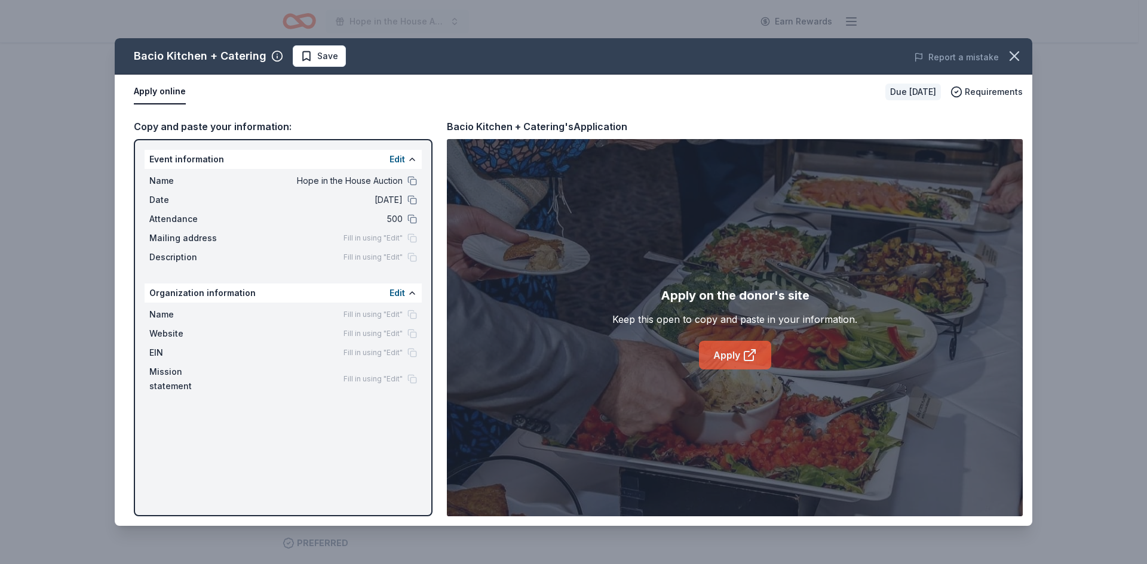
click at [730, 344] on link "Apply" at bounding box center [735, 355] width 72 height 29
click at [1007, 60] on icon "button" at bounding box center [1014, 56] width 17 height 17
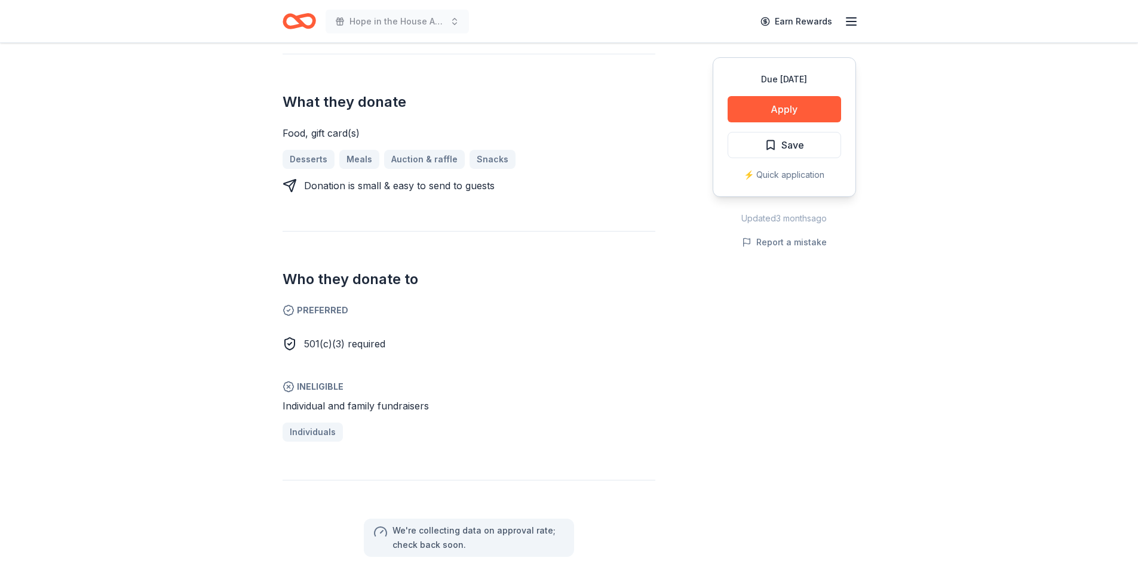
scroll to position [478, 0]
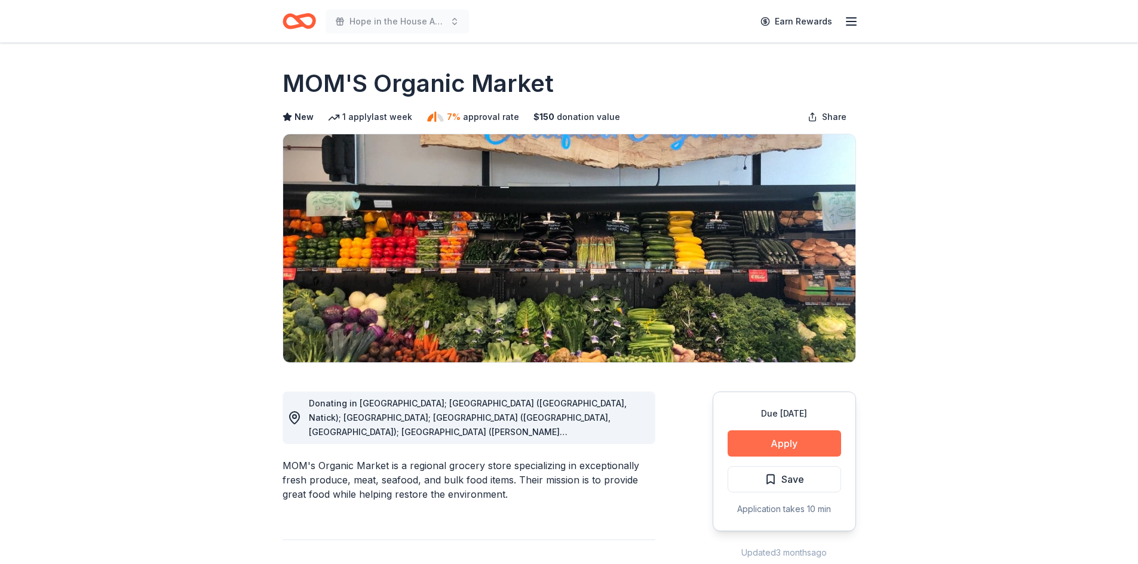
click at [834, 434] on button "Apply" at bounding box center [784, 444] width 113 height 26
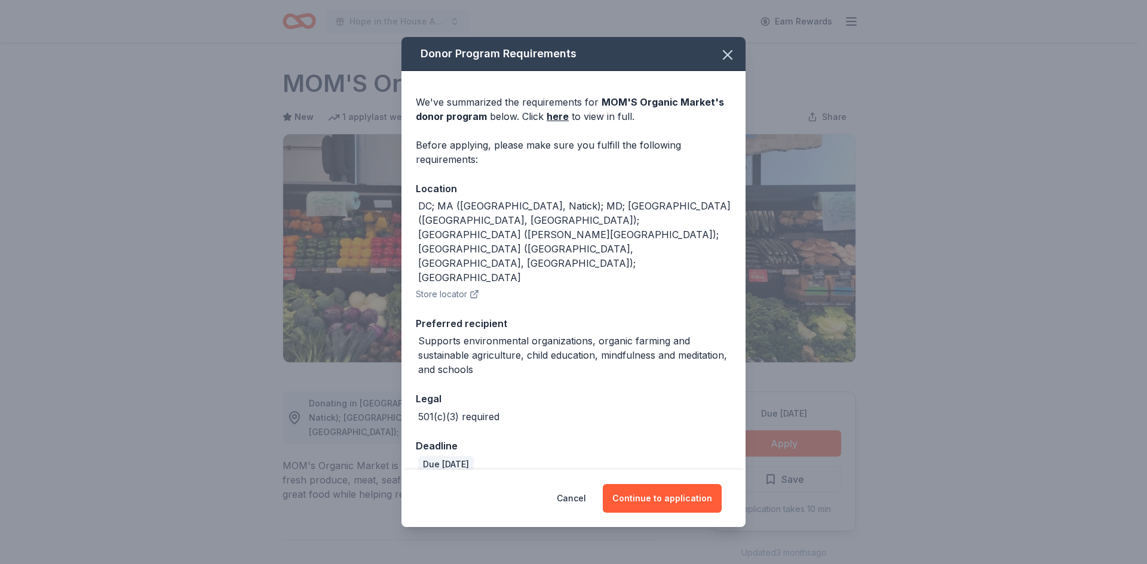
click at [683, 240] on div "DC; MA (Burlington, Natick); MD; NJ (Cherry Hill, Paramus); NY (Dobbs Ferry); P…" at bounding box center [574, 242] width 313 height 86
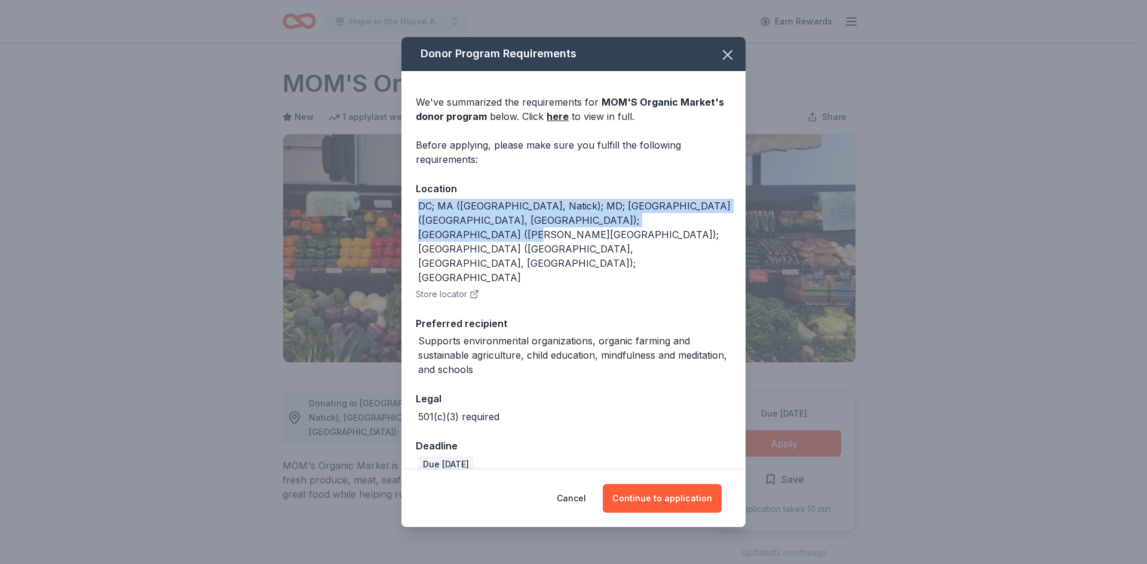
drag, startPoint x: 639, startPoint y: 238, endPoint x: 471, endPoint y: 236, distance: 167.3
click at [416, 228] on div "DC; MA (Burlington, Natick); MD; NJ (Cherry Hill, Paramus); NY (Dobbs Ferry); P…" at bounding box center [573, 242] width 315 height 86
copy div "DC; MA (Burlington, Natick); MD; NJ (Cherry Hill, Paramus); NY (Dobbs Ferry); P…"
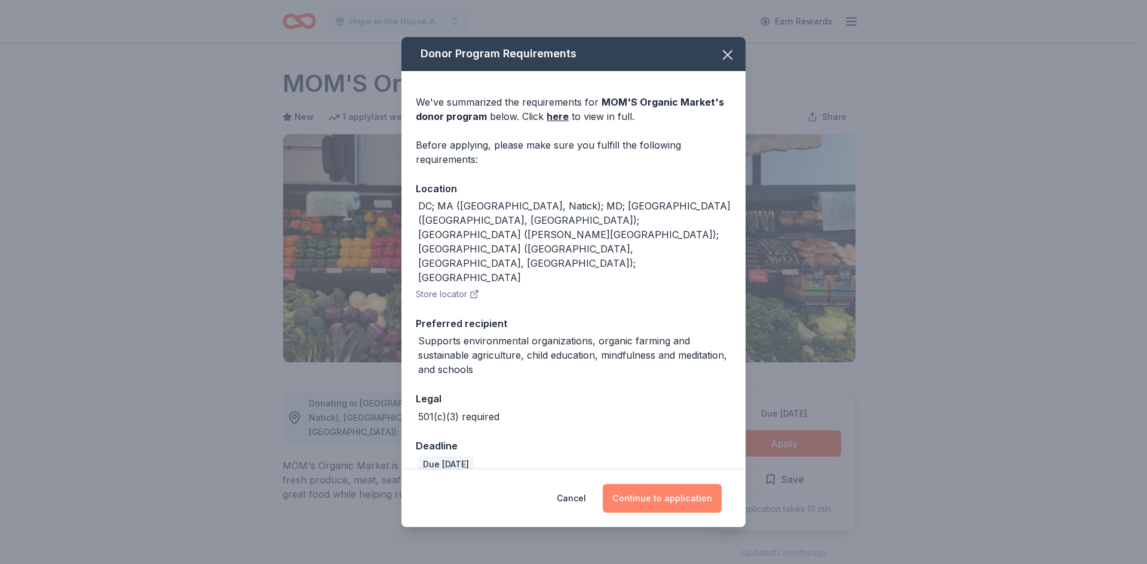
click at [692, 494] on div "Cancel Continue to application" at bounding box center [573, 498] width 344 height 57
click at [691, 484] on button "Continue to application" at bounding box center [662, 498] width 119 height 29
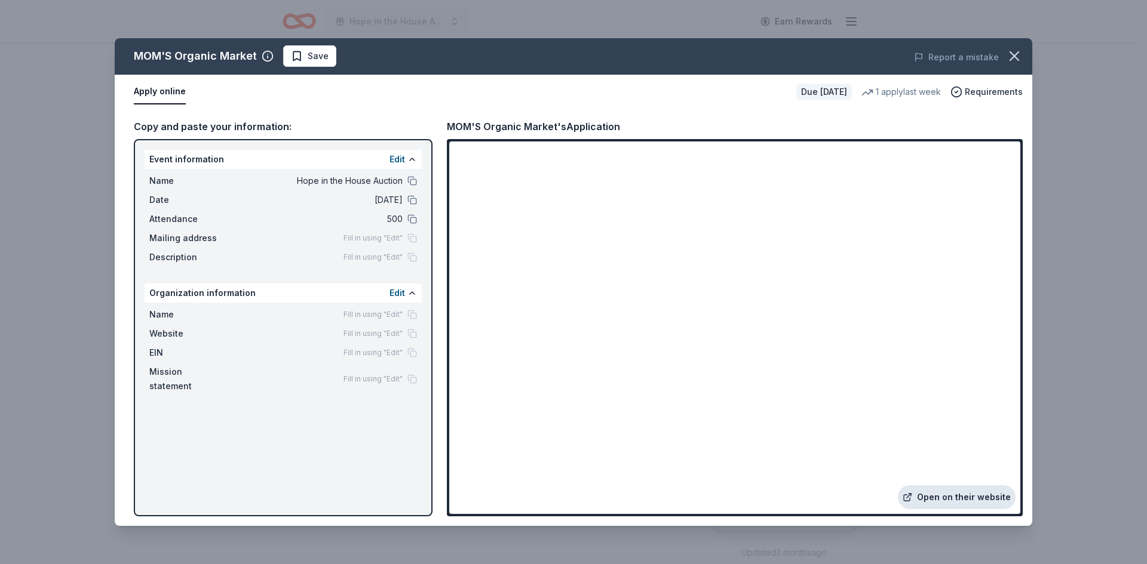
click at [974, 493] on link "Open on their website" at bounding box center [957, 498] width 118 height 24
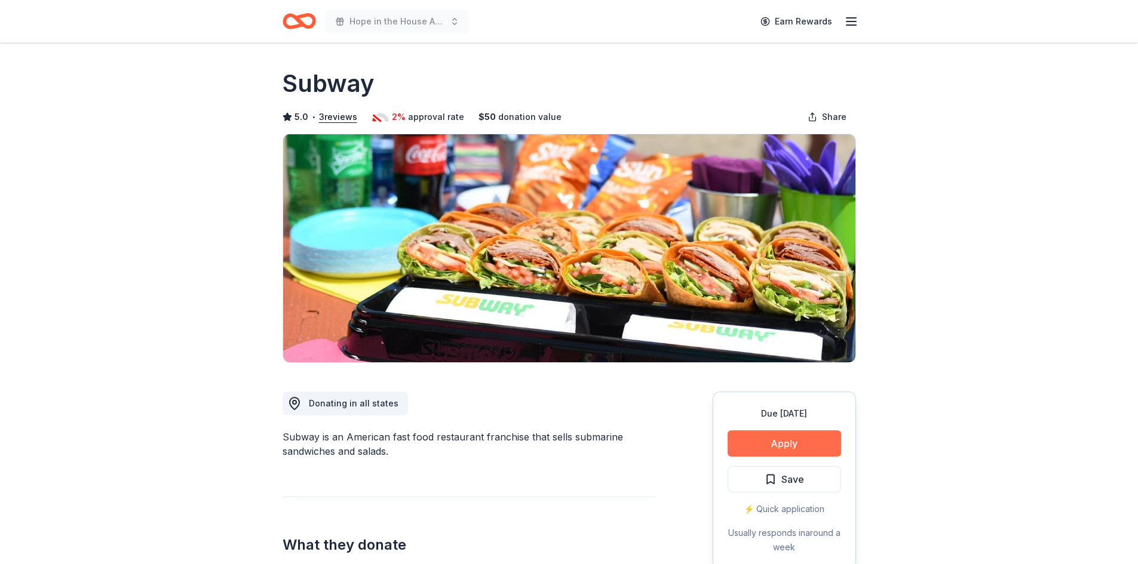
click at [797, 442] on button "Apply" at bounding box center [784, 444] width 113 height 26
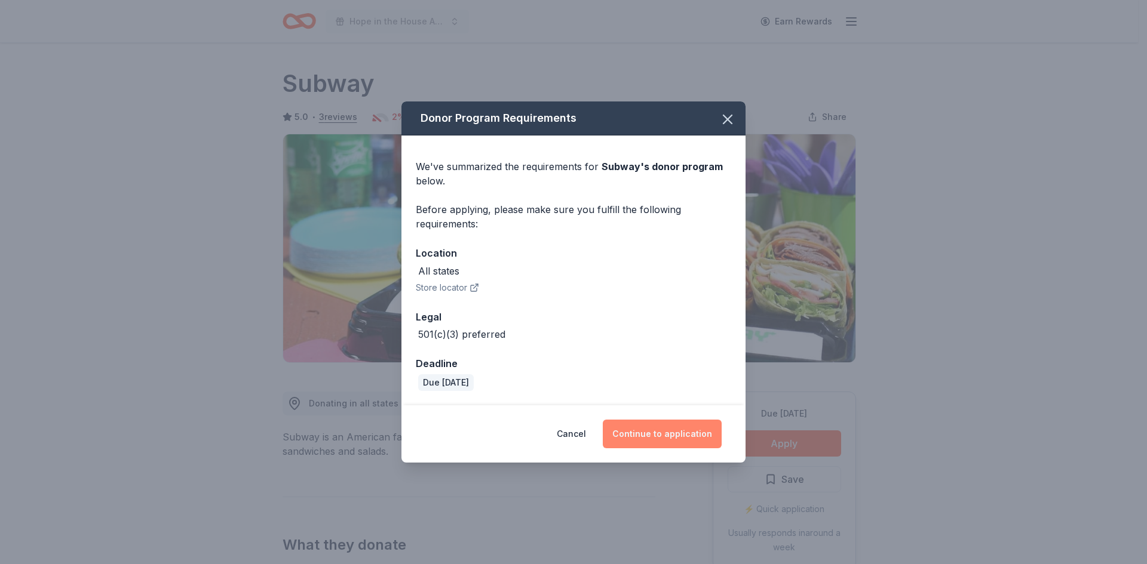
click at [682, 434] on button "Continue to application" at bounding box center [662, 434] width 119 height 29
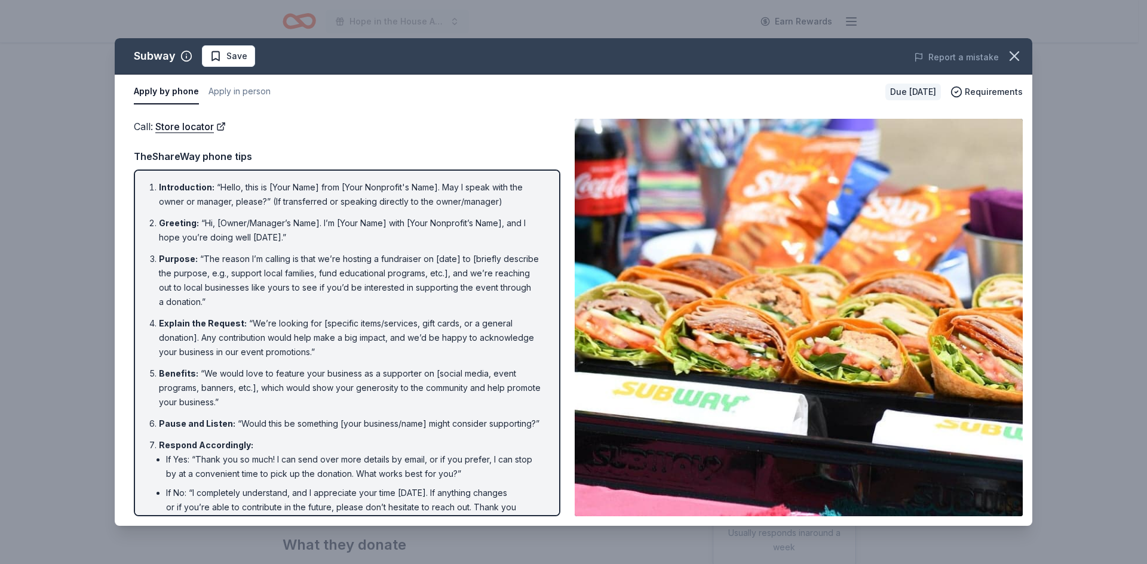
click at [381, 354] on li "Explain the Request : “We’re looking for [specific items/services, gift cards, …" at bounding box center [350, 338] width 383 height 43
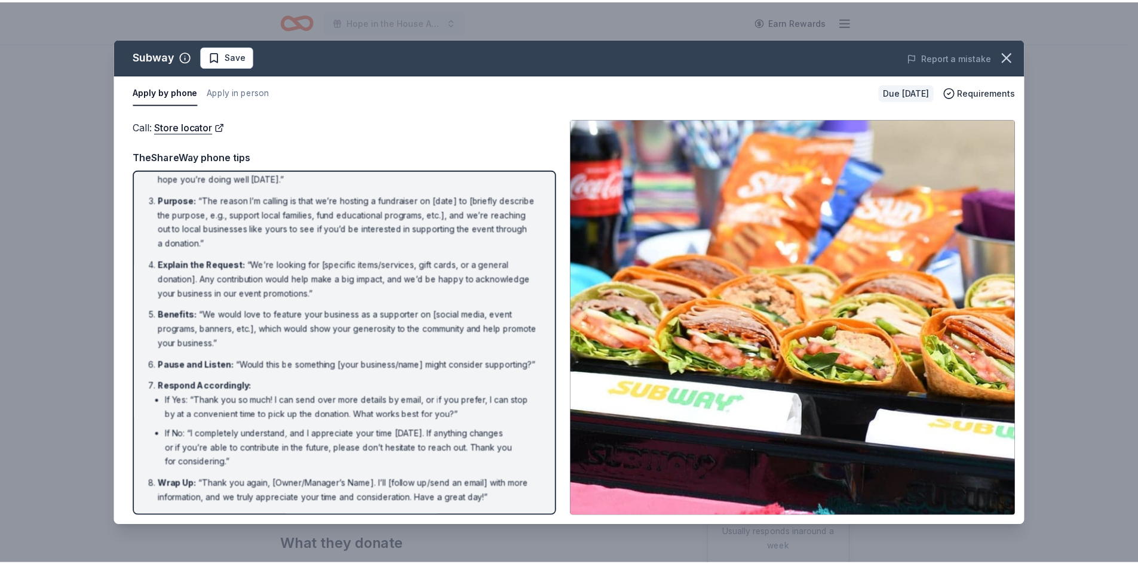
scroll to position [73, 0]
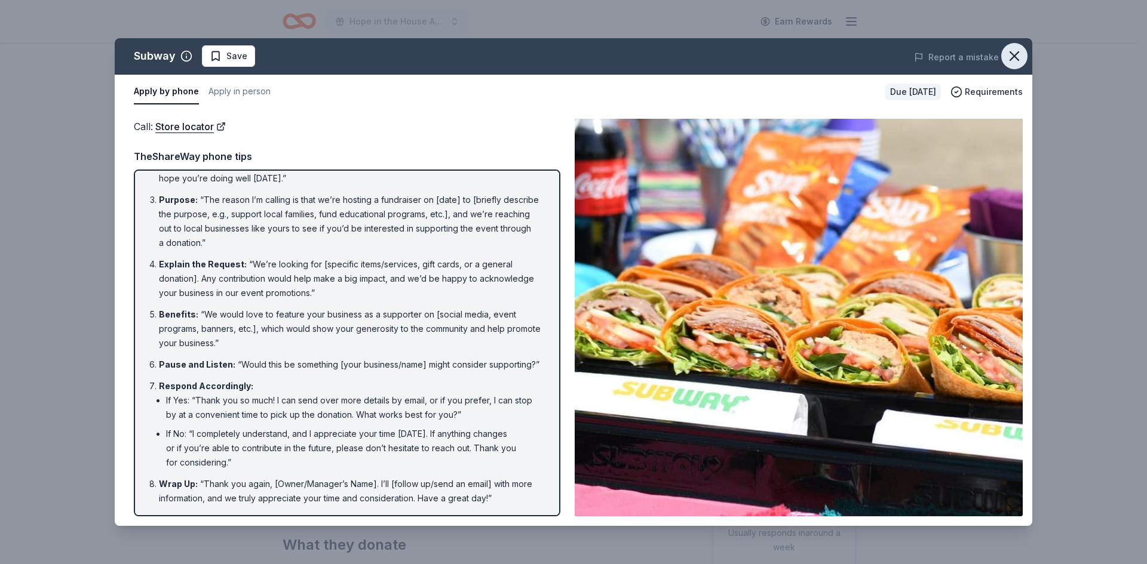
click at [1011, 53] on icon "button" at bounding box center [1014, 56] width 8 height 8
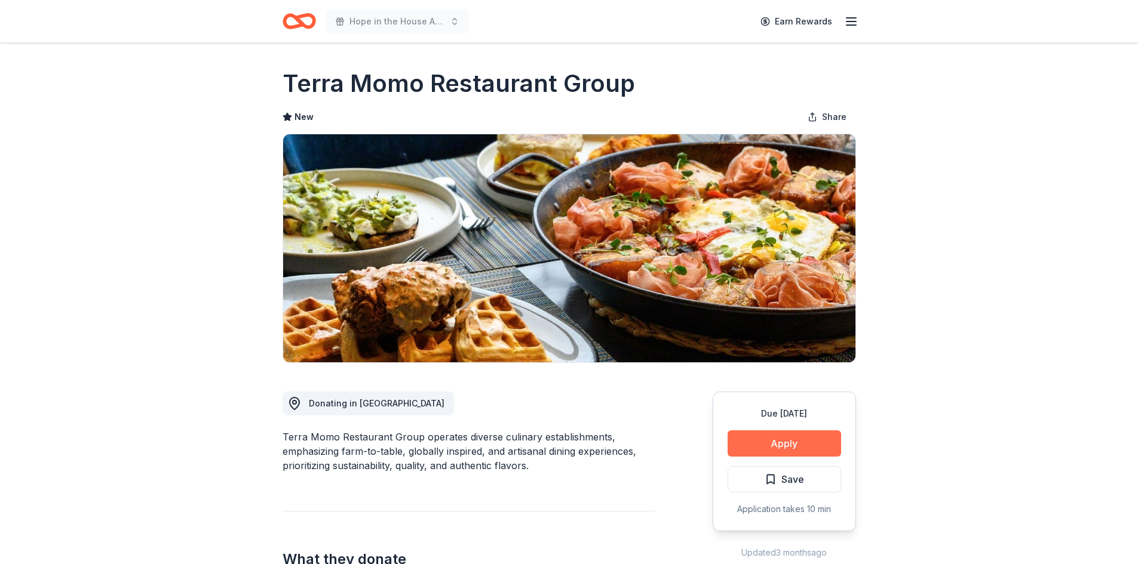
click at [804, 443] on button "Apply" at bounding box center [784, 444] width 113 height 26
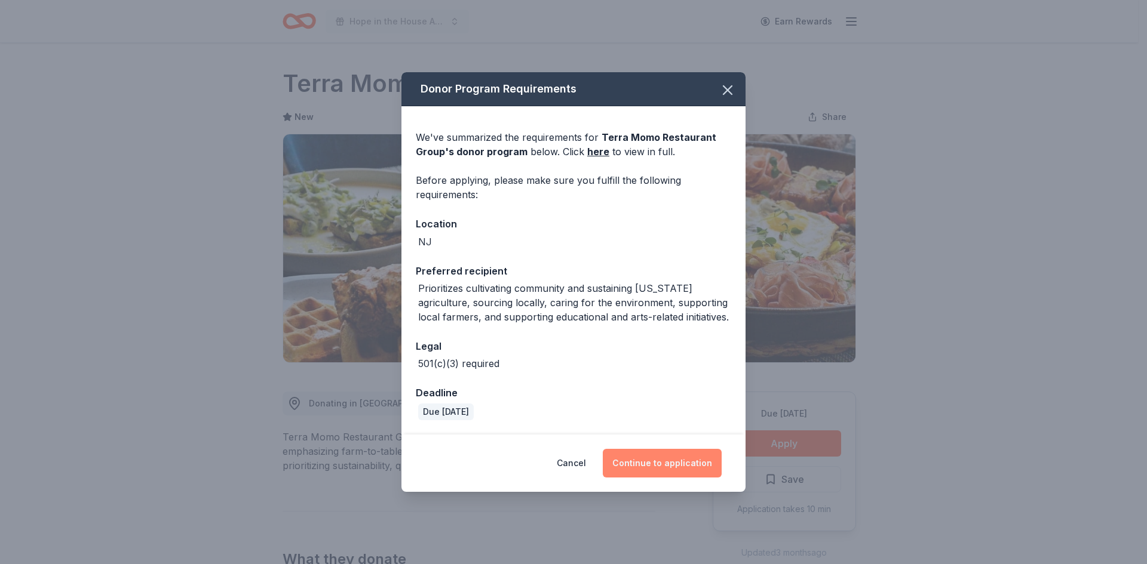
click at [652, 468] on button "Continue to application" at bounding box center [662, 463] width 119 height 29
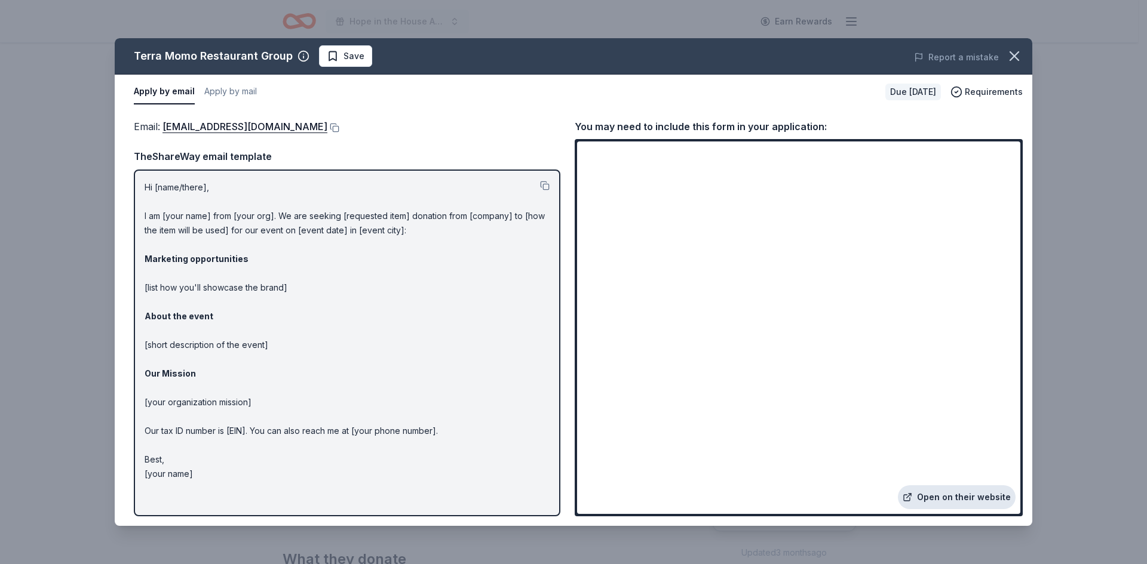
click at [952, 495] on link "Open on their website" at bounding box center [957, 498] width 118 height 24
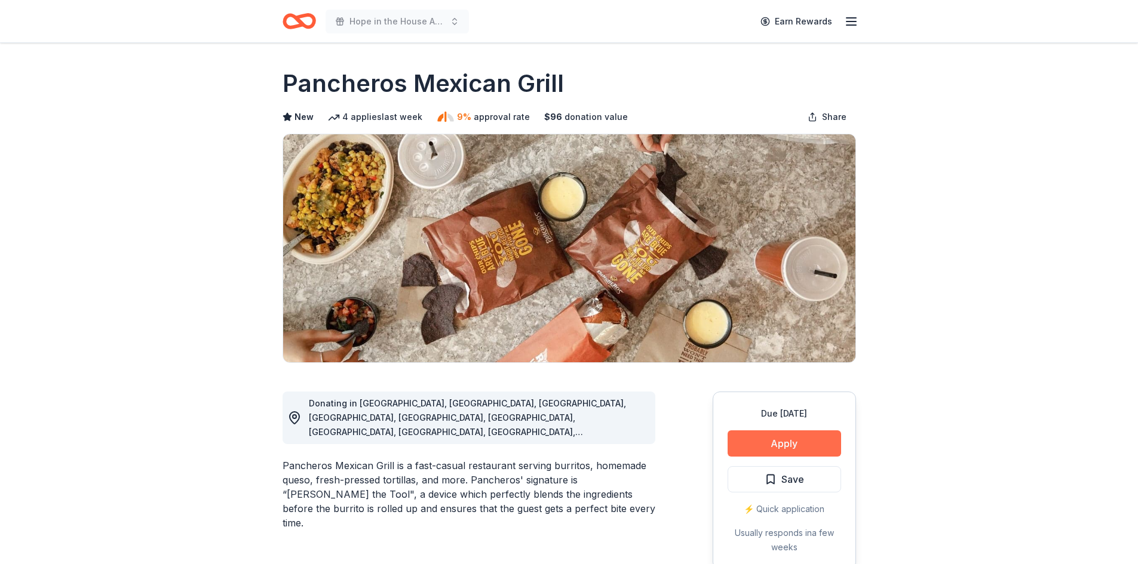
click at [813, 447] on button "Apply" at bounding box center [784, 444] width 113 height 26
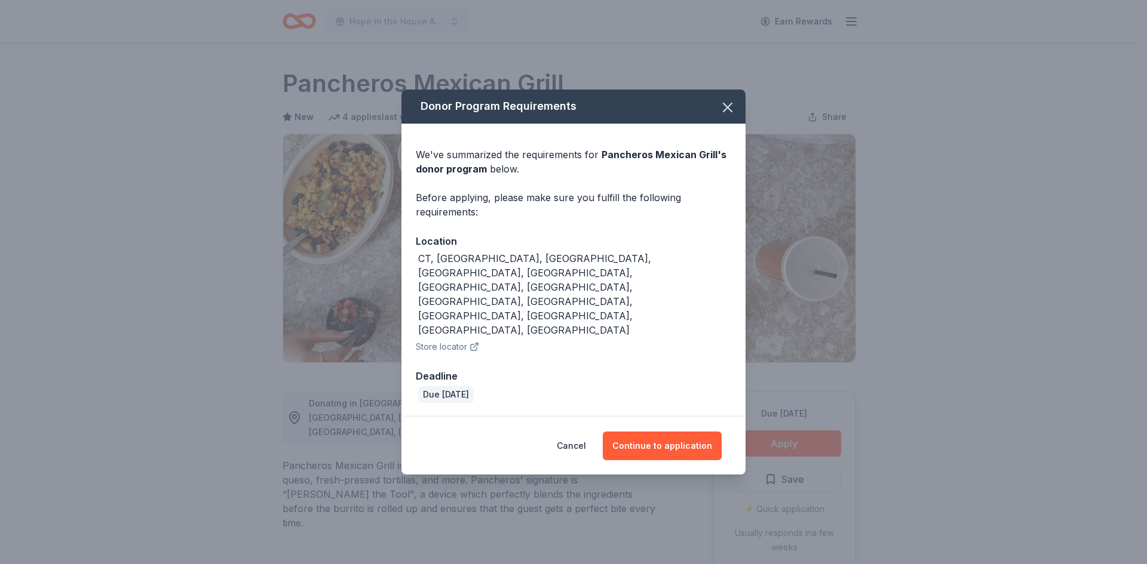
click at [650, 297] on div "CT, [GEOGRAPHIC_DATA], [GEOGRAPHIC_DATA], [GEOGRAPHIC_DATA], [GEOGRAPHIC_DATA],…" at bounding box center [573, 294] width 315 height 86
drag, startPoint x: 656, startPoint y: 291, endPoint x: 421, endPoint y: 291, distance: 235.3
click at [421, 291] on div "CT, [GEOGRAPHIC_DATA], [GEOGRAPHIC_DATA], [GEOGRAPHIC_DATA], [GEOGRAPHIC_DATA],…" at bounding box center [573, 294] width 315 height 86
copy div "CT, [GEOGRAPHIC_DATA], [GEOGRAPHIC_DATA], [GEOGRAPHIC_DATA], [GEOGRAPHIC_DATA],…"
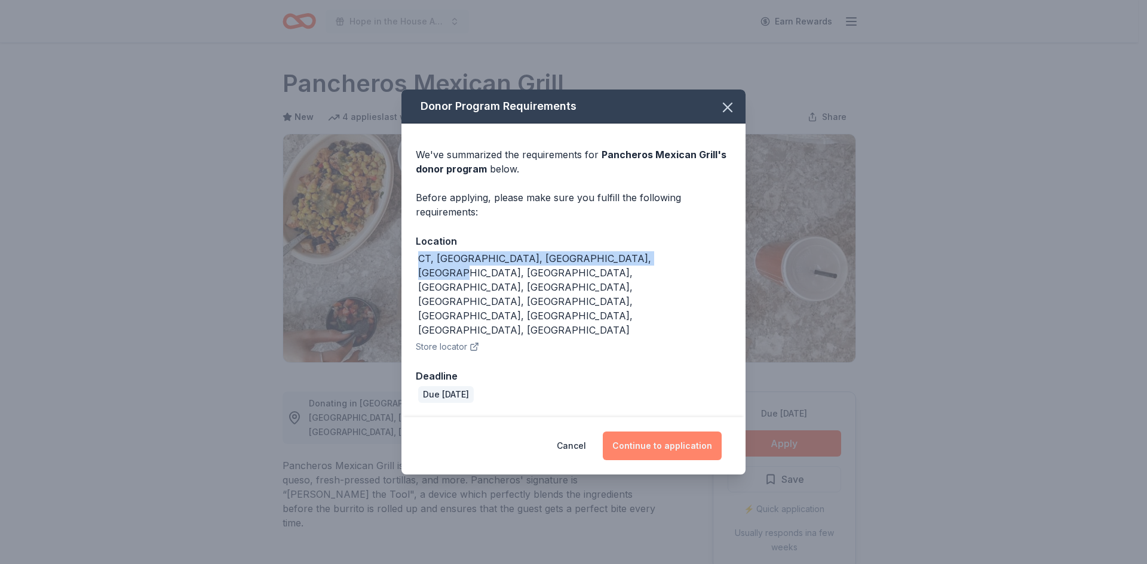
click at [661, 432] on button "Continue to application" at bounding box center [662, 446] width 119 height 29
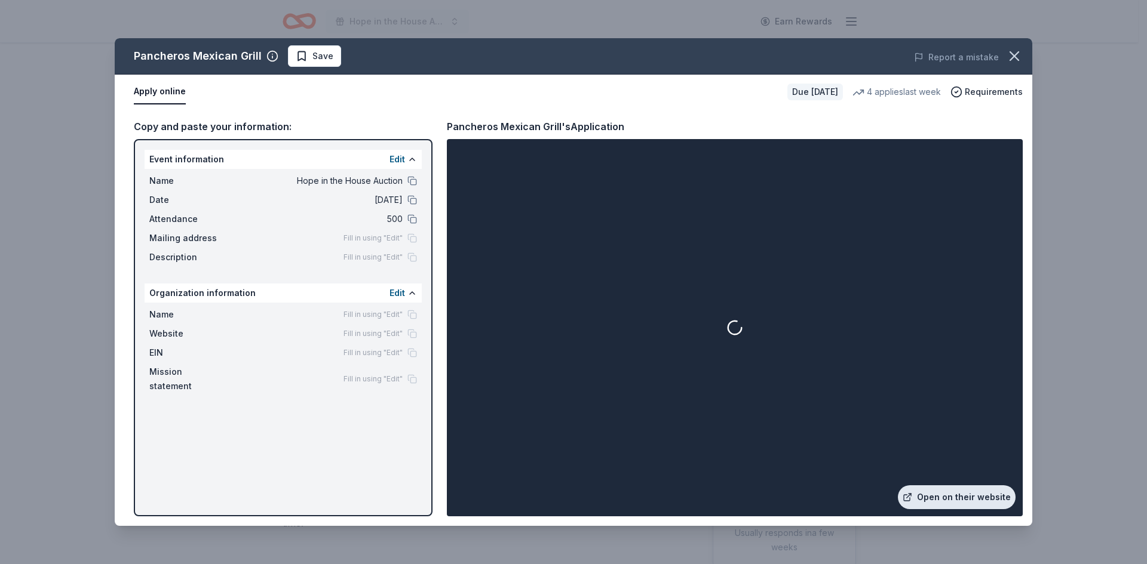
click at [992, 497] on link "Open on their website" at bounding box center [957, 498] width 118 height 24
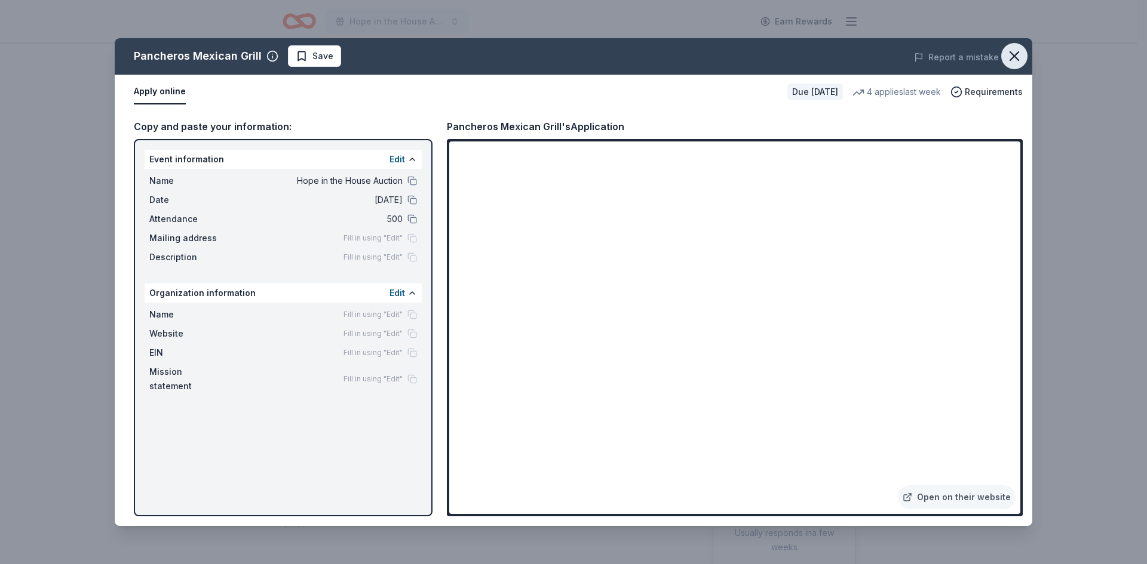
click at [1002, 51] on button "button" at bounding box center [1014, 56] width 26 height 26
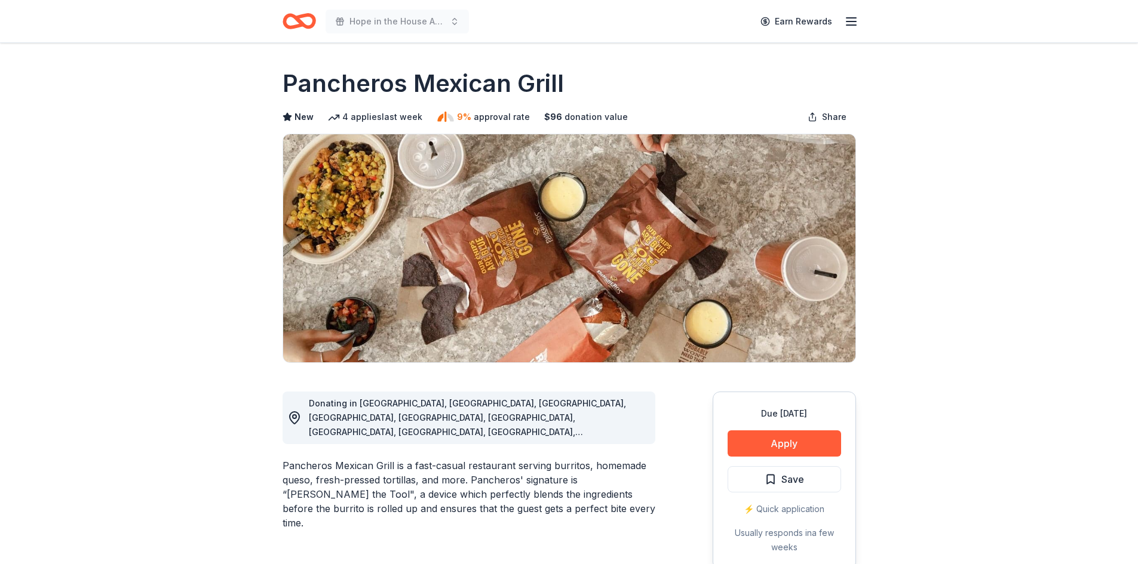
scroll to position [299, 0]
